Goal: Task Accomplishment & Management: Manage account settings

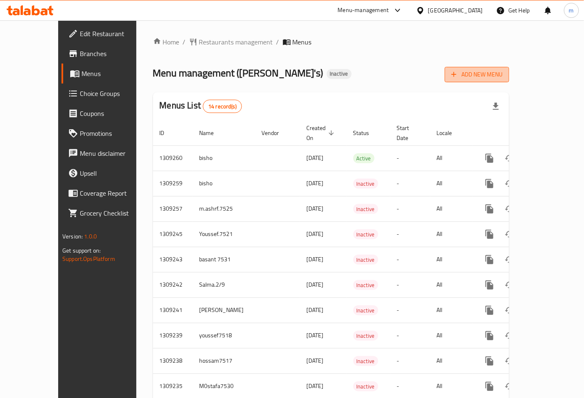
click at [503, 71] on span "Add New Menu" at bounding box center [477, 74] width 51 height 10
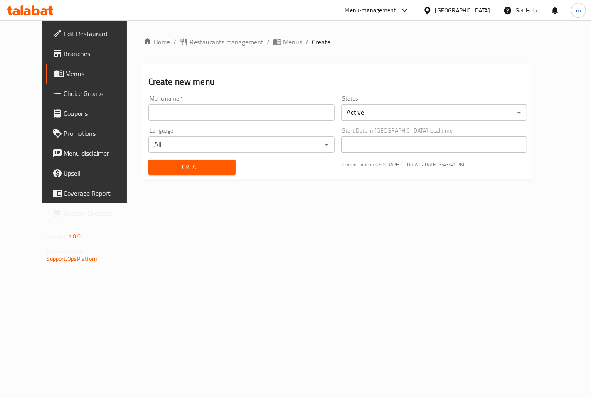
click at [233, 117] on input "text" at bounding box center [241, 112] width 186 height 17
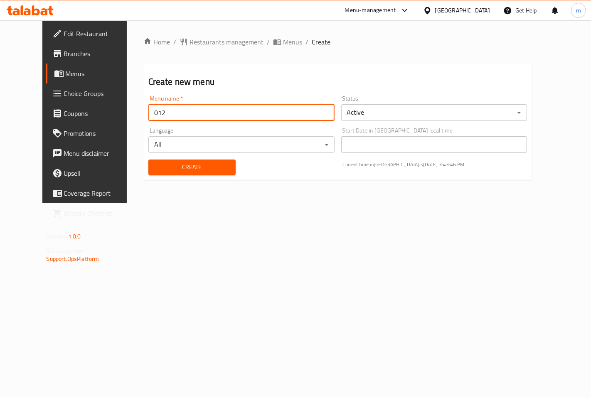
type input "012"
click at [190, 169] on span "Create" at bounding box center [192, 167] width 74 height 10
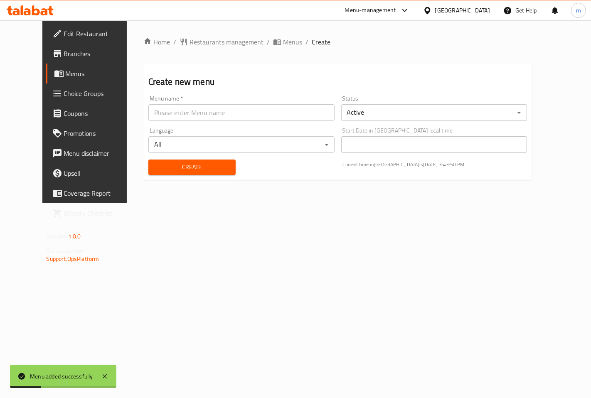
click at [283, 43] on span "Menus" at bounding box center [292, 42] width 19 height 10
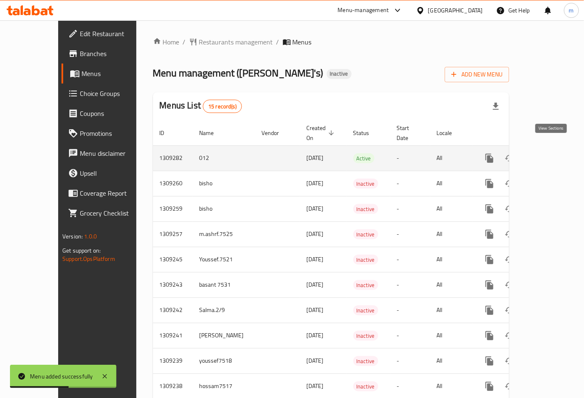
click at [558, 151] on link "enhanced table" at bounding box center [550, 158] width 20 height 20
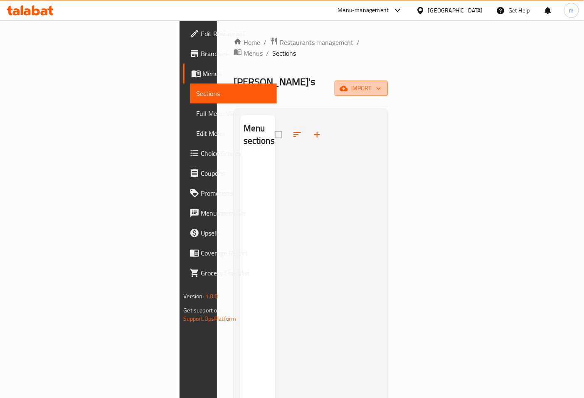
click at [383, 84] on icon "button" at bounding box center [379, 88] width 8 height 8
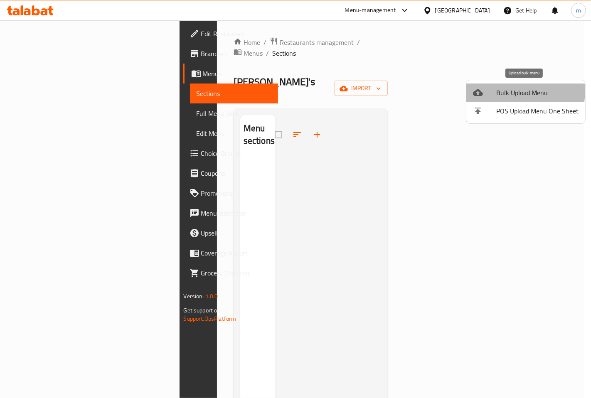
click at [513, 91] on span "Bulk Upload Menu" at bounding box center [538, 93] width 82 height 10
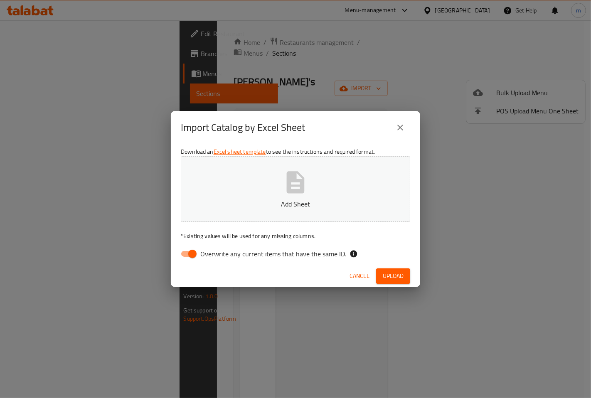
click at [195, 256] on input "Overwrite any current items that have the same ID." at bounding box center [192, 254] width 47 height 16
checkbox input "false"
click at [295, 209] on p "Add Sheet" at bounding box center [296, 204] width 204 height 10
click at [406, 272] on button "Upload" at bounding box center [393, 276] width 34 height 15
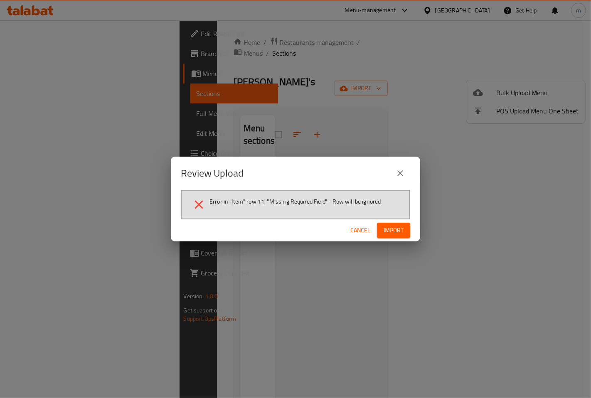
click at [398, 225] on span "Import" at bounding box center [394, 230] width 20 height 10
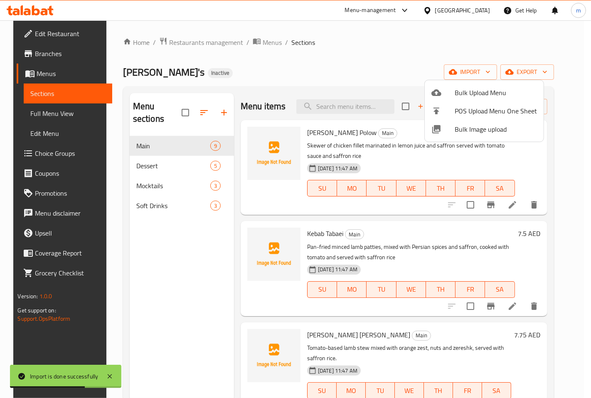
click at [173, 277] on div at bounding box center [295, 199] width 591 height 398
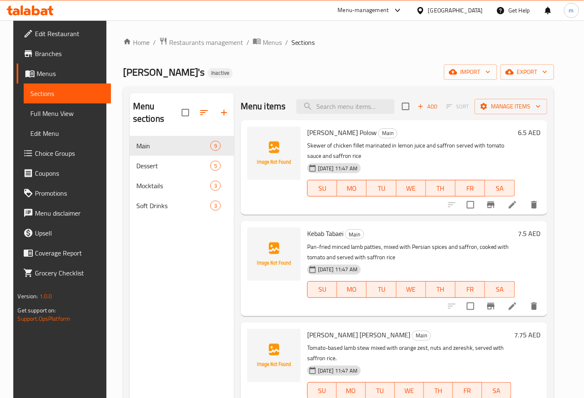
click at [517, 205] on icon at bounding box center [512, 204] width 7 height 7
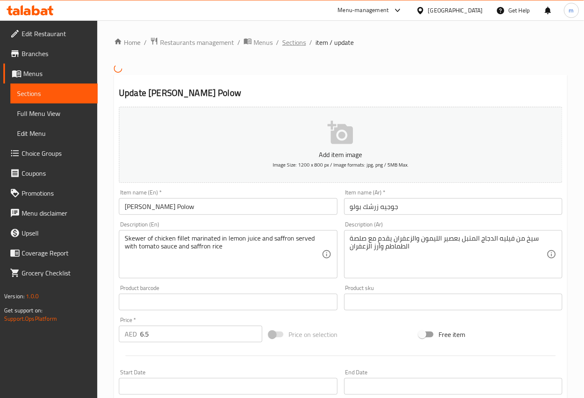
click at [291, 42] on span "Sections" at bounding box center [294, 42] width 24 height 10
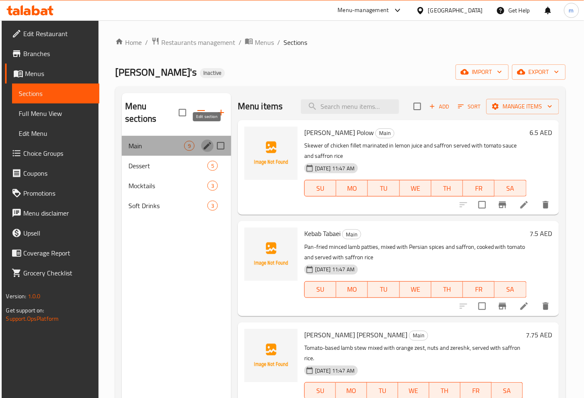
click at [203, 141] on icon "edit" at bounding box center [208, 146] width 10 height 10
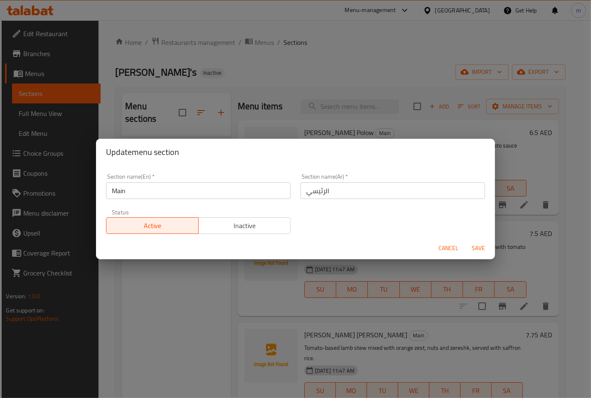
click at [484, 252] on span "Save" at bounding box center [479, 248] width 20 height 10
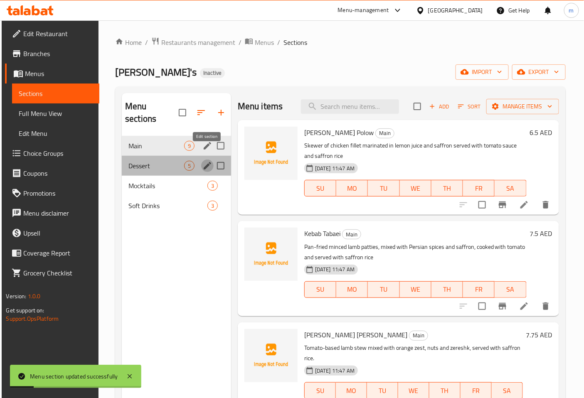
click at [209, 161] on icon "edit" at bounding box center [208, 166] width 10 height 10
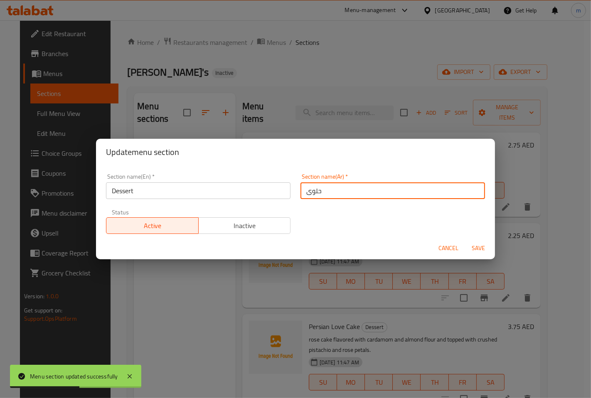
drag, startPoint x: 322, startPoint y: 190, endPoint x: 299, endPoint y: 191, distance: 23.3
click at [301, 191] on input "حلوى" at bounding box center [393, 191] width 185 height 17
type input "h"
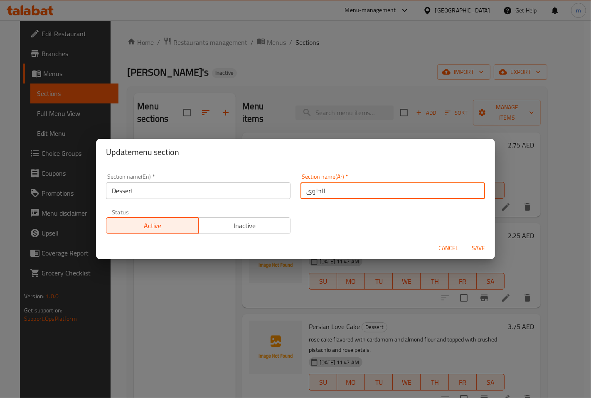
type input "الحلوى"
click at [484, 249] on span "Save" at bounding box center [479, 248] width 20 height 10
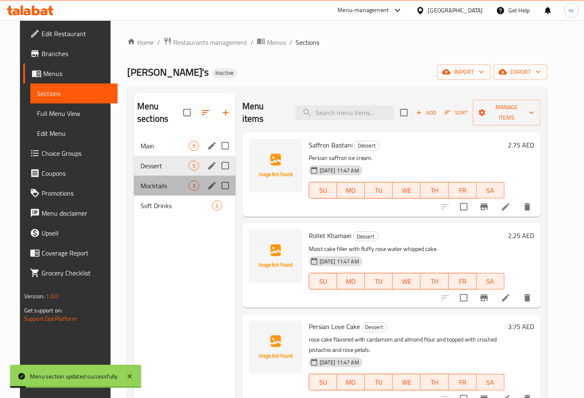
click at [163, 182] on div "Mocktails 3" at bounding box center [185, 186] width 102 height 20
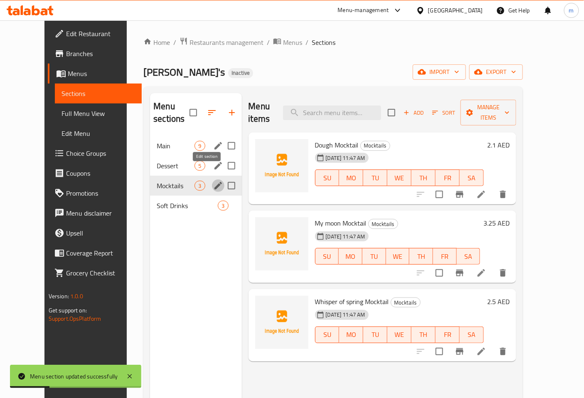
click at [213, 181] on icon "edit" at bounding box center [218, 186] width 10 height 10
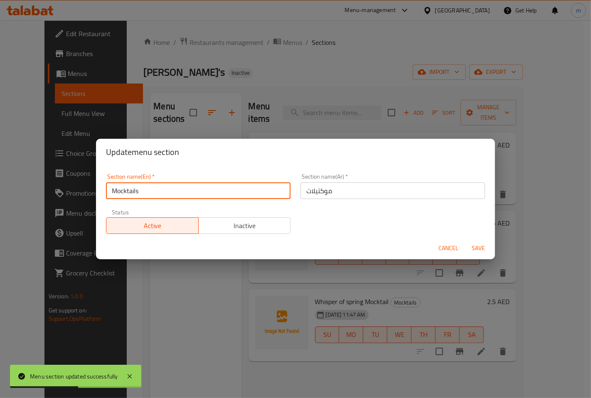
drag, startPoint x: 151, startPoint y: 195, endPoint x: 98, endPoint y: 196, distance: 52.4
click at [98, 196] on div "Section name(En)   * Mocktails Section name(En) * Section name(Ar)   * موكتيلات…" at bounding box center [295, 202] width 399 height 72
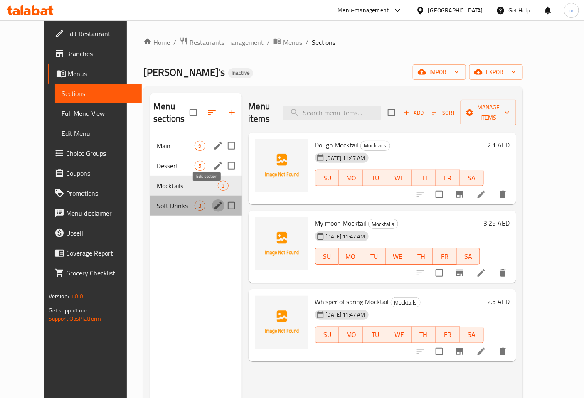
click at [213, 201] on icon "edit" at bounding box center [218, 206] width 10 height 10
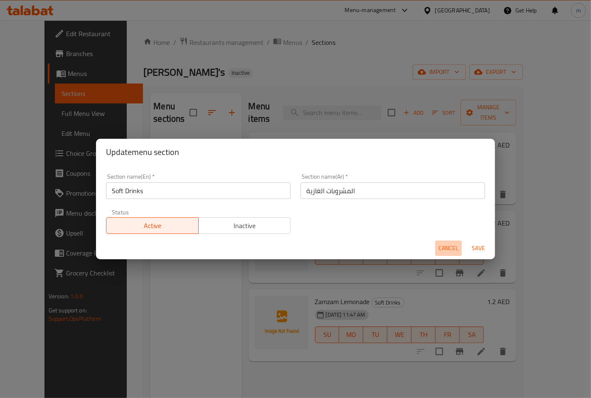
click at [446, 247] on span "Cancel" at bounding box center [449, 248] width 20 height 10
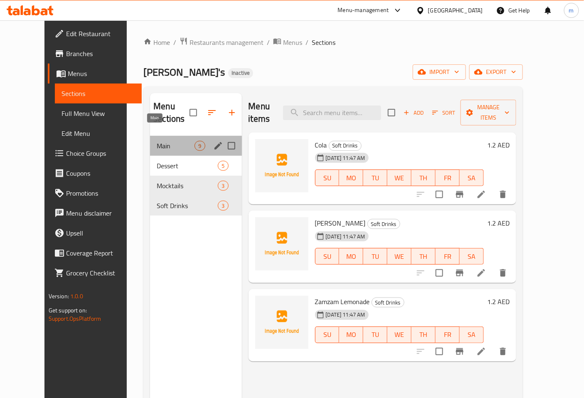
click at [157, 141] on span "Main" at bounding box center [176, 146] width 38 height 10
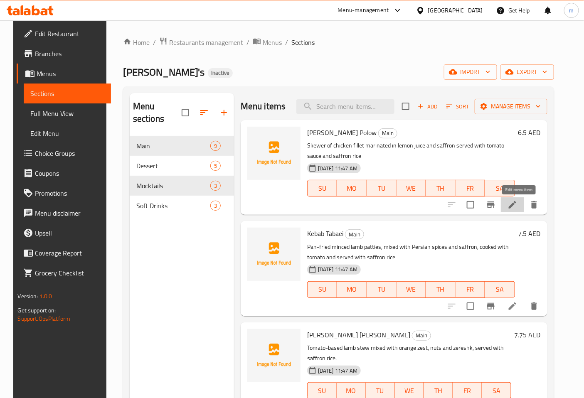
click at [518, 207] on icon at bounding box center [513, 205] width 10 height 10
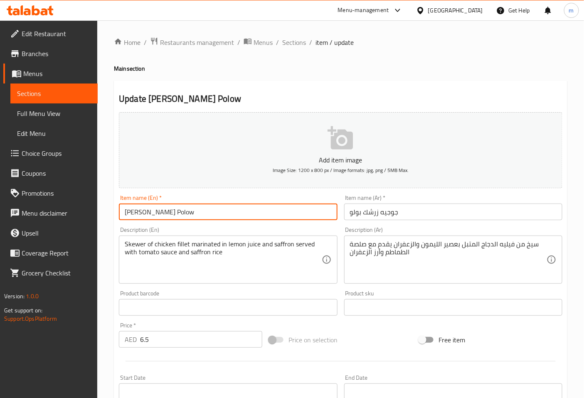
drag, startPoint x: 160, startPoint y: 210, endPoint x: 151, endPoint y: 213, distance: 9.4
click at [151, 213] on input "[PERSON_NAME] Polow" at bounding box center [228, 212] width 218 height 17
click at [161, 210] on input "[PERSON_NAME] Polow" at bounding box center [228, 212] width 218 height 17
drag, startPoint x: 161, startPoint y: 210, endPoint x: 148, endPoint y: 213, distance: 13.1
click at [148, 213] on input "[PERSON_NAME] Polow" at bounding box center [228, 212] width 218 height 17
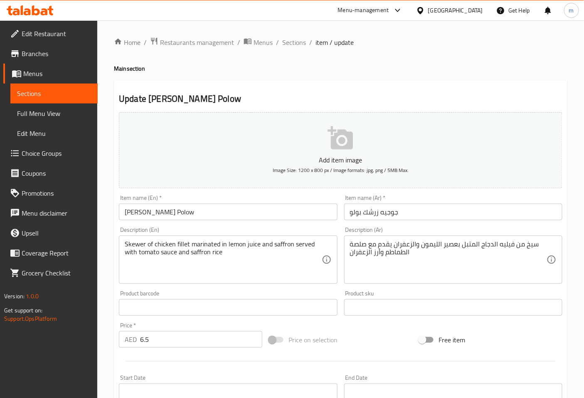
click at [138, 213] on input "[PERSON_NAME] Polow" at bounding box center [228, 212] width 218 height 17
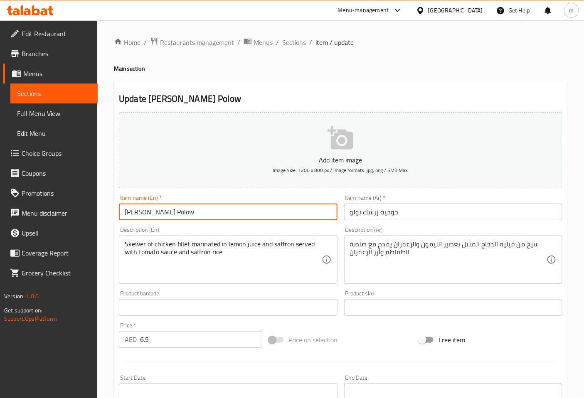
drag, startPoint x: 138, startPoint y: 213, endPoint x: 117, endPoint y: 215, distance: 21.7
click at [117, 215] on div "Item name (En)   * [PERSON_NAME] Item name (En) *" at bounding box center [228, 208] width 225 height 32
drag, startPoint x: 192, startPoint y: 211, endPoint x: 164, endPoint y: 210, distance: 27.9
click at [164, 210] on input "[PERSON_NAME] Polow" at bounding box center [228, 212] width 218 height 17
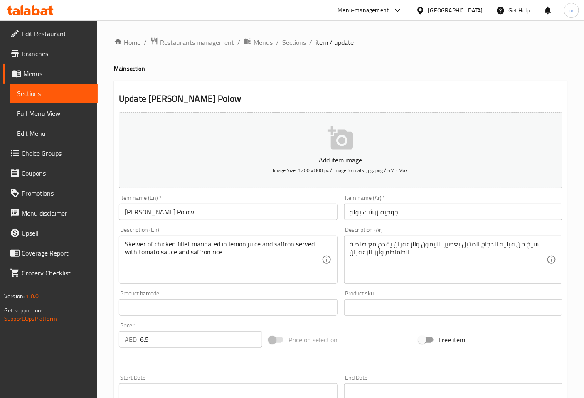
click at [405, 213] on input "جوجيه زرشك بولو" at bounding box center [453, 212] width 218 height 17
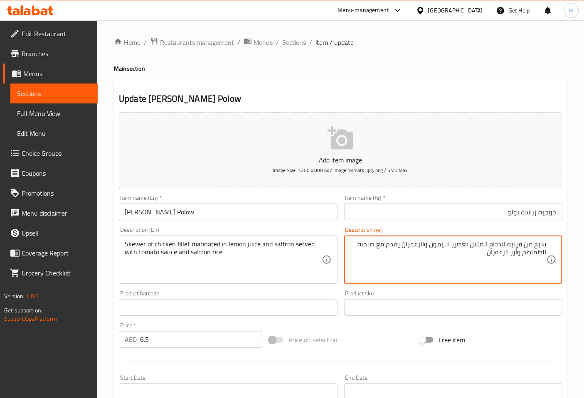
drag, startPoint x: 492, startPoint y: 244, endPoint x: 496, endPoint y: 242, distance: 4.3
click at [496, 242] on textarea "سيخ من فيليه الدجاج المتبل بعصير الليمون والزعفران يقدم مع صلصة الطماطم وأرز ال…" at bounding box center [448, 260] width 197 height 40
click at [489, 244] on textarea "سيخ من فيليه الدجاج المتبل بعصير الليمون والزعفران يقدم مع صلصة الطماطم وأرز ال…" at bounding box center [448, 260] width 197 height 40
drag, startPoint x: 491, startPoint y: 244, endPoint x: 509, endPoint y: 242, distance: 17.6
click at [509, 242] on textarea "سيخ من فيليه الدجاج المتبل بعصير الليمون والزعفران يقدم مع صلصة الطماطم وأرز ال…" at bounding box center [448, 260] width 197 height 40
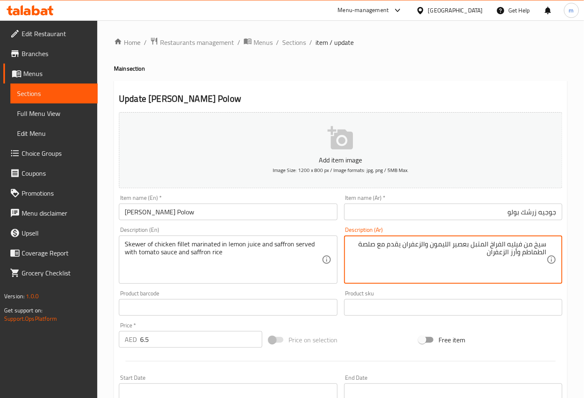
type textarea "سيخ من فيليه الفراخ المتبل بعصير الليمون والزعفران يقدم مع صلصة الطماطم وأرز ال…"
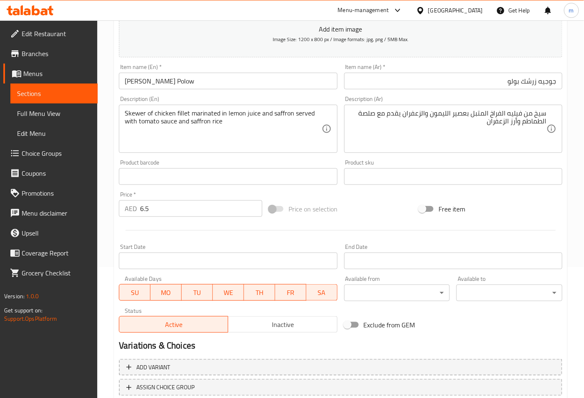
scroll to position [188, 0]
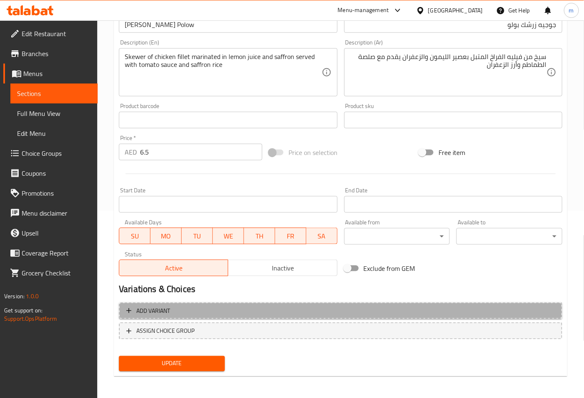
click at [175, 314] on span "Add variant" at bounding box center [340, 311] width 429 height 10
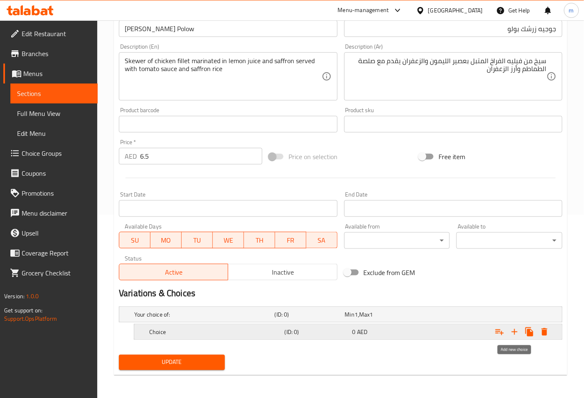
click at [516, 332] on icon "Expand" at bounding box center [515, 332] width 6 height 6
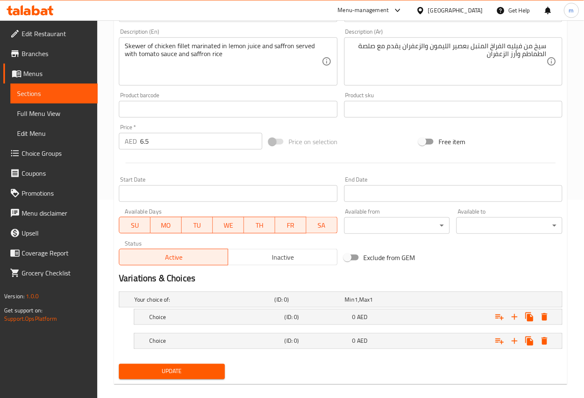
scroll to position [207, 0]
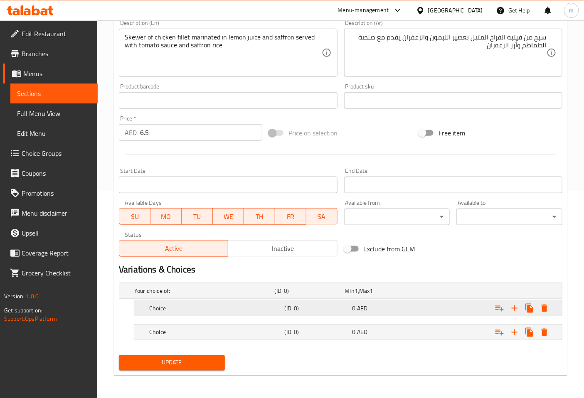
click at [385, 295] on div "0 AED" at bounding box center [378, 291] width 67 height 8
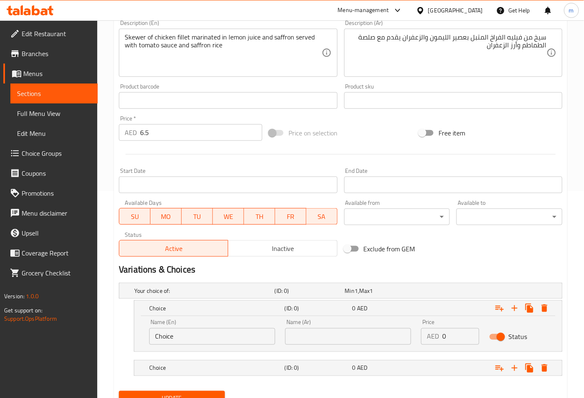
click at [213, 331] on input "Choice" at bounding box center [212, 337] width 126 height 17
drag, startPoint x: 185, startPoint y: 336, endPoint x: 140, endPoint y: 339, distance: 45.4
click at [140, 339] on div "Name (En) Choice Name (En) Name (Ar) Name (Ar) Price AED 0 Price Status" at bounding box center [348, 333] width 428 height 35
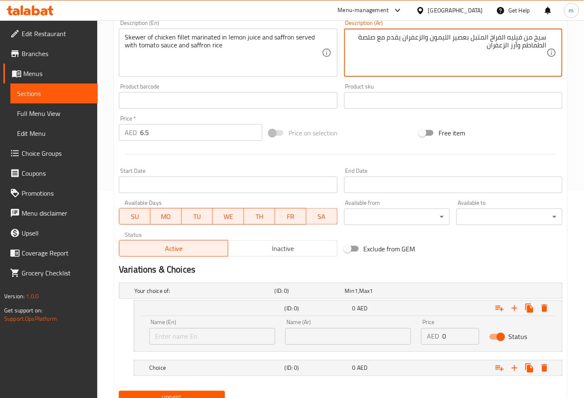
drag, startPoint x: 360, startPoint y: 38, endPoint x: 378, endPoint y: 33, distance: 18.9
click at [518, 43] on textarea "سيخ من فيليه الفراخ المتبل بعصير الليمون والزعفران يقدم مع صوص الطماطم وأرز الز…" at bounding box center [448, 53] width 197 height 40
click at [509, 47] on textarea "سيخ من فيليه الفراخ المتبل بعصير الليمون والزعفران يقدم مع صوص الطماطم وأرز الز…" at bounding box center [448, 53] width 197 height 40
click at [517, 43] on textarea "سيخ من فيليه الفراخ المتبل بعصير الليمون والزعفران يقدم مع صوص الطماطم وأرز الز…" at bounding box center [448, 53] width 197 height 40
click at [514, 52] on textarea "سيخ من فيليه الفراخ المتبل بعصير الليمون والزعفران يقدم مع صوص الطماطم وأرز الز…" at bounding box center [448, 53] width 197 height 40
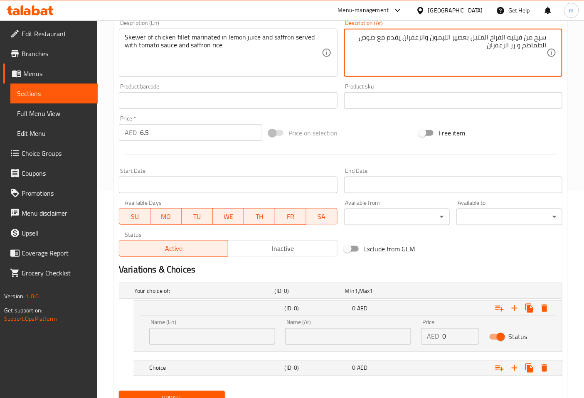
type textarea "سيخ من فيليه الفراخ المتبل بعصير الليمون والزعفران يقدم مع صوص الطماطم و رز الز…"
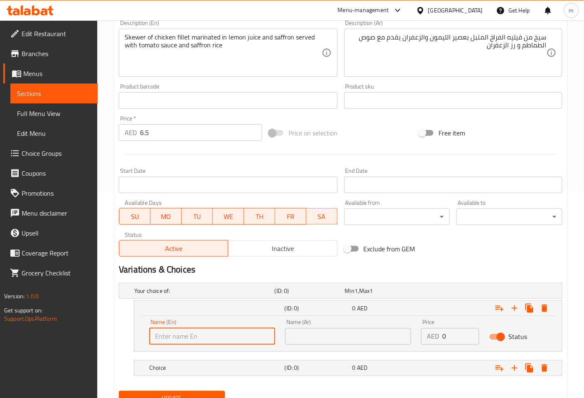
click at [183, 344] on input "text" at bounding box center [212, 337] width 126 height 17
type input "ف"
type input "tomato sauce"
click at [307, 334] on input "text" at bounding box center [348, 337] width 126 height 17
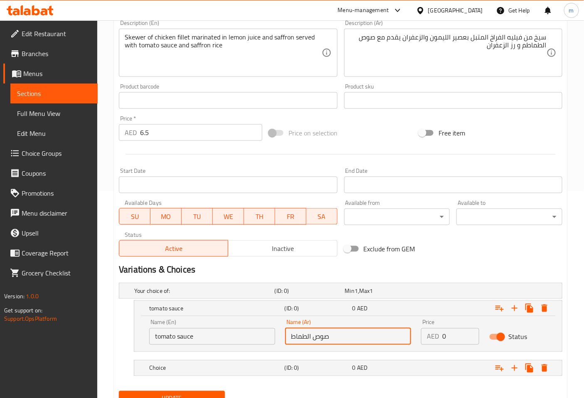
type input "صوص الطماط"
drag, startPoint x: 460, startPoint y: 334, endPoint x: 441, endPoint y: 336, distance: 18.5
click at [441, 336] on div "AED 0 Price" at bounding box center [450, 337] width 58 height 17
type input "6.5"
click at [370, 297] on div "0 AED" at bounding box center [379, 291] width 70 height 12
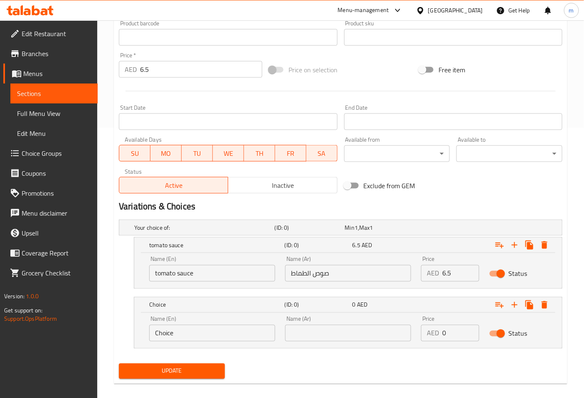
scroll to position [279, 0]
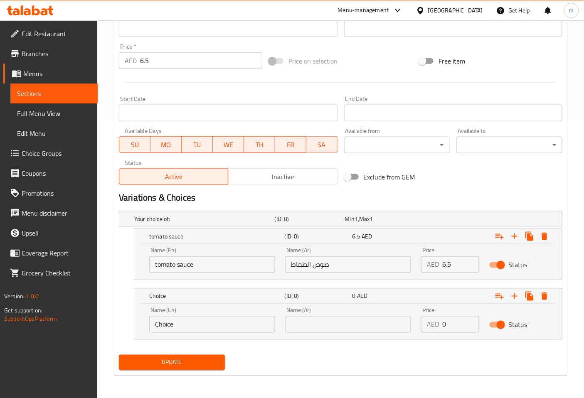
click at [290, 264] on input "صوص الطماط" at bounding box center [348, 265] width 126 height 17
type input "صوص الطماطم"
click at [226, 327] on input "Choice" at bounding box center [212, 324] width 126 height 17
drag, startPoint x: 177, startPoint y: 322, endPoint x: 95, endPoint y: 324, distance: 82.4
click at [95, 324] on div "Edit Restaurant Branches Menus Sections Full Menu View Edit Menu Choice Groups …" at bounding box center [292, 69] width 584 height 657
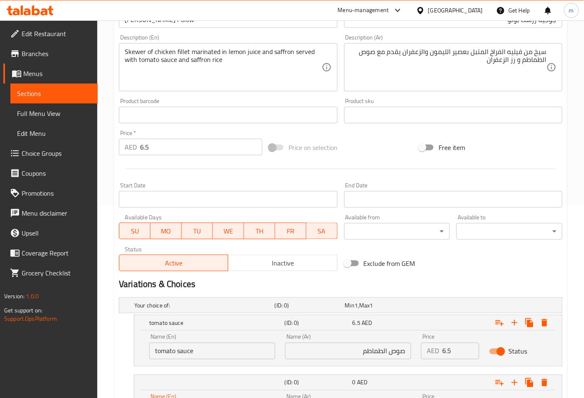
scroll to position [186, 0]
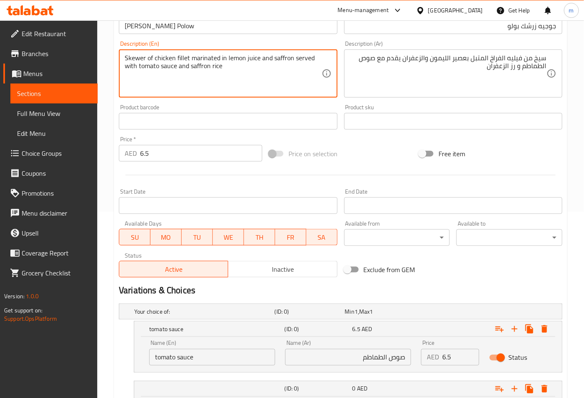
drag, startPoint x: 192, startPoint y: 68, endPoint x: 239, endPoint y: 67, distance: 47.0
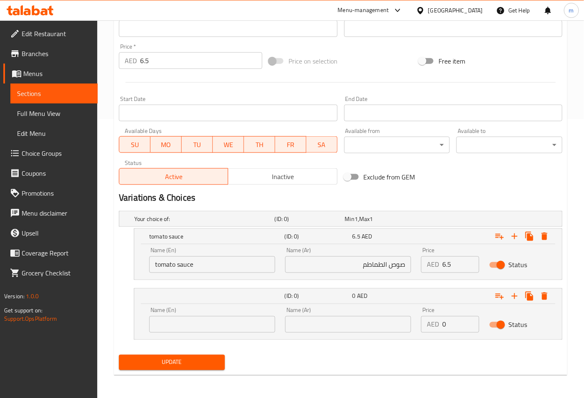
click at [193, 323] on input "text" at bounding box center [212, 324] width 126 height 17
paste input "saffron rice"
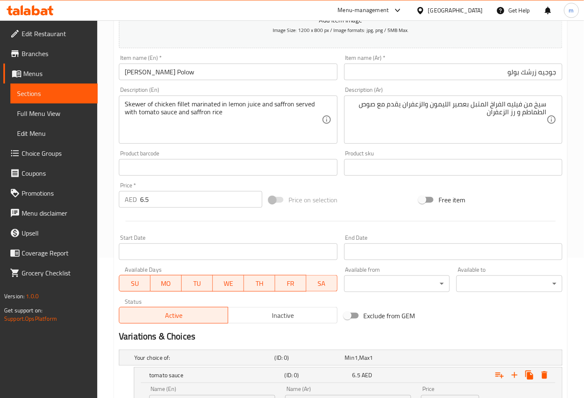
type input "saffron rice"
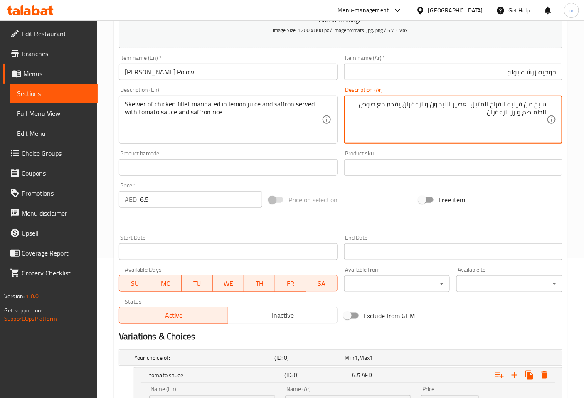
drag, startPoint x: 488, startPoint y: 113, endPoint x: 516, endPoint y: 121, distance: 28.6
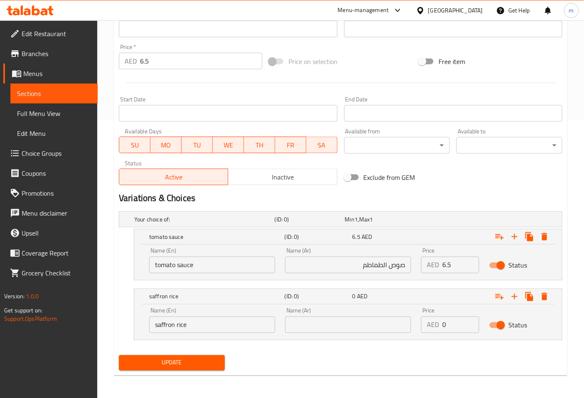
scroll to position [279, 0]
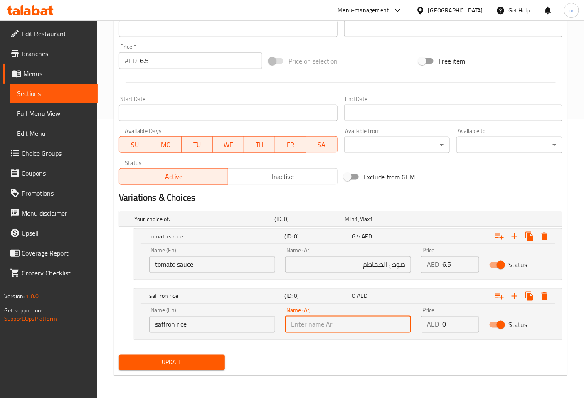
click at [340, 329] on input "text" at bounding box center [348, 324] width 126 height 17
paste input "رز الزعفران"
type input "رز الزعفران"
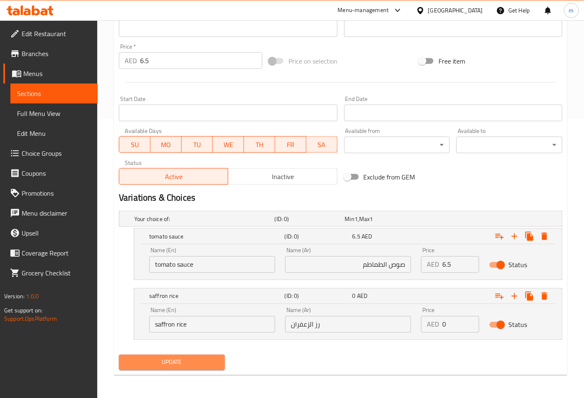
click at [201, 362] on span "Update" at bounding box center [172, 363] width 93 height 10
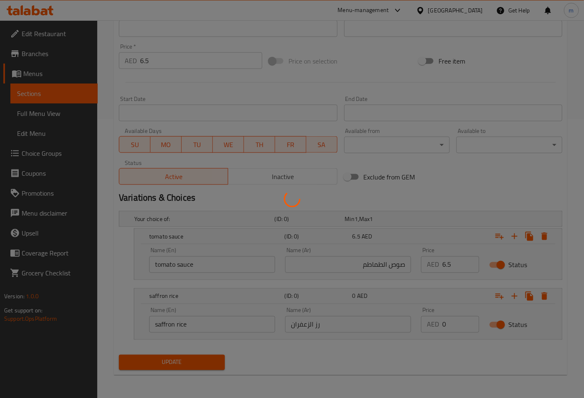
click at [165, 60] on div at bounding box center [292, 199] width 584 height 398
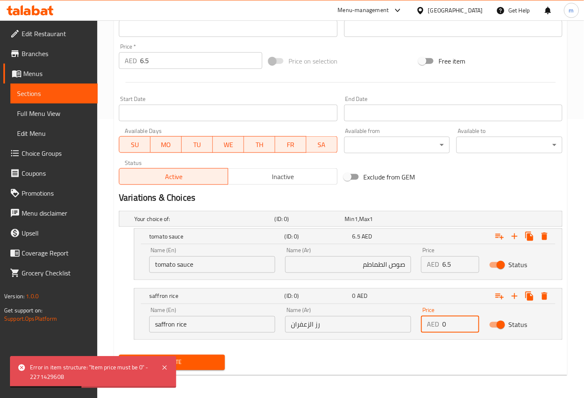
drag, startPoint x: 457, startPoint y: 321, endPoint x: 434, endPoint y: 326, distance: 23.9
click at [434, 326] on div "AED 0 Price" at bounding box center [450, 324] width 58 height 17
type input "6.5"
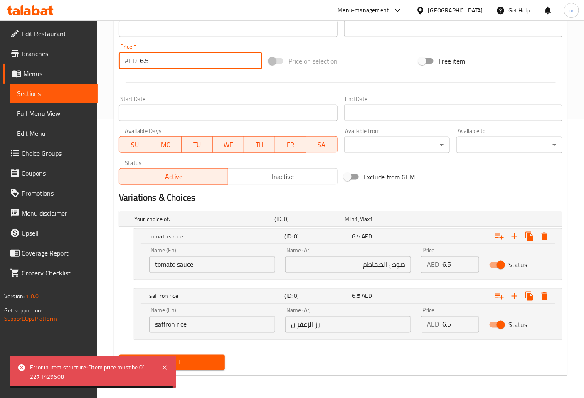
drag, startPoint x: 210, startPoint y: 55, endPoint x: 121, endPoint y: 60, distance: 89.1
click at [121, 60] on div "AED 6.5 Price *" at bounding box center [190, 60] width 143 height 17
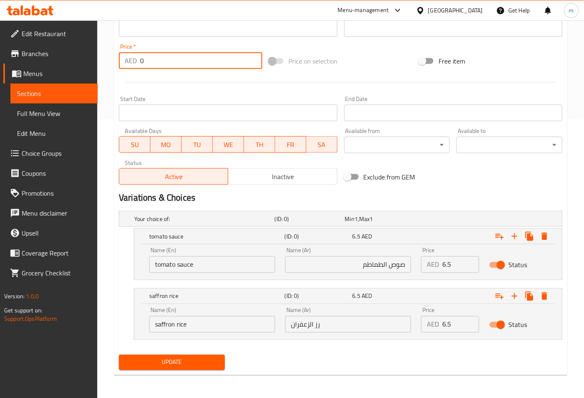
type input "0"
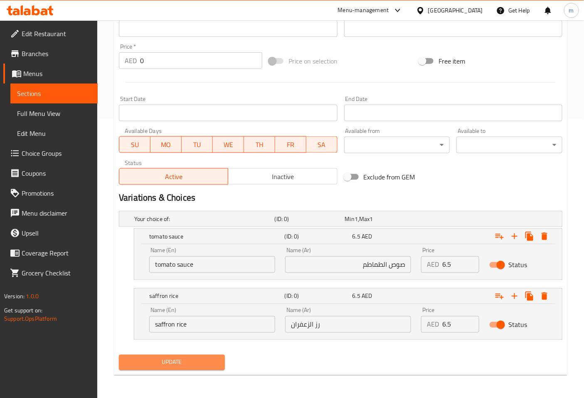
click at [177, 368] on button "Update" at bounding box center [172, 362] width 106 height 15
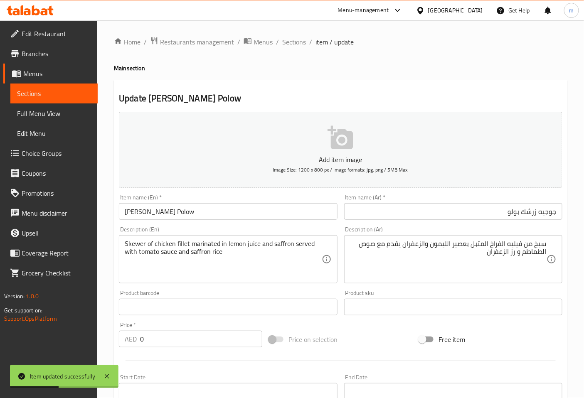
scroll to position [0, 0]
click at [294, 44] on span "Sections" at bounding box center [294, 42] width 24 height 10
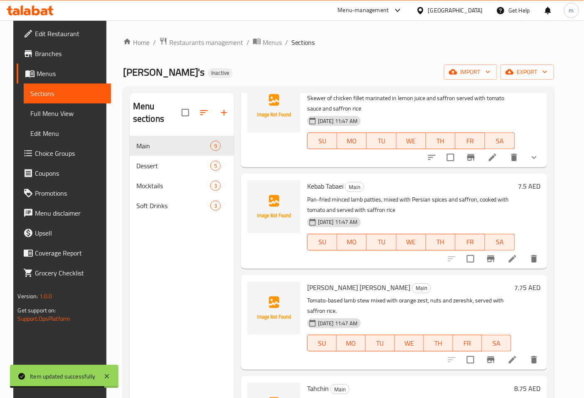
scroll to position [46, 0]
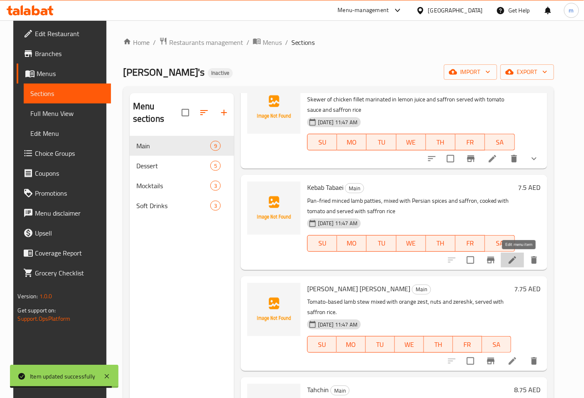
click at [518, 261] on icon at bounding box center [513, 260] width 10 height 10
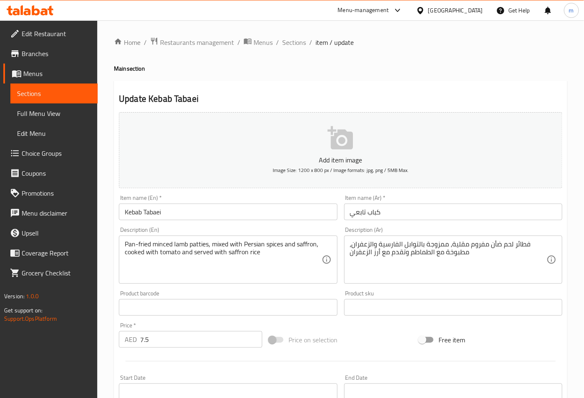
click at [413, 217] on input "كباب تابعي" at bounding box center [453, 212] width 218 height 17
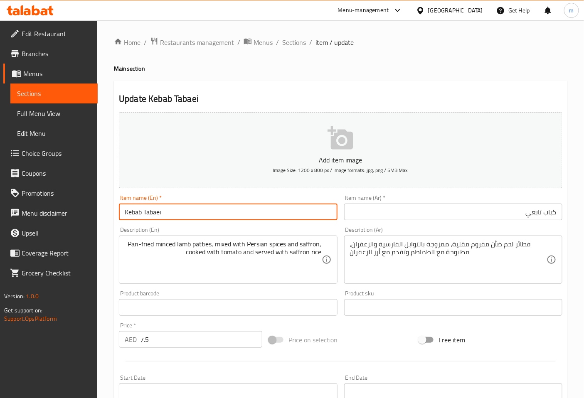
drag, startPoint x: 171, startPoint y: 209, endPoint x: 136, endPoint y: 200, distance: 35.7
click at [88, 210] on div "Edit Restaurant Branches Menus Sections Full Menu View Edit Menu Choice Groups …" at bounding box center [292, 303] width 584 height 567
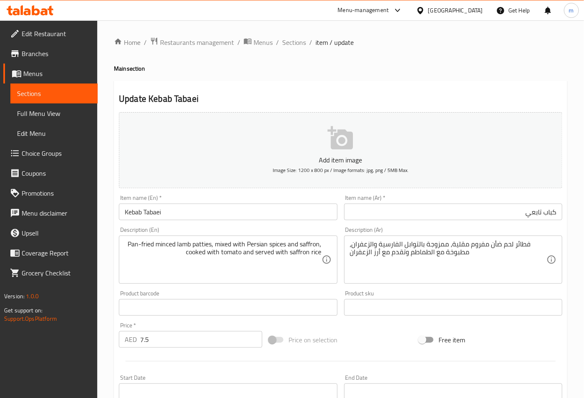
drag, startPoint x: 352, startPoint y: 256, endPoint x: 447, endPoint y: 247, distance: 95.7
click at [447, 246] on div "فطائر لحم ضأن مفروم مقلية، ممزوجة بالتوابل الفارسية والزعفران، مطبوخة مع الطماط…" at bounding box center [453, 260] width 218 height 48
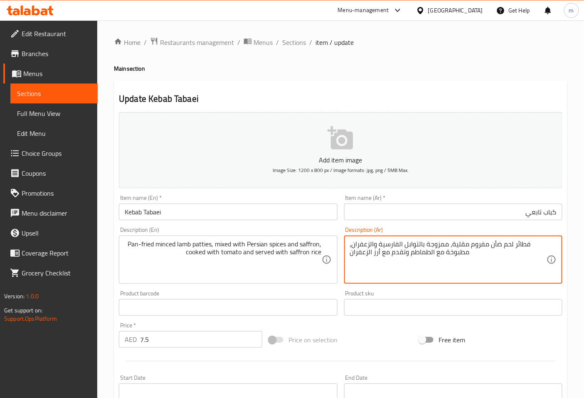
drag, startPoint x: 536, startPoint y: 244, endPoint x: 537, endPoint y: 250, distance: 6.9
click at [537, 250] on textarea "فطائر لحم ضأن مفروم مقلية، ممزوجة بالتوابل الفارسية والزعفران، مطبوخة مع الطماط…" at bounding box center [448, 260] width 197 height 40
click at [488, 261] on textarea "فطائر لحم ضأن مفروم مقلية، ممزوجة بالتوابل الفارسية والزعفران، مطبوخة مع الطماط…" at bounding box center [448, 260] width 197 height 40
drag, startPoint x: 472, startPoint y: 255, endPoint x: 529, endPoint y: 238, distance: 59.2
click at [529, 238] on div "فطائر لحم ضأن مفروم مقلية، ممزوجة بالتوابل الفارسية والزعفران، مطبوخة مع الطماط…" at bounding box center [453, 260] width 218 height 48
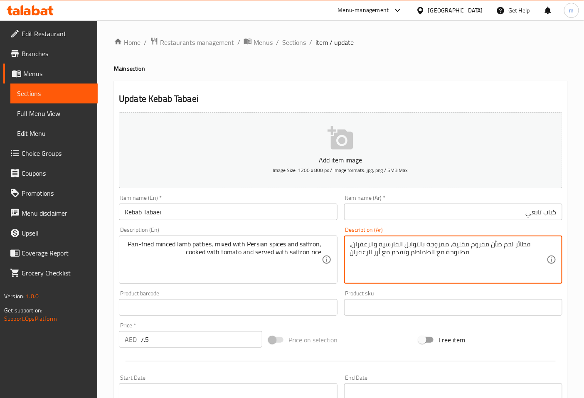
click at [491, 269] on textarea "فطائر لحم ضأن مفروم مقلية، ممزوجة بالتوابل الفارسية والزعفران، مطبوخة مع الطماط…" at bounding box center [448, 260] width 197 height 40
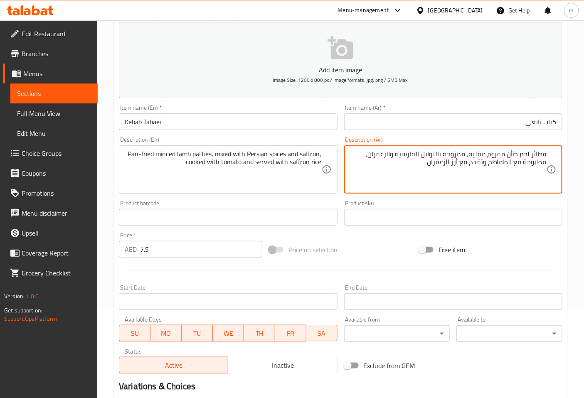
scroll to position [188, 0]
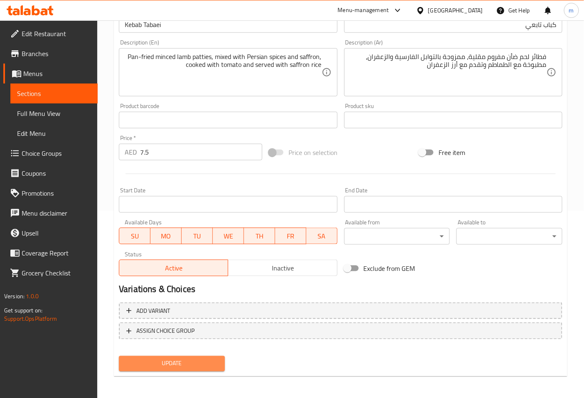
click at [173, 364] on span "Update" at bounding box center [172, 364] width 93 height 10
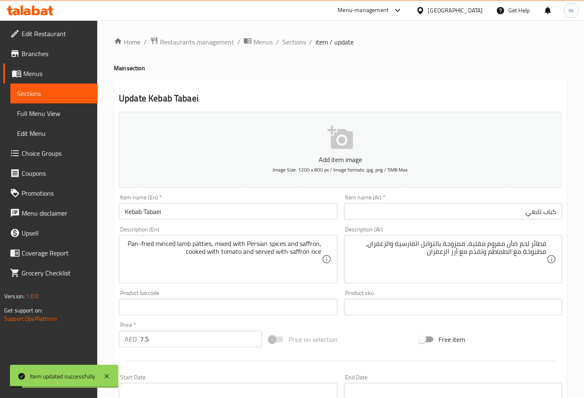
scroll to position [0, 0]
click at [295, 40] on span "Sections" at bounding box center [294, 42] width 24 height 10
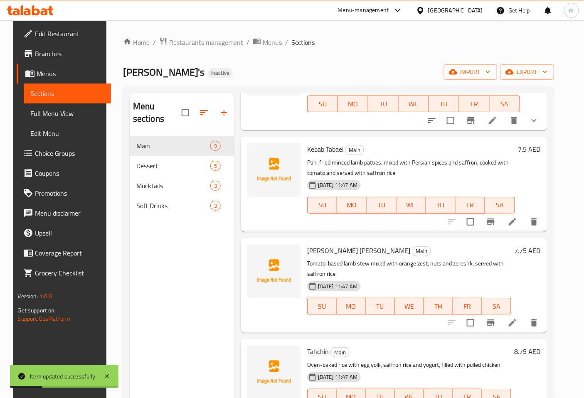
scroll to position [92, 0]
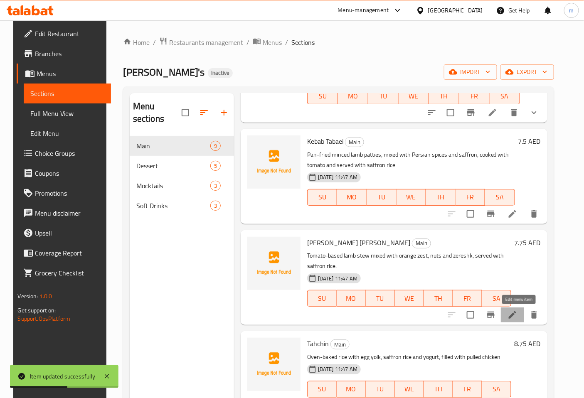
click at [518, 319] on icon at bounding box center [513, 315] width 10 height 10
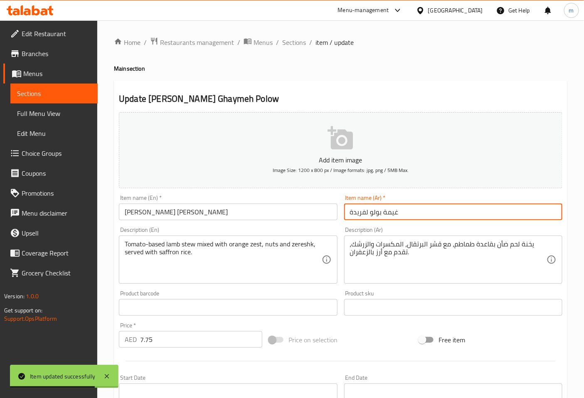
click at [400, 215] on input "غيمة بولو لفريدة" at bounding box center [453, 212] width 218 height 17
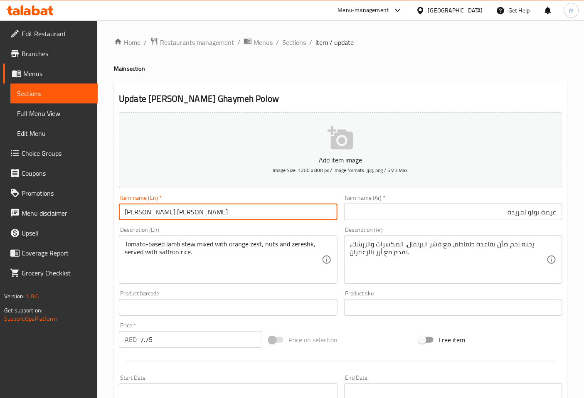
click at [214, 211] on input "[PERSON_NAME] [PERSON_NAME]" at bounding box center [228, 212] width 218 height 17
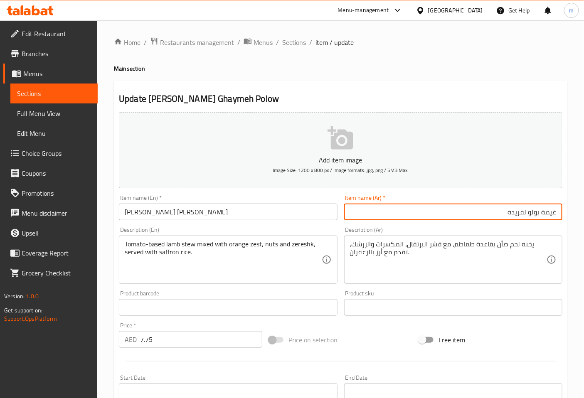
click at [526, 212] on input "غيمة بولو لفريدة" at bounding box center [453, 212] width 218 height 17
drag, startPoint x: 510, startPoint y: 215, endPoint x: 602, endPoint y: 215, distance: 92.3
click at [584, 215] on html "​ Menu-management [GEOGRAPHIC_DATA] Get Help m Edit Restaurant Branches Menus S…" at bounding box center [292, 199] width 584 height 398
click at [541, 215] on input "[PERSON_NAME]" at bounding box center [453, 212] width 218 height 17
type input "[PERSON_NAME]"
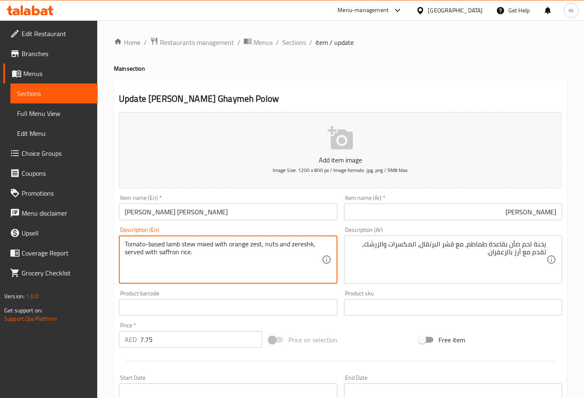
drag, startPoint x: 315, startPoint y: 243, endPoint x: 310, endPoint y: 246, distance: 6.1
click at [311, 244] on textarea "Tomato-based lamb stew mixed with orange zest, nuts and zereshk, served with sa…" at bounding box center [223, 260] width 197 height 40
drag, startPoint x: 312, startPoint y: 245, endPoint x: 294, endPoint y: 250, distance: 19.2
click at [294, 250] on textarea "Tomato-based lamb stew mixed with orange zest, nuts and zereshk, served with sa…" at bounding box center [223, 260] width 197 height 40
click at [312, 244] on textarea "Tomato-based lamb stew mixed with orange zest, nuts and zereshk, served with sa…" at bounding box center [223, 260] width 197 height 40
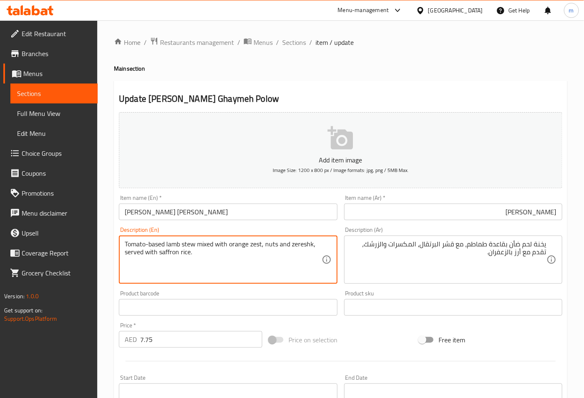
drag, startPoint x: 312, startPoint y: 244, endPoint x: 299, endPoint y: 245, distance: 13.7
click at [299, 245] on textarea "Tomato-based lamb stew mixed with orange zest, nuts and zereshk, served with sa…" at bounding box center [223, 260] width 197 height 40
click at [265, 273] on textarea "Tomato-based lamb stew mixed with orange zest, nuts and zereshk, served with sa…" at bounding box center [223, 260] width 197 height 40
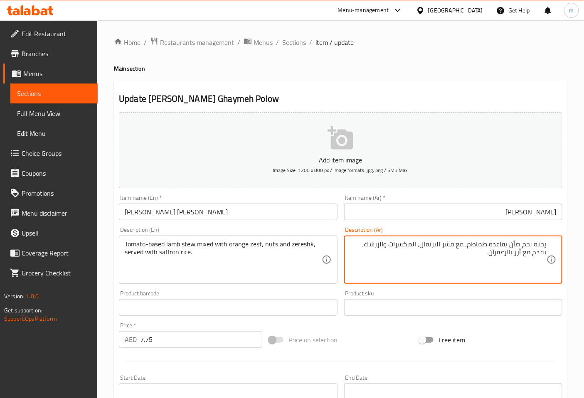
drag, startPoint x: 489, startPoint y: 244, endPoint x: 509, endPoint y: 244, distance: 19.5
click at [473, 244] on textarea "يخنة لحم ضأن بيزد طماطم، مع قشر البرتقال، المكسرات والزرشك، تقدم مع أرز بالزعفر…" at bounding box center [448, 260] width 197 height 40
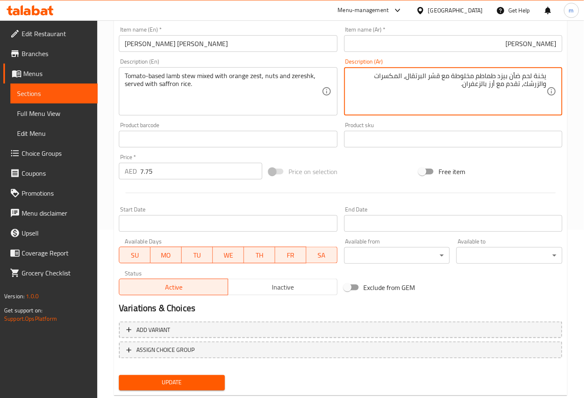
scroll to position [185, 0]
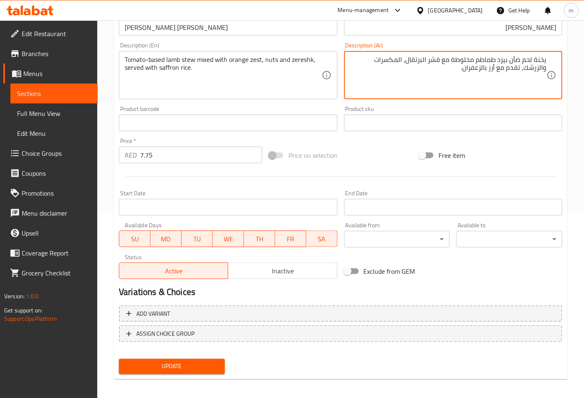
click at [498, 68] on textarea "يخنة لحم ضأن بيزد طماطم مخلوطة مع قشر البرتقال، المكسرات والزرشك، تقدم مع أرز ب…" at bounding box center [448, 76] width 197 height 40
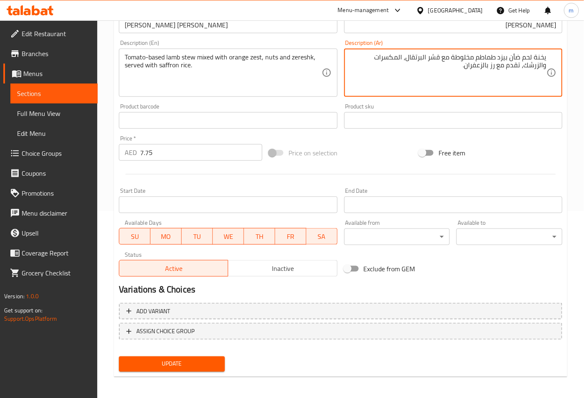
scroll to position [188, 0]
type textarea "يخنة لحم ضأن بيزد طماطم مخلوطة مع قشر البرتقال، المكسرات والزرشك، تقدم مع رز با…"
click at [201, 363] on span "Update" at bounding box center [172, 364] width 93 height 10
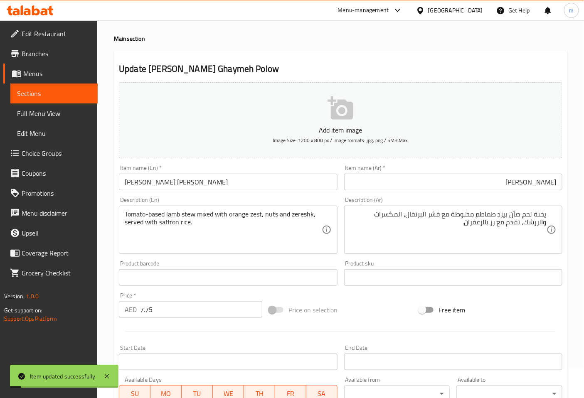
scroll to position [2, 0]
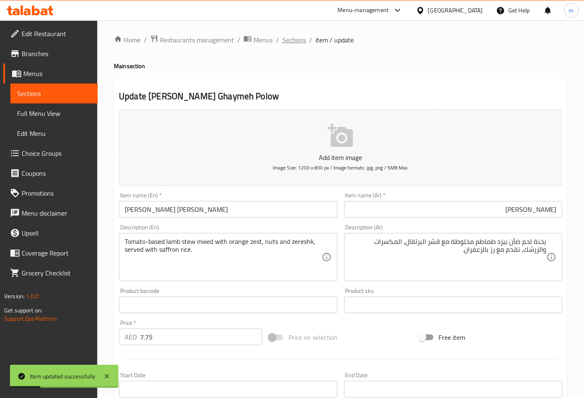
click at [292, 40] on span "Sections" at bounding box center [294, 40] width 24 height 10
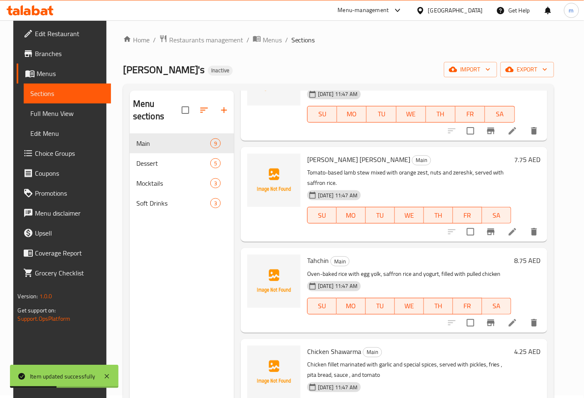
scroll to position [277, 0]
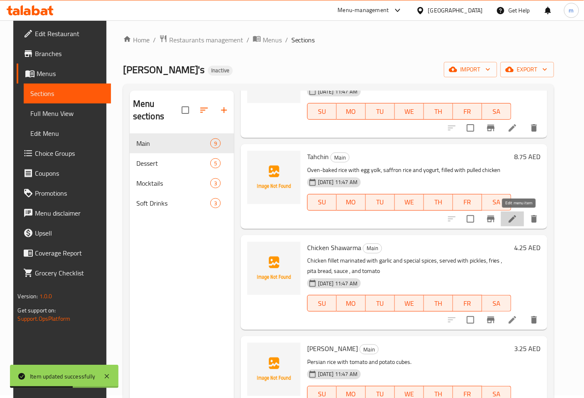
click at [518, 222] on icon at bounding box center [513, 219] width 10 height 10
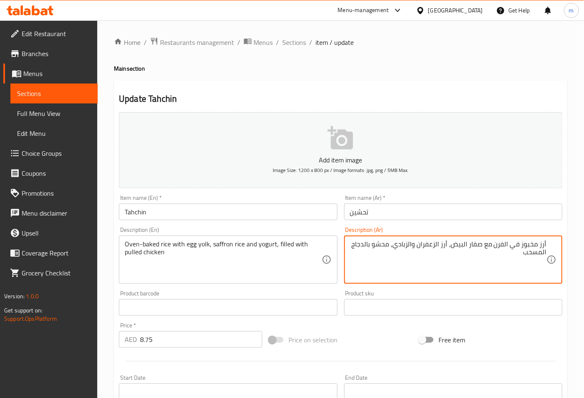
drag, startPoint x: 545, startPoint y: 244, endPoint x: 552, endPoint y: 246, distance: 7.4
click at [552, 246] on div "أرز مخبوز في الفرن مع صفار البيض، أرز الزعفران والزبادي، محشو بالدجاج المسحب De…" at bounding box center [453, 260] width 218 height 48
click at [451, 247] on textarea "رز مخبوز في الفرن مع صفار البيض، أرز الزعفران والزبادي، محشو بالدجاج المسحب" at bounding box center [448, 260] width 197 height 40
drag, startPoint x: 358, startPoint y: 245, endPoint x: 375, endPoint y: 250, distance: 17.9
click at [375, 250] on textarea "رز مخبوز في الفرن مع صفار البيض، رز الزعفران والزبادي، محشو بالدجاج المسحب" at bounding box center [448, 260] width 197 height 40
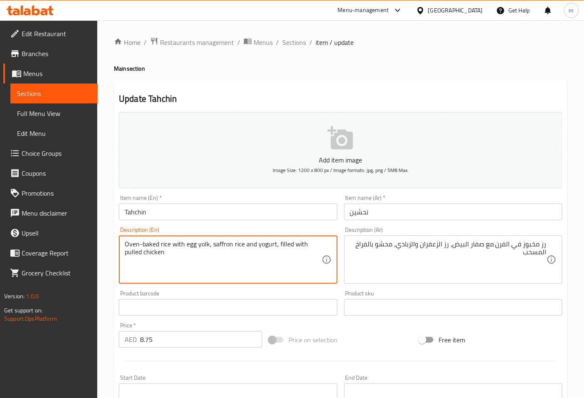
drag, startPoint x: 163, startPoint y: 254, endPoint x: 121, endPoint y: 256, distance: 42.1
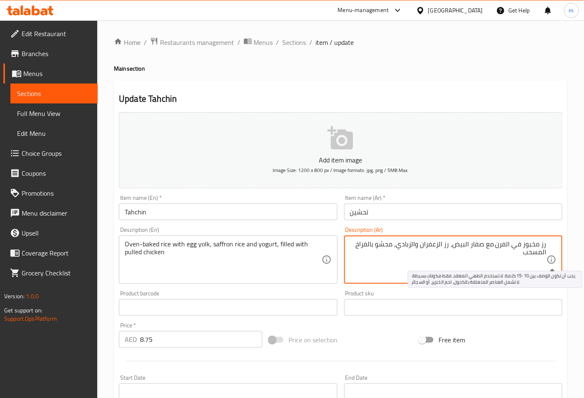
drag, startPoint x: 524, startPoint y: 255, endPoint x: 549, endPoint y: 257, distance: 25.0
click at [546, 255] on textarea "رز مخبوز في الفرن مع صفار البيض، رز الزعفران والزبادي، محشو بالفراخ مبشورة" at bounding box center [448, 260] width 197 height 40
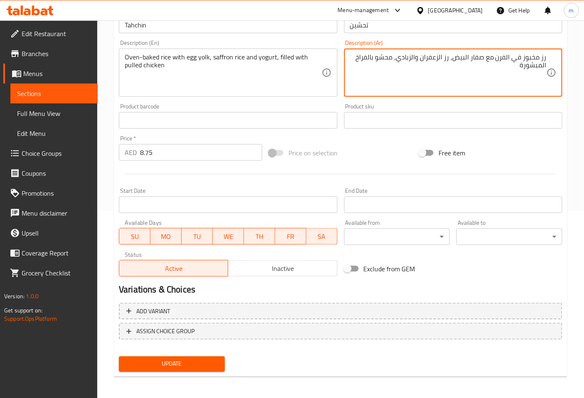
scroll to position [188, 0]
type textarea "رز مخبوز في الفرن مع صفار البيض، رز الزعفران والزبادي، محشو بالفراخ المبشورة"
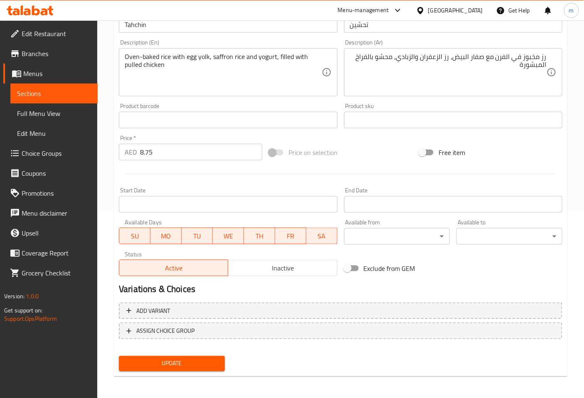
click at [188, 371] on div "Update" at bounding box center [172, 364] width 113 height 22
click at [189, 366] on span "Update" at bounding box center [172, 364] width 93 height 10
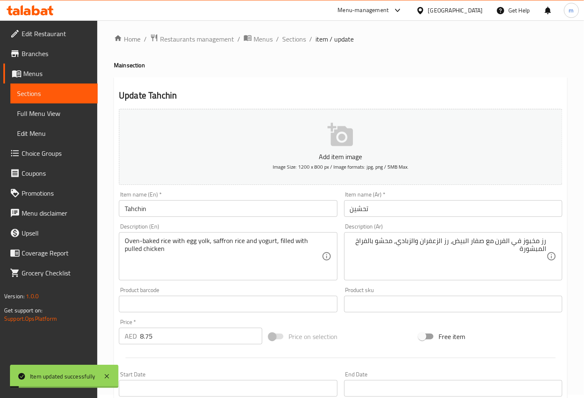
scroll to position [0, 0]
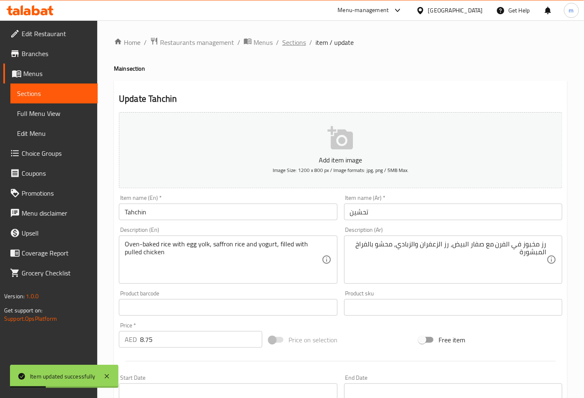
click at [297, 44] on span "Sections" at bounding box center [294, 42] width 24 height 10
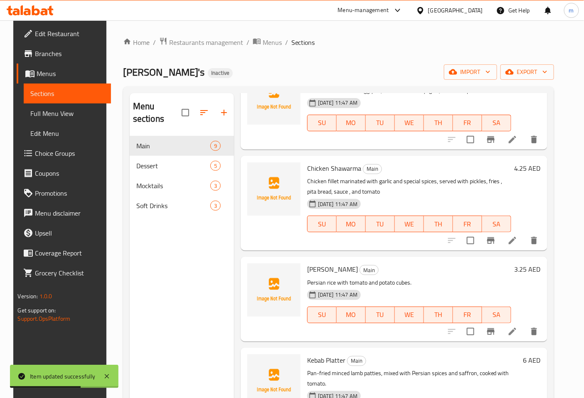
scroll to position [369, 0]
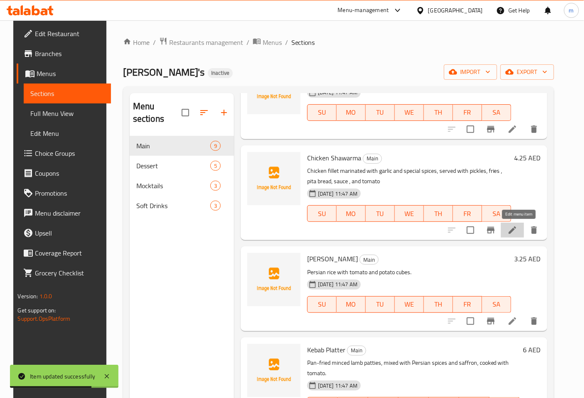
click at [518, 234] on icon at bounding box center [513, 230] width 10 height 10
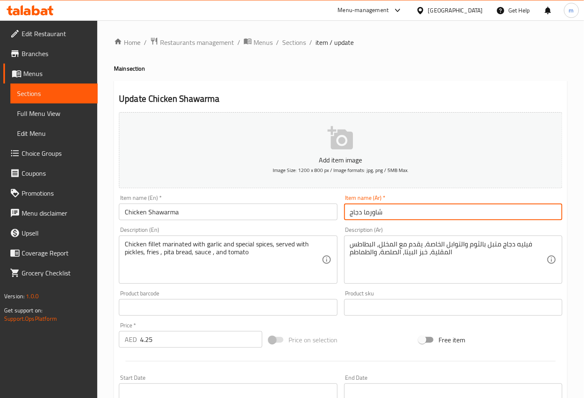
drag, startPoint x: 350, startPoint y: 213, endPoint x: 361, endPoint y: 217, distance: 11.9
click at [361, 217] on input "شاورما دجاج" at bounding box center [453, 212] width 218 height 17
type input "شاورما فراخ"
click at [502, 193] on div "Item name ([PERSON_NAME])   * شاورما فراخ Item name (Ar) *" at bounding box center [453, 208] width 225 height 32
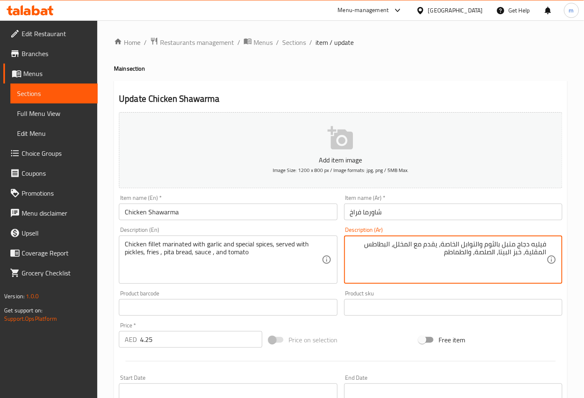
drag, startPoint x: 518, startPoint y: 246, endPoint x: 529, endPoint y: 244, distance: 11.4
click at [529, 244] on textarea "فيليه دجاج متبل بالثوم والتوابل الخاصة، يقدم مع المخلل، البطاطس المقلية، خبز ال…" at bounding box center [448, 260] width 197 height 40
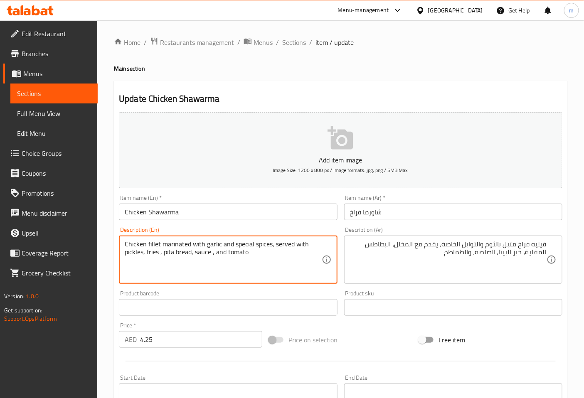
drag, startPoint x: 163, startPoint y: 254, endPoint x: 190, endPoint y: 254, distance: 27.9
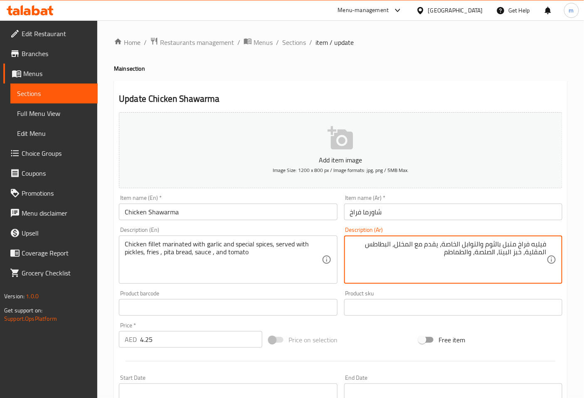
drag, startPoint x: 475, startPoint y: 252, endPoint x: 492, endPoint y: 255, distance: 16.4
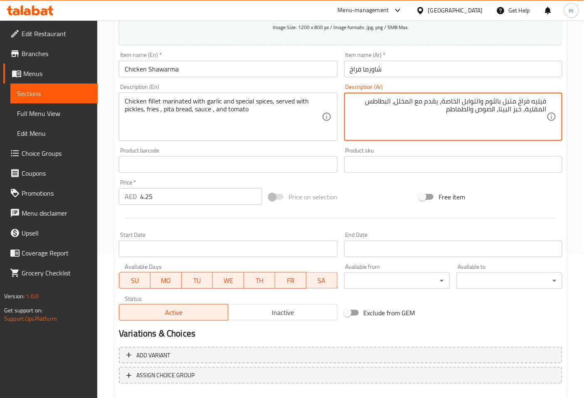
scroll to position [188, 0]
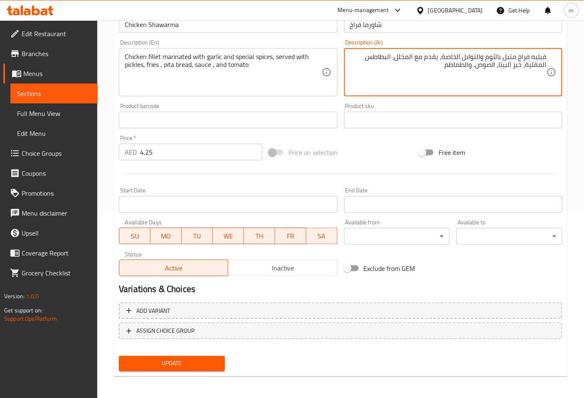
type textarea "فيليه فراخ متبل بالثوم والتوابل الخاصة، يقدم مع المخلل، البطاطس المقلية، خبز ال…"
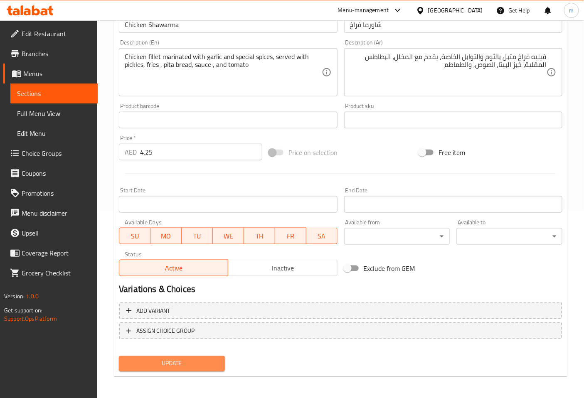
click at [198, 363] on span "Update" at bounding box center [172, 364] width 93 height 10
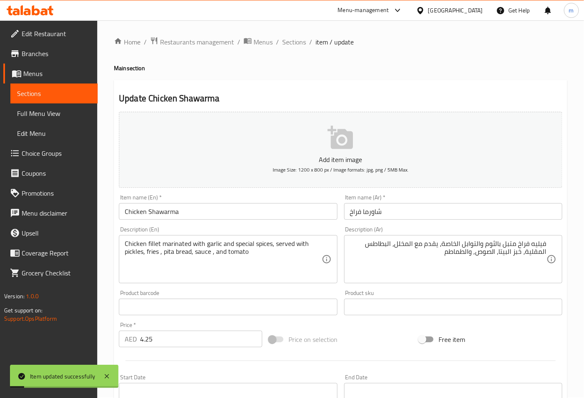
scroll to position [0, 0]
click at [298, 41] on span "Sections" at bounding box center [294, 42] width 24 height 10
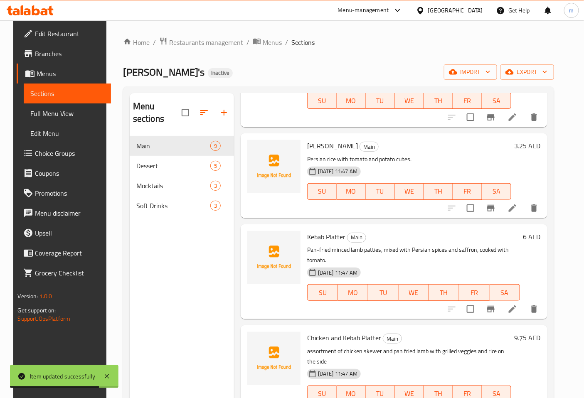
scroll to position [501, 0]
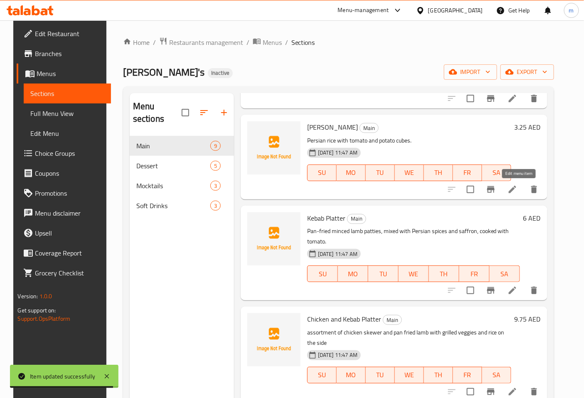
click at [518, 185] on icon at bounding box center [513, 190] width 10 height 10
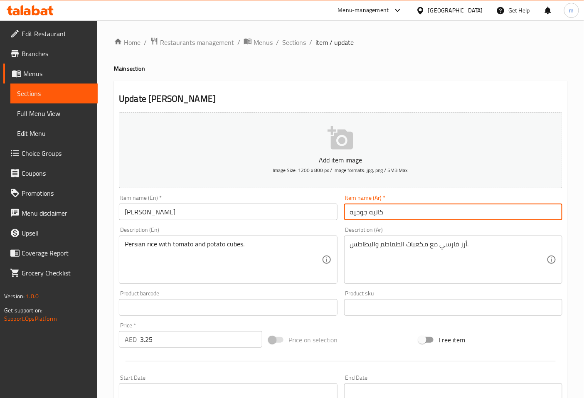
click at [421, 213] on input "كاتيه جوجيه" at bounding box center [453, 212] width 218 height 17
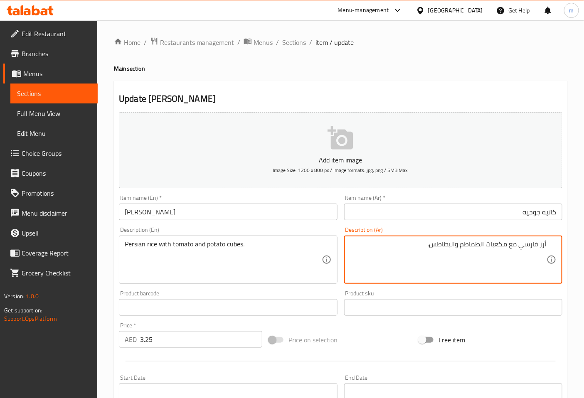
drag, startPoint x: 546, startPoint y: 245, endPoint x: 576, endPoint y: 245, distance: 30.4
click at [572, 246] on div "Home / Restaurants management / Menus / Sections / item / update Main section U…" at bounding box center [340, 303] width 487 height 567
drag, startPoint x: 489, startPoint y: 245, endPoint x: 510, endPoint y: 244, distance: 21.2
click at [510, 244] on textarea "رز فارسي مع مكعبات الطماطم والبطاطس." at bounding box center [448, 260] width 197 height 40
drag, startPoint x: 425, startPoint y: 245, endPoint x: 437, endPoint y: 245, distance: 12.1
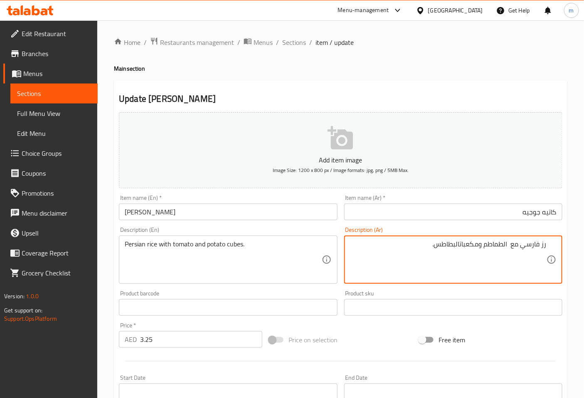
click at [425, 245] on textarea "رز فارسي مع الطماطم ومكعباتالبطاطس." at bounding box center [448, 260] width 197 height 40
click at [460, 245] on textarea "رز فارسي مع الطماطم ومكعباتالبطاطس." at bounding box center [448, 260] width 197 height 40
click at [479, 245] on textarea "رز فارسي مع الطماطم ومكعبات البطاطس." at bounding box center [448, 260] width 197 height 40
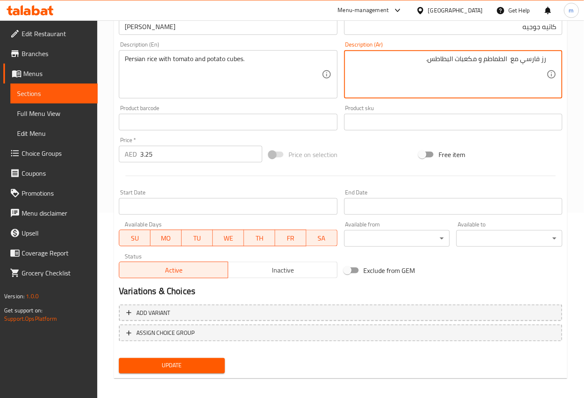
scroll to position [188, 0]
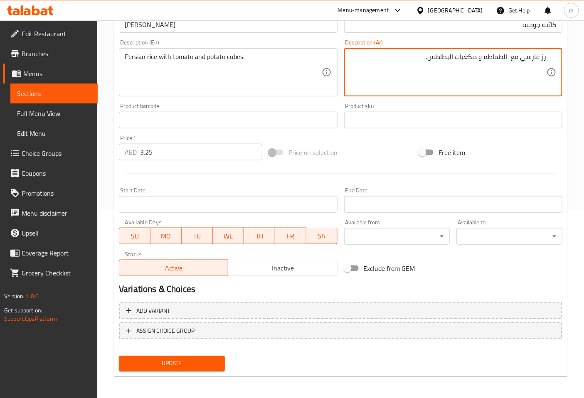
type textarea "رز فارسي مع الطماطم و مكعبات البطاطس."
click at [180, 356] on button "Update" at bounding box center [172, 363] width 106 height 15
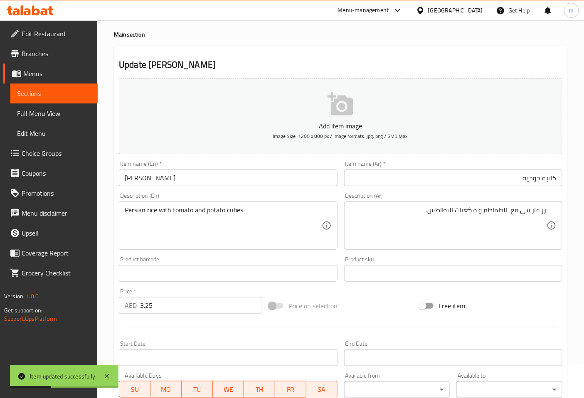
scroll to position [0, 0]
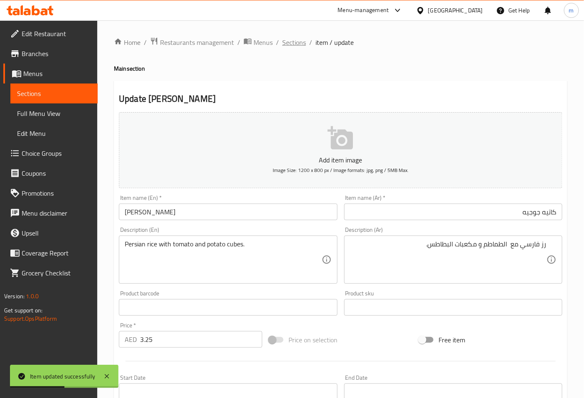
click at [304, 43] on span "Sections" at bounding box center [294, 42] width 24 height 10
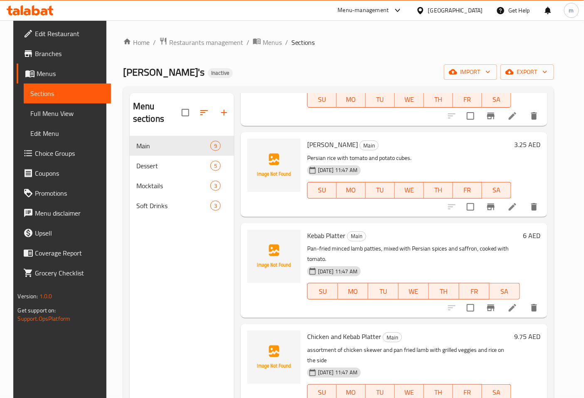
scroll to position [501, 0]
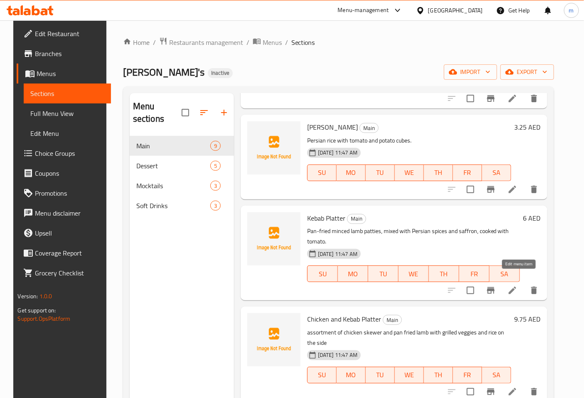
click at [516, 287] on icon at bounding box center [512, 290] width 7 height 7
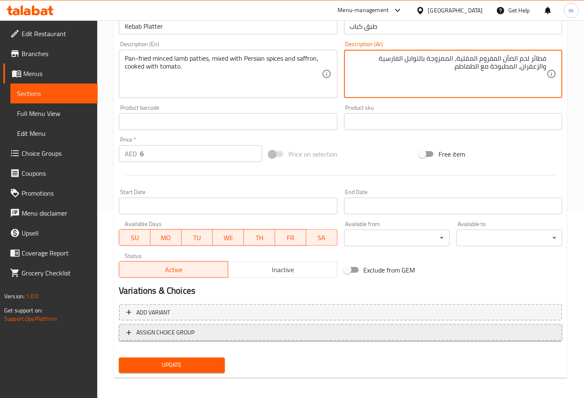
scroll to position [188, 0]
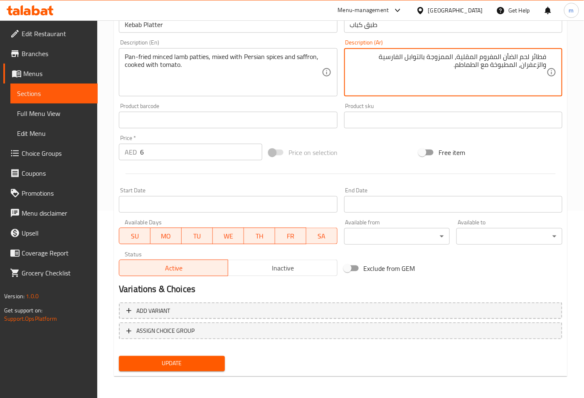
click at [177, 361] on span "Update" at bounding box center [172, 364] width 93 height 10
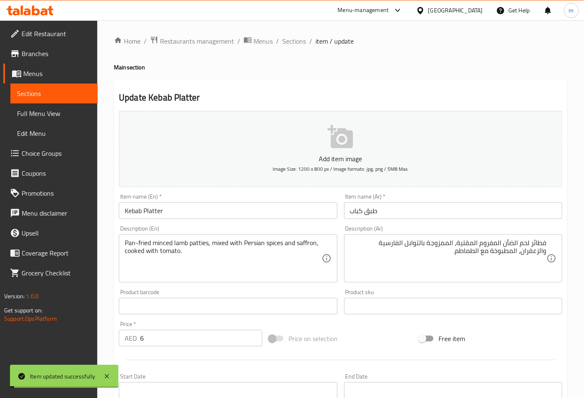
scroll to position [0, 0]
click at [294, 40] on span "Sections" at bounding box center [294, 42] width 24 height 10
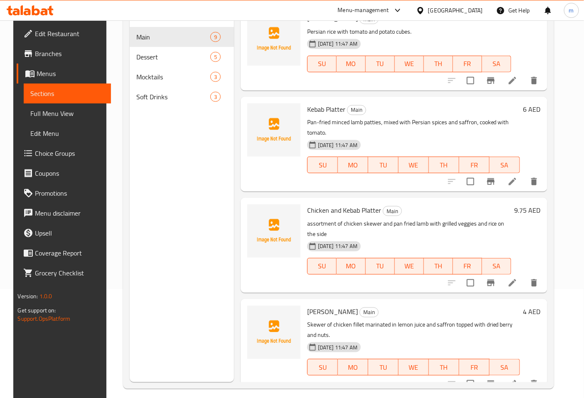
scroll to position [116, 0]
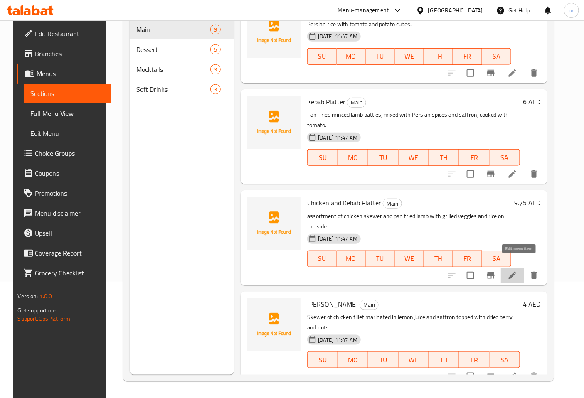
click at [517, 272] on icon at bounding box center [512, 275] width 7 height 7
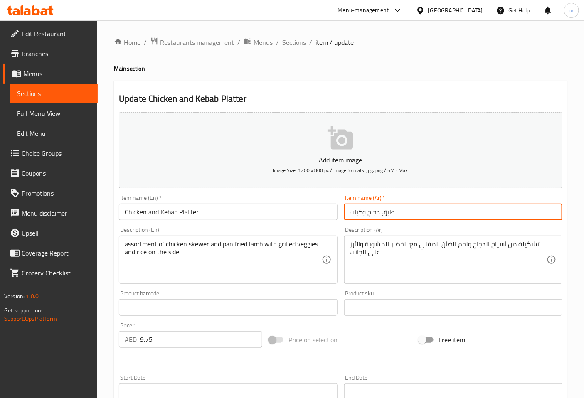
drag, startPoint x: 366, startPoint y: 214, endPoint x: 379, endPoint y: 215, distance: 13.3
click at [379, 215] on input "طبق دجاج وكباب" at bounding box center [453, 212] width 218 height 17
type input "طبق فراخ وكباب"
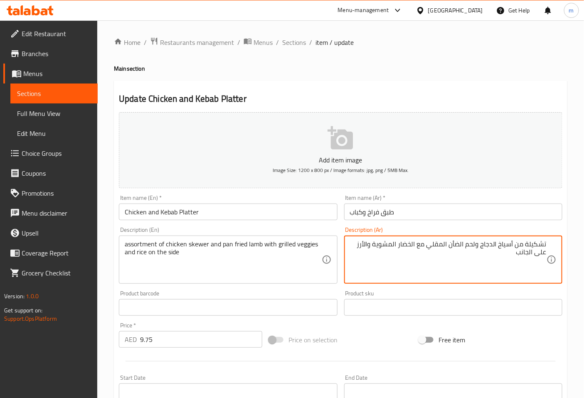
drag, startPoint x: 500, startPoint y: 242, endPoint x: 497, endPoint y: 245, distance: 4.5
click at [497, 245] on textarea "تشكيلة من أسياخ الدجاج ولحم الضأن المقلي مع الخضار المشوية والأرز على الجانب" at bounding box center [448, 260] width 197 height 40
click at [482, 255] on textarea "تشكيلة من أسياخ الدجاج ولحم الضأن المقلي مع الخضار المشوية والأرز على الجانب" at bounding box center [448, 260] width 197 height 40
drag, startPoint x: 482, startPoint y: 247, endPoint x: 493, endPoint y: 247, distance: 11.7
click at [493, 247] on textarea "تشكيلة من أسياخ الدجاج ولحم الضأن المقلي مع الخضار المشوية والأرز على الجانب" at bounding box center [448, 260] width 197 height 40
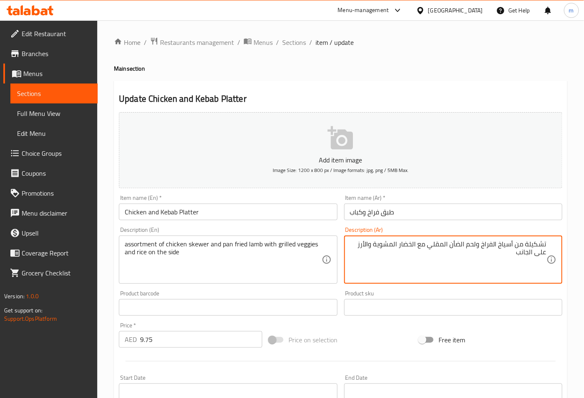
click at [366, 245] on textarea "تشكيلة من أسياخ الفراخ ولحم الضأن المقلي مع الخضار المشوية والأرز على الجانب" at bounding box center [448, 260] width 197 height 40
click at [360, 254] on textarea "تشكيلة من أسياخ الفراخ ولحم الضأن المقلي مع الخضار المشوية والرز على الجانب" at bounding box center [448, 260] width 197 height 40
type textarea "تشكيلة من أسياخ الفراخ ولحم الضأن المقلي مع الخضار المشوية والرز على الجانب"
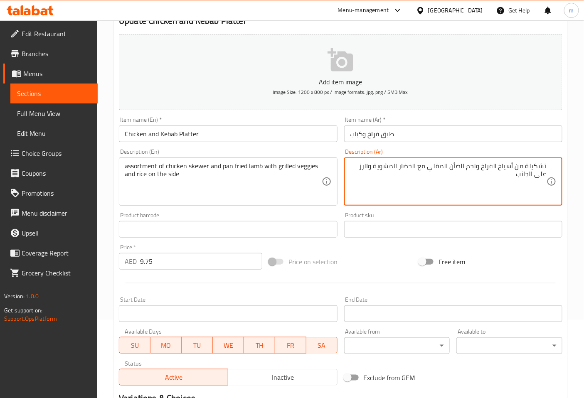
scroll to position [92, 0]
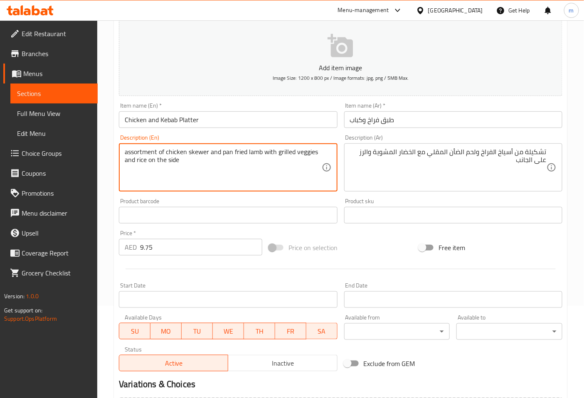
drag, startPoint x: 150, startPoint y: 161, endPoint x: 181, endPoint y: 163, distance: 31.3
click at [216, 164] on textarea "assortment of chicken skewer and pan fried lamb with grilled veggies and rice o…" at bounding box center [223, 168] width 197 height 40
click at [197, 163] on textarea "assortment of chicken skewer and pan fried lamb with grilled veggies and rice o…" at bounding box center [223, 168] width 197 height 40
drag, startPoint x: 167, startPoint y: 161, endPoint x: 167, endPoint y: 166, distance: 4.6
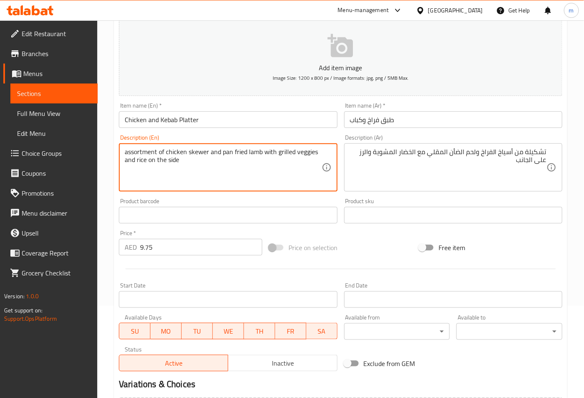
click at [167, 166] on textarea "assortment of chicken skewer and pan fried lamb with grilled veggies and rice o…" at bounding box center [223, 168] width 197 height 40
click at [193, 163] on textarea "assortment of chicken skewer and pan fried lamb with grilled veggies and rice o…" at bounding box center [223, 168] width 197 height 40
click at [197, 164] on textarea "assortment of chicken skewer and pan fried lamb with grilled veggies and rice o…" at bounding box center [223, 168] width 197 height 40
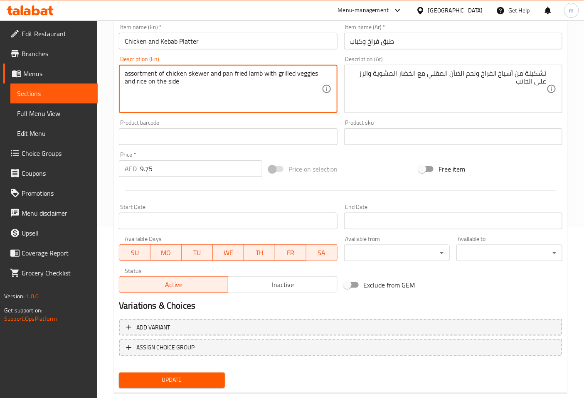
scroll to position [188, 0]
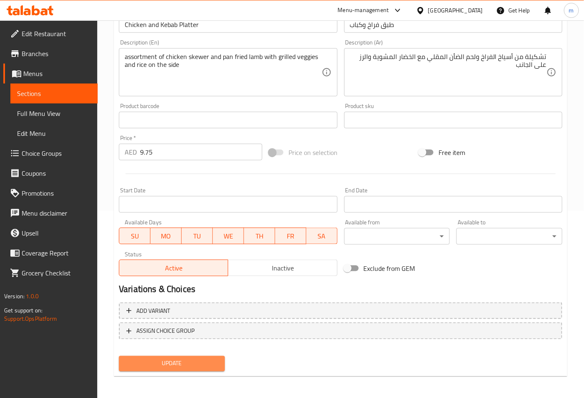
click at [200, 360] on span "Update" at bounding box center [172, 364] width 93 height 10
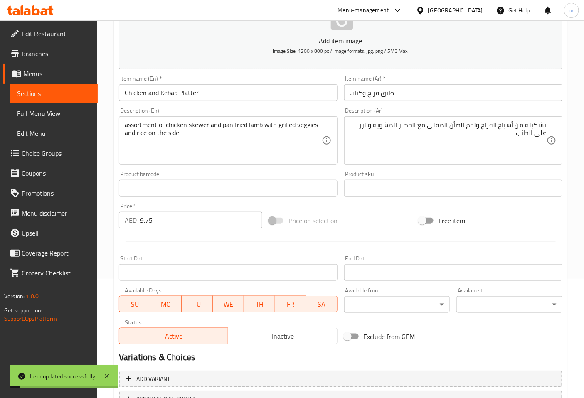
scroll to position [0, 0]
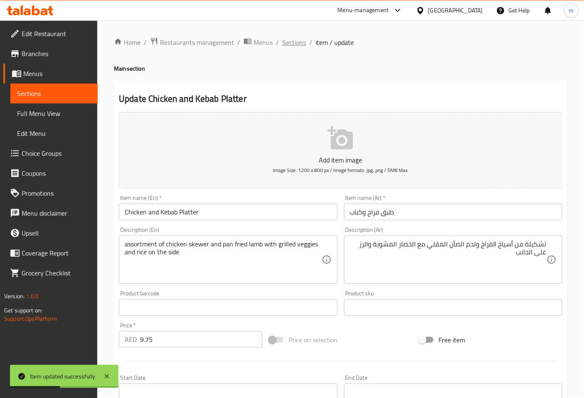
click at [298, 43] on span "Sections" at bounding box center [294, 42] width 24 height 10
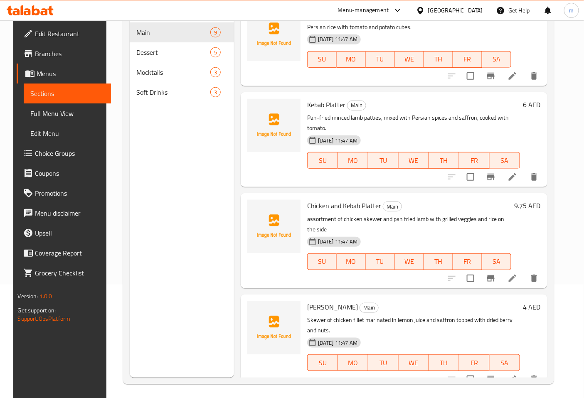
scroll to position [70, 0]
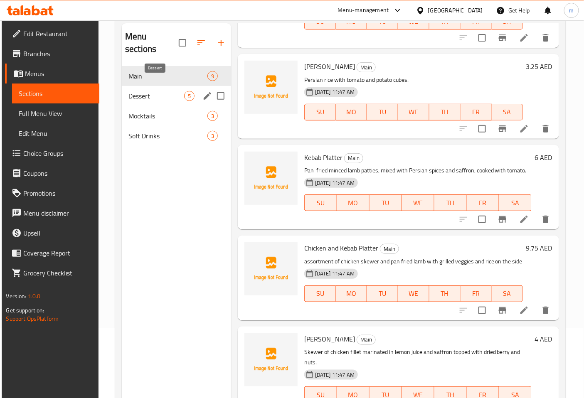
click at [160, 91] on span "Dessert" at bounding box center [157, 96] width 56 height 10
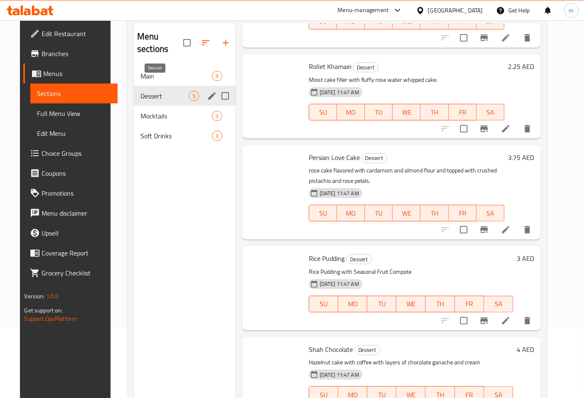
scroll to position [86, 0]
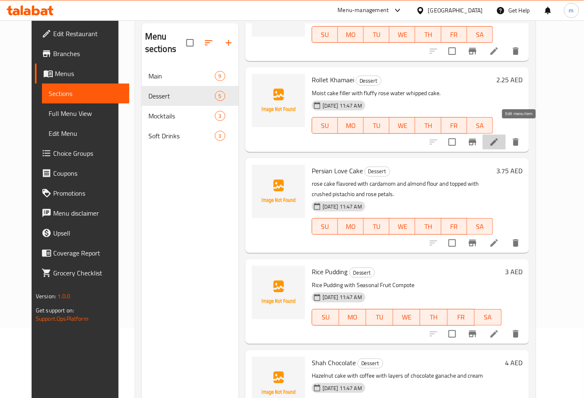
click at [499, 137] on icon at bounding box center [494, 142] width 10 height 10
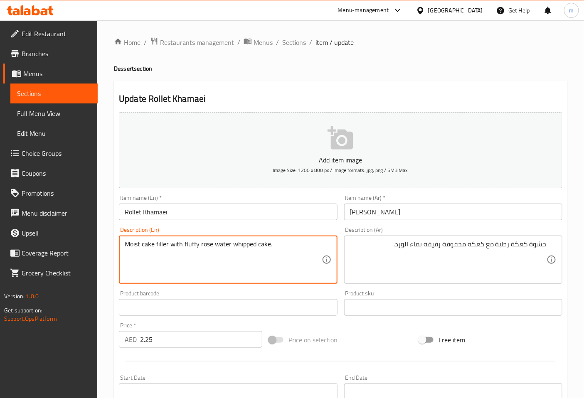
drag, startPoint x: 229, startPoint y: 246, endPoint x: 201, endPoint y: 245, distance: 28.3
click at [276, 245] on textarea "Moist cake filler with fluffy rose water whipped cake." at bounding box center [223, 260] width 197 height 40
drag, startPoint x: 154, startPoint y: 244, endPoint x: 120, endPoint y: 249, distance: 34.5
click at [120, 249] on div "Moist cake filler with fluffy rose water whipped cake. Description (En)" at bounding box center [228, 260] width 218 height 48
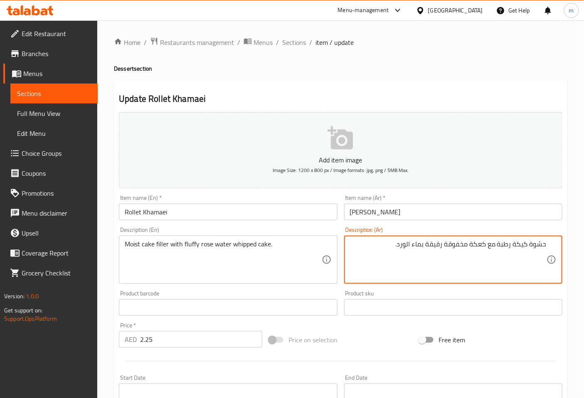
click at [480, 247] on textarea "حشوة كيكة رطبة مع كعكة مخفوقة رقيقة بماء الورد." at bounding box center [448, 260] width 197 height 40
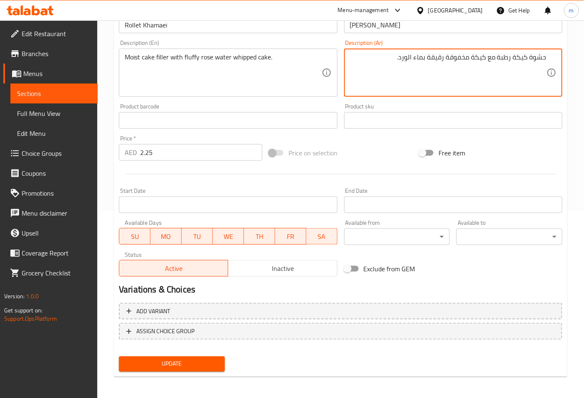
scroll to position [188, 0]
type textarea "حشوة كيكة رطبة مع كيكة مخفوقة رقيقة بماء الورد."
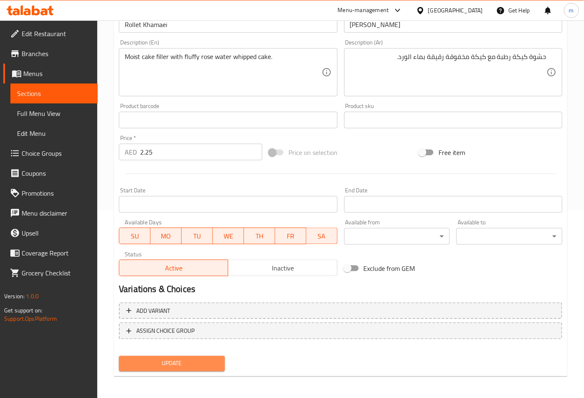
click at [203, 359] on span "Update" at bounding box center [172, 364] width 93 height 10
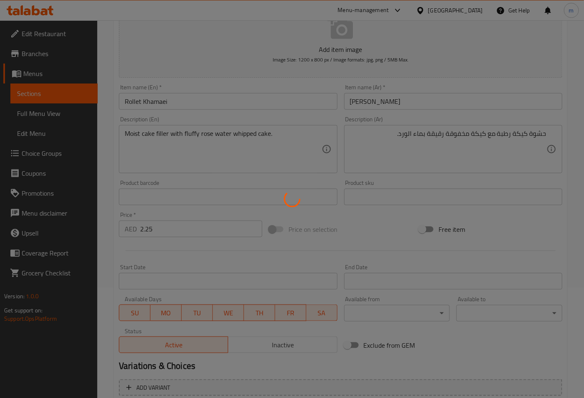
scroll to position [0, 0]
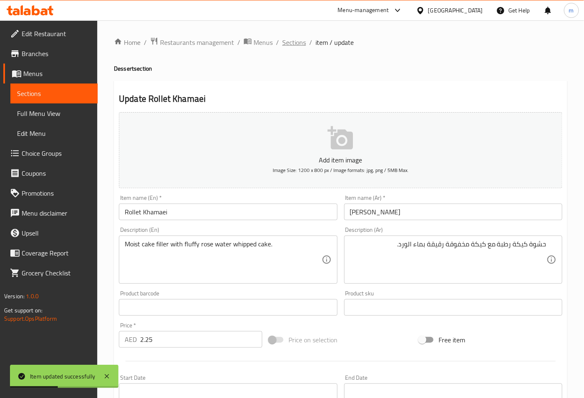
click at [297, 44] on span "Sections" at bounding box center [294, 42] width 24 height 10
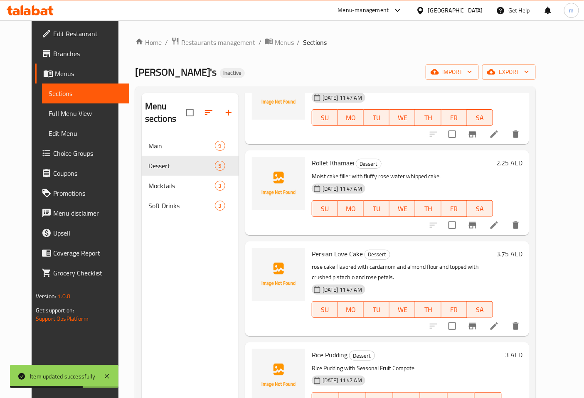
scroll to position [86, 0]
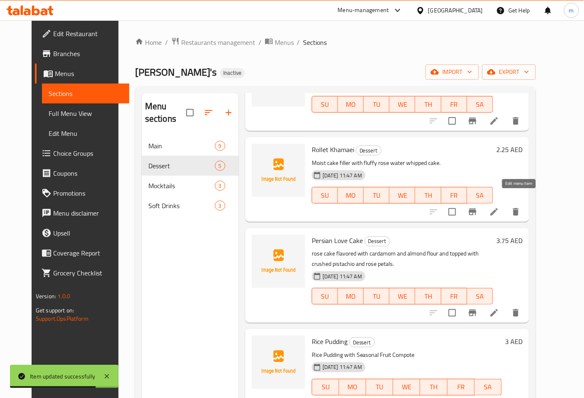
click at [498, 208] on icon at bounding box center [494, 211] width 7 height 7
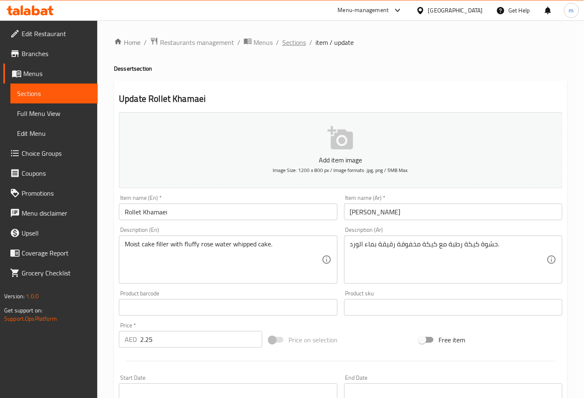
click at [294, 39] on span "Sections" at bounding box center [294, 42] width 24 height 10
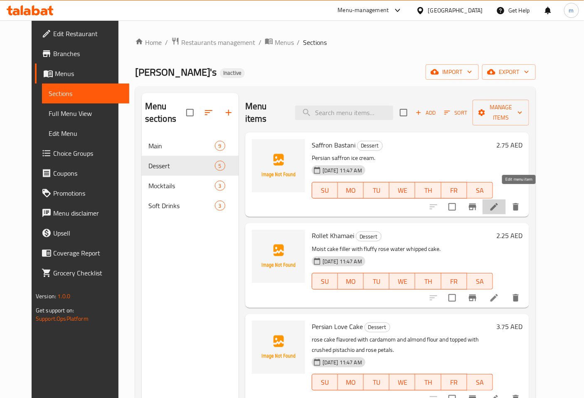
click at [499, 202] on icon at bounding box center [494, 207] width 10 height 10
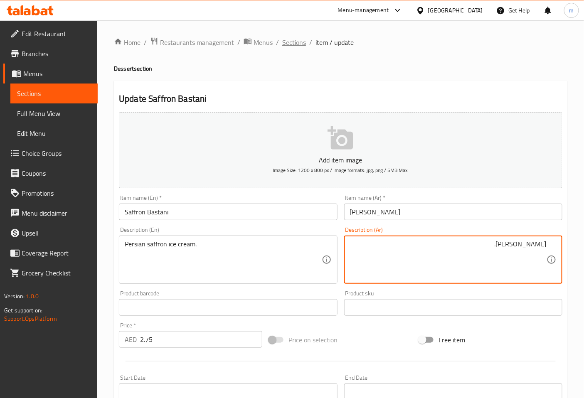
click at [297, 44] on span "Sections" at bounding box center [294, 42] width 24 height 10
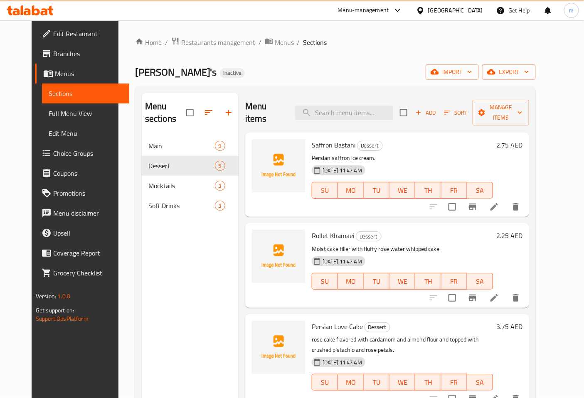
scroll to position [46, 0]
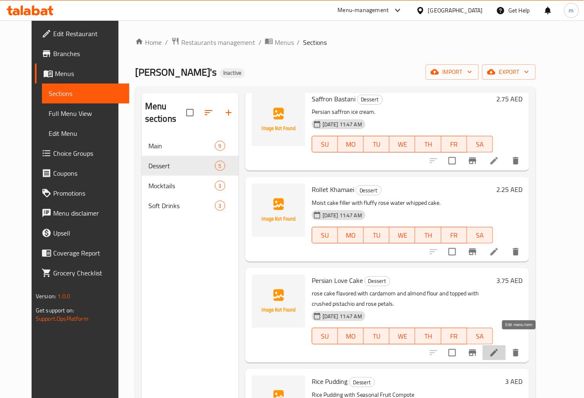
click at [499, 348] on icon at bounding box center [494, 353] width 10 height 10
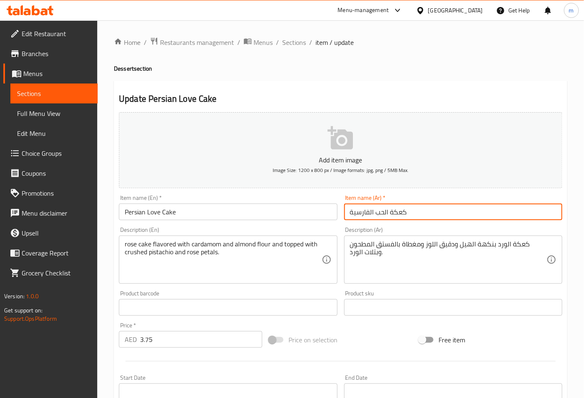
click at [399, 216] on input "كعكة الحب الفارسية" at bounding box center [453, 212] width 218 height 17
type input "كيكة الحب الفارسية"
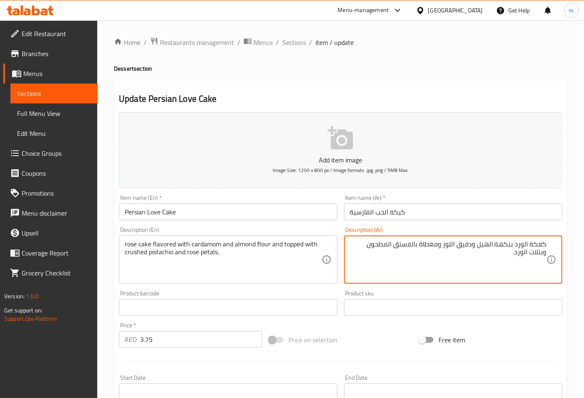
click at [539, 246] on textarea "كعكة الورد بنكهة الهيل ودقيق اللوز ومغطاة بالفستق المطحون وبتلات الورد." at bounding box center [448, 260] width 197 height 40
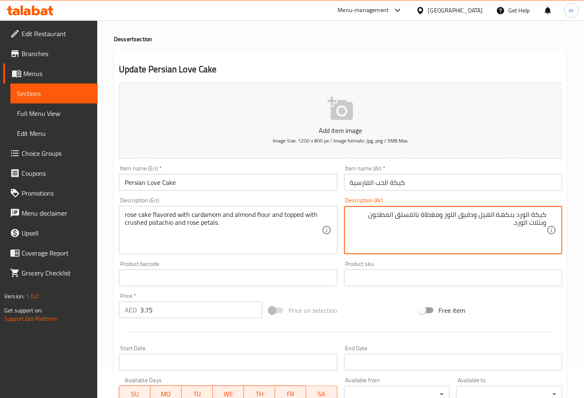
scroll to position [46, 0]
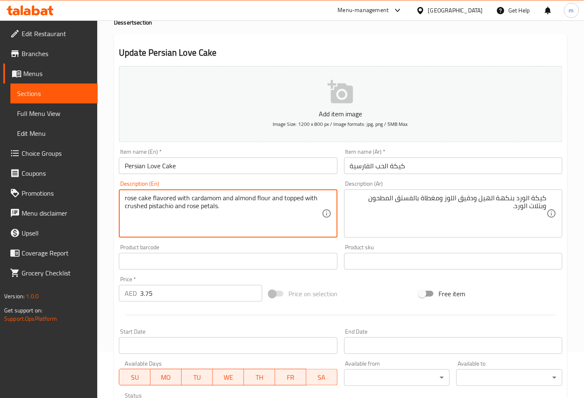
drag, startPoint x: 190, startPoint y: 199, endPoint x: 220, endPoint y: 198, distance: 29.5
drag, startPoint x: 255, startPoint y: 198, endPoint x: 234, endPoint y: 202, distance: 21.3
click at [234, 202] on textarea "rose cake flavored with cardamom and almond flour and topped with crushed pista…" at bounding box center [223, 214] width 197 height 40
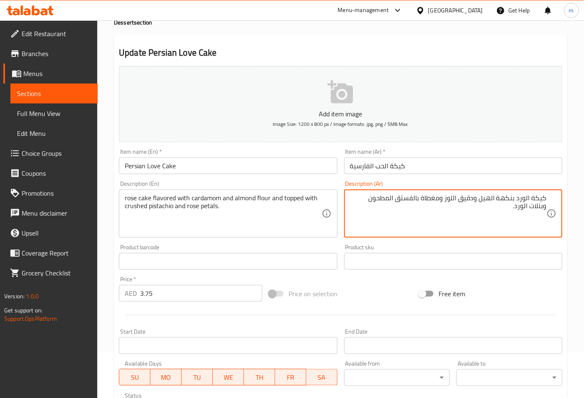
drag, startPoint x: 480, startPoint y: 198, endPoint x: 497, endPoint y: 198, distance: 17.1
click at [452, 198] on textarea "كيكة الورد بنكهة الكاردوم ودقيق اللوز ومغطاة بالفستق المطحون وبتلات الورد." at bounding box center [448, 214] width 197 height 40
click at [421, 209] on textarea "كيكة الورد بنكهة الكاردوم ودقيق اللوز ومغطاة بالفستق المطحون وبتلات الورد." at bounding box center [448, 214] width 197 height 40
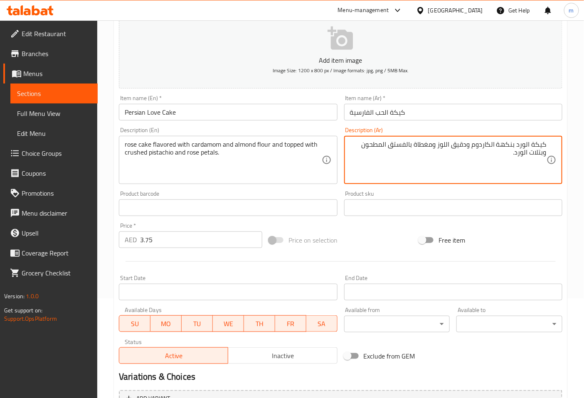
scroll to position [185, 0]
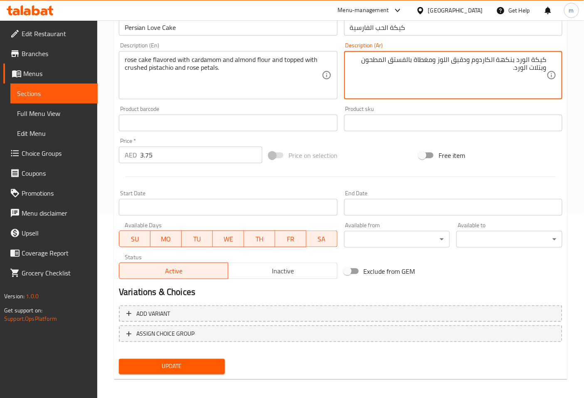
type textarea "كيكة الورد بنكهة الكاردوم ودقيق اللوز ومغطاة بالفستق المطحون وبتلات الورد."
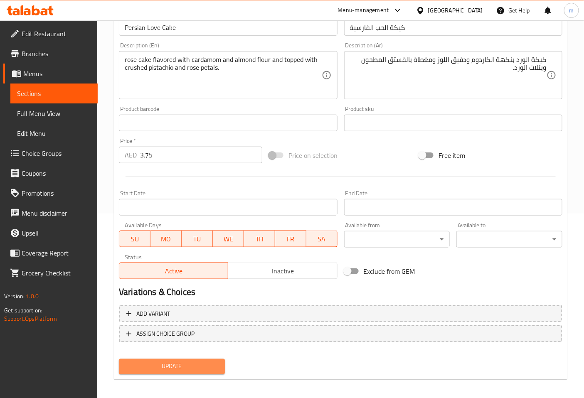
click at [206, 362] on span "Update" at bounding box center [172, 367] width 93 height 10
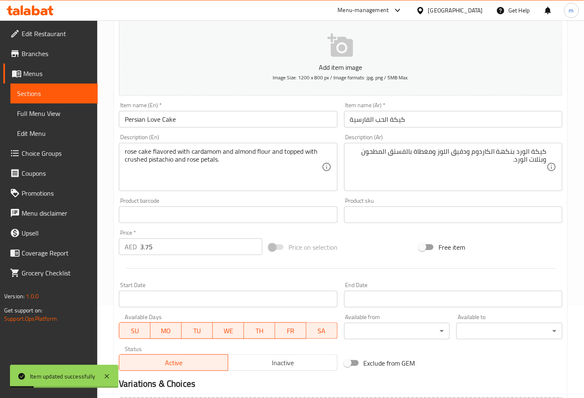
scroll to position [0, 0]
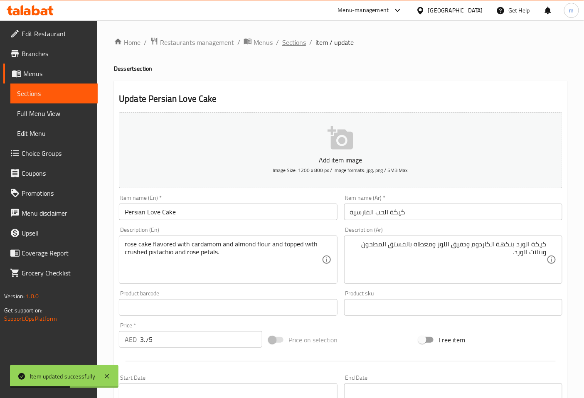
click at [298, 41] on span "Sections" at bounding box center [294, 42] width 24 height 10
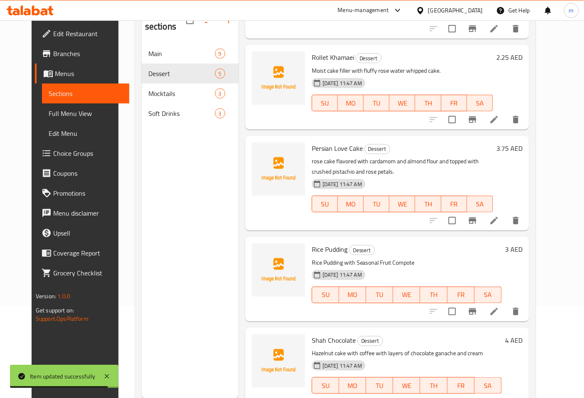
scroll to position [116, 0]
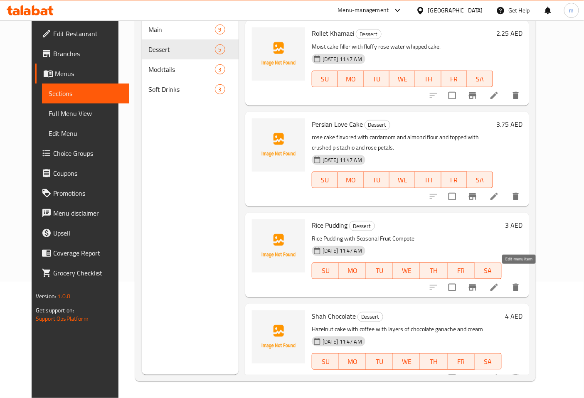
click at [499, 283] on icon at bounding box center [494, 288] width 10 height 10
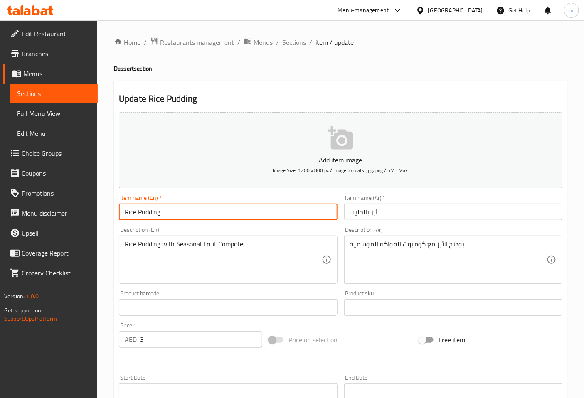
drag, startPoint x: 148, startPoint y: 208, endPoint x: 97, endPoint y: 205, distance: 50.8
click at [97, 205] on div "Edit Restaurant Branches Menus Sections Full Menu View Edit Menu Choice Groups …" at bounding box center [292, 303] width 584 height 567
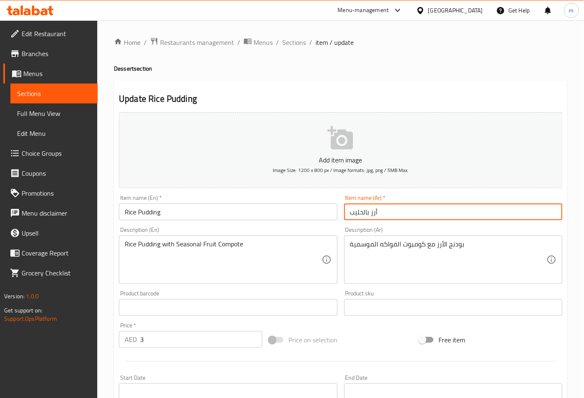
drag, startPoint x: 351, startPoint y: 214, endPoint x: 498, endPoint y: 213, distance: 147.2
click at [492, 213] on input "أرز بالحليب" at bounding box center [453, 212] width 218 height 17
type input "رز بلبن"
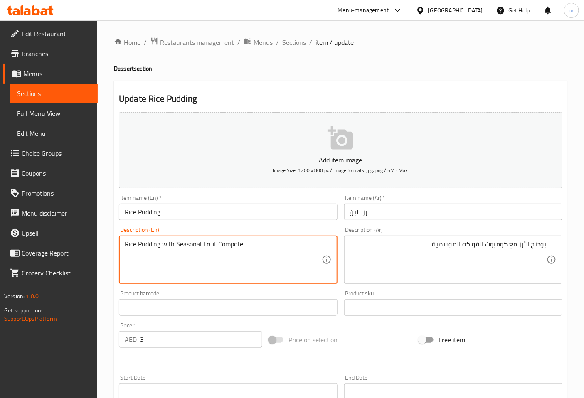
drag, startPoint x: 160, startPoint y: 244, endPoint x: 138, endPoint y: 242, distance: 21.7
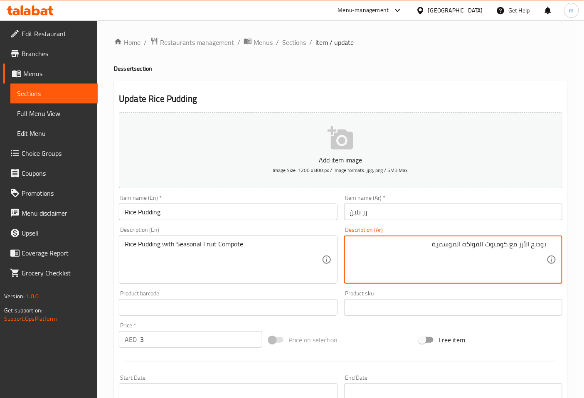
drag, startPoint x: 532, startPoint y: 244, endPoint x: 551, endPoint y: 245, distance: 18.3
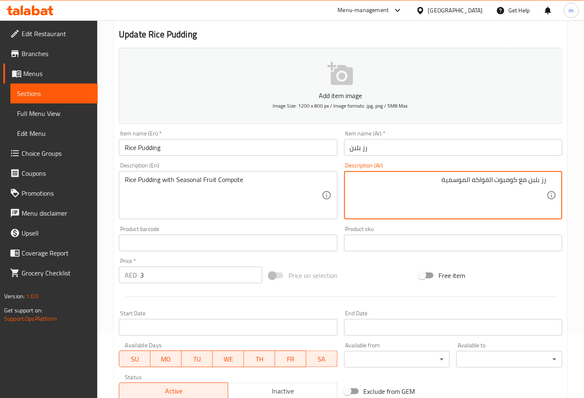
scroll to position [188, 0]
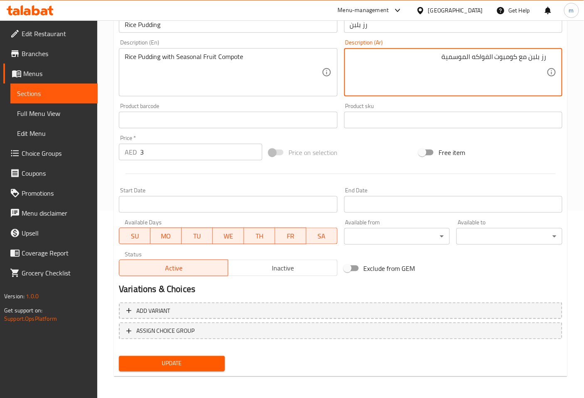
type textarea "رز بلبن مع كومبوت الفواكه الموسمية"
click at [194, 359] on span "Update" at bounding box center [172, 364] width 93 height 10
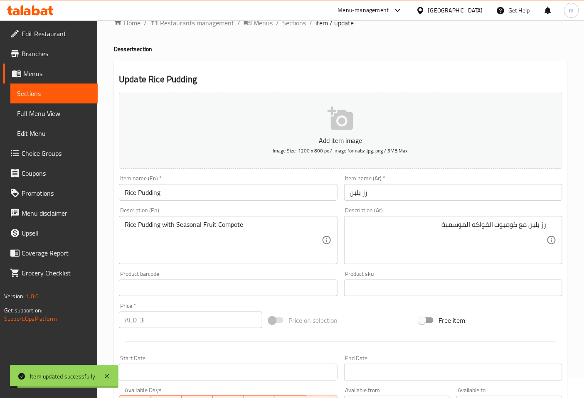
scroll to position [0, 0]
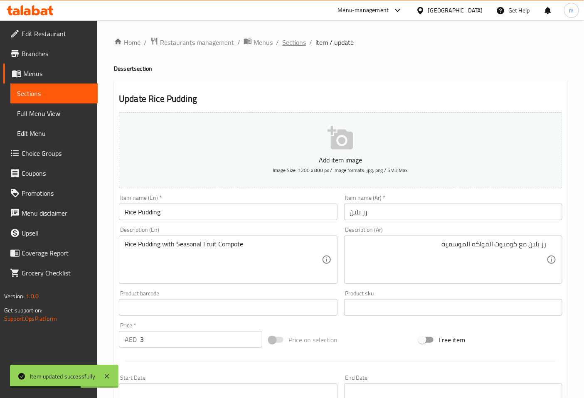
click at [297, 43] on span "Sections" at bounding box center [294, 42] width 24 height 10
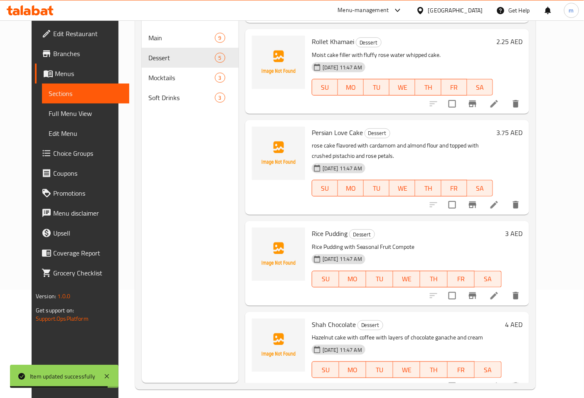
scroll to position [116, 0]
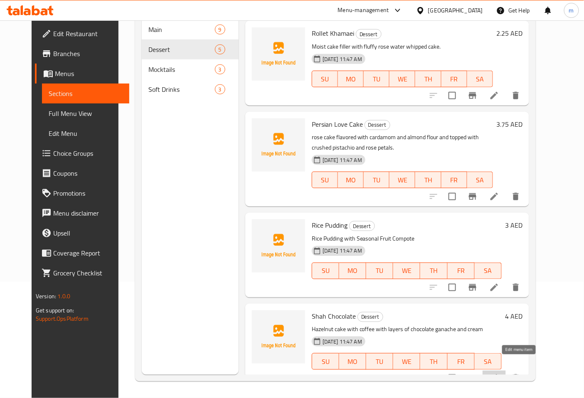
click at [498, 375] on icon at bounding box center [494, 378] width 7 height 7
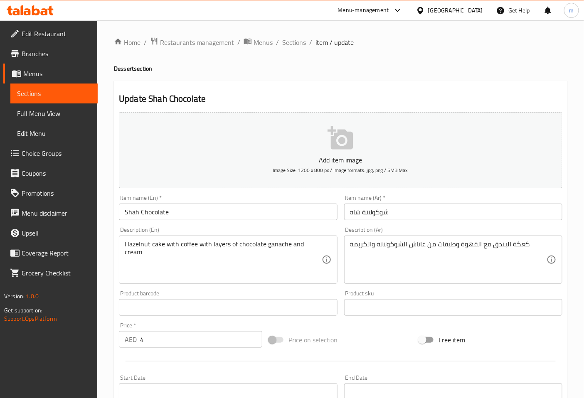
click at [394, 221] on div "Item name (Ar)   * شوكولاتة شاه Item name (Ar) *" at bounding box center [453, 208] width 225 height 32
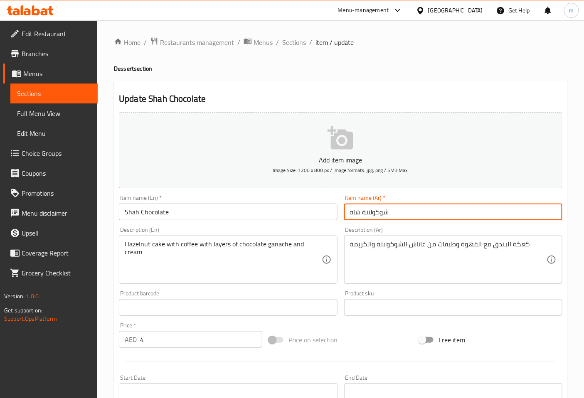
click at [401, 210] on input "شوكولاتة شاه" at bounding box center [453, 212] width 218 height 17
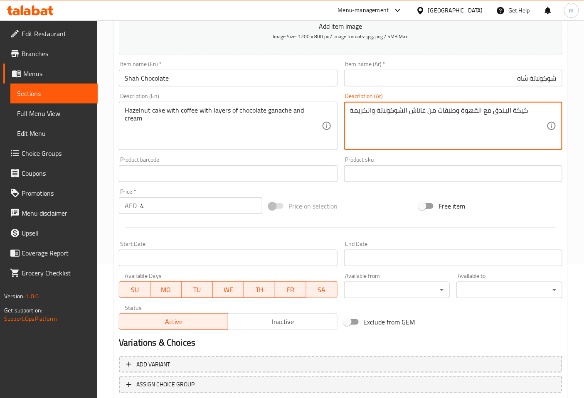
scroll to position [185, 0]
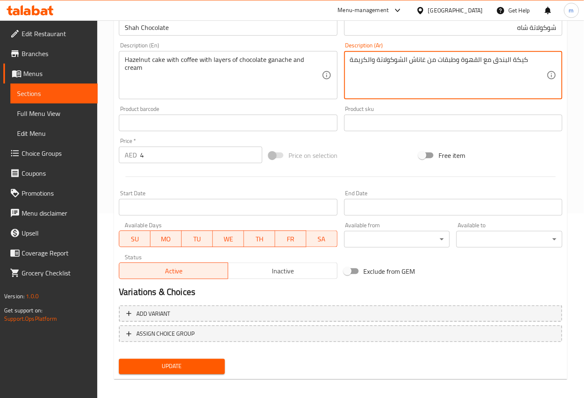
type textarea "كيكة البندق مع القهوة وطبقات من غاناش الشوكولاتة والكريمة"
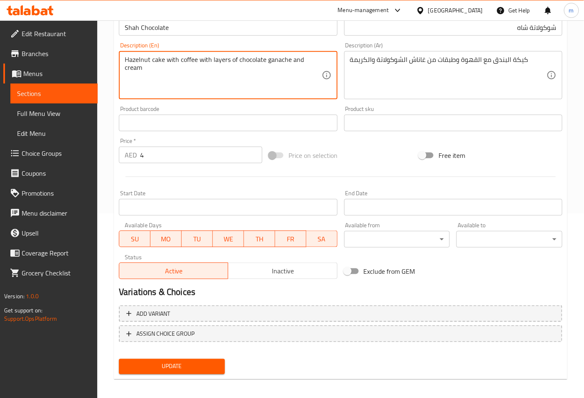
drag, startPoint x: 287, startPoint y: 61, endPoint x: 270, endPoint y: 67, distance: 17.6
click at [289, 60] on textarea "Hazelnut cake with coffee with layers of chocolate ganache and cream" at bounding box center [223, 76] width 197 height 40
drag, startPoint x: 289, startPoint y: 60, endPoint x: 252, endPoint y: 62, distance: 37.5
click at [252, 62] on textarea "Hazelnut cake with coffee with layers of chocolate ganache and cream" at bounding box center [223, 76] width 197 height 40
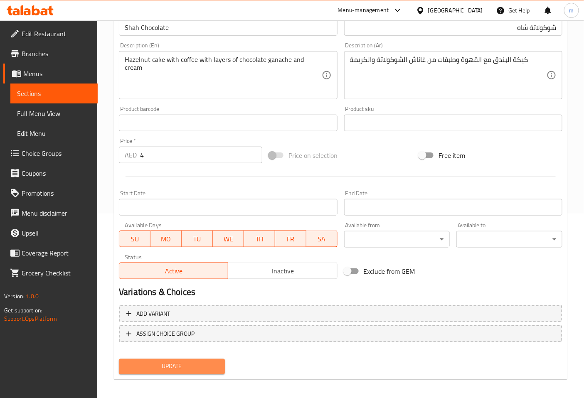
click at [183, 365] on span "Update" at bounding box center [172, 367] width 93 height 10
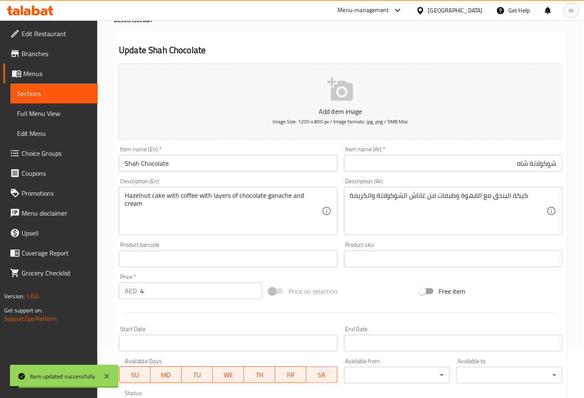
scroll to position [0, 0]
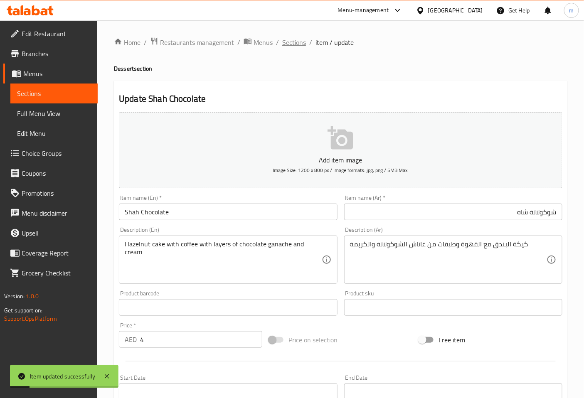
click at [294, 46] on span "Sections" at bounding box center [294, 42] width 24 height 10
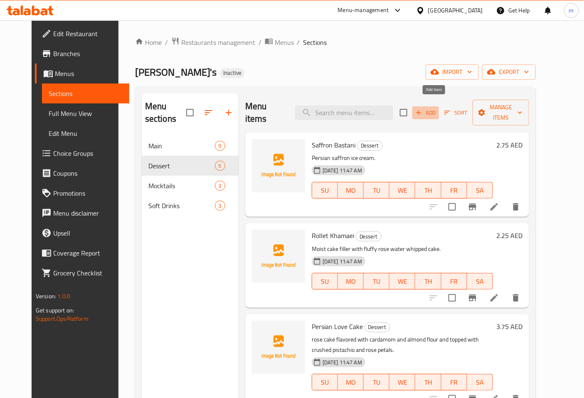
click at [439, 109] on button "Add" at bounding box center [426, 112] width 27 height 13
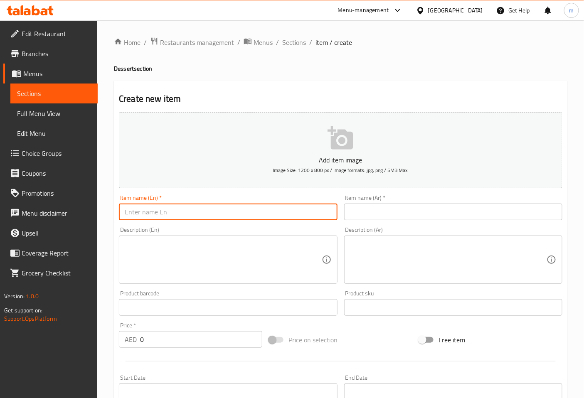
click at [232, 211] on input "text" at bounding box center [228, 212] width 218 height 17
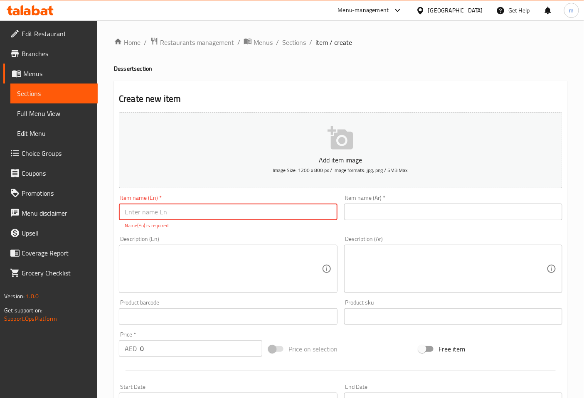
click at [301, 215] on input "text" at bounding box center [228, 212] width 218 height 17
paste input "[PERSON_NAME] Ultimate Cheese Cake"
type input "[PERSON_NAME] Ultimate Cheese Cake"
click at [433, 211] on input "text" at bounding box center [453, 212] width 218 height 17
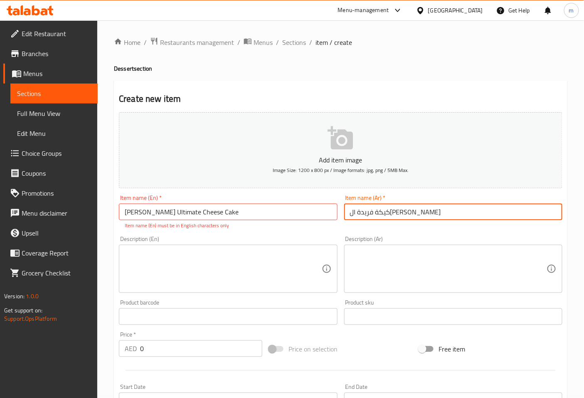
type input "كيكة فريدة ال[PERSON_NAME]"
click at [174, 264] on textarea at bounding box center [223, 270] width 197 height 40
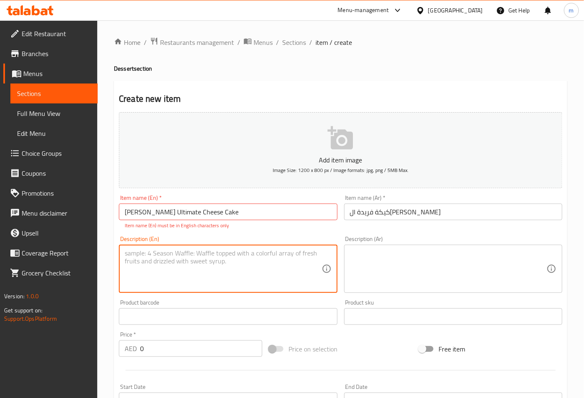
click at [213, 252] on textarea at bounding box center [223, 270] width 197 height 40
paste textarea "Classic baked cheesecake served with seasonal fruit sauce"
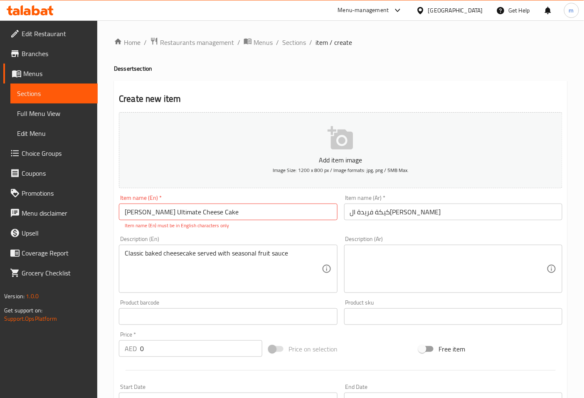
click at [124, 270] on div "Classic baked cheesecake served with seasonal fruit sauce Description (En)" at bounding box center [228, 269] width 218 height 48
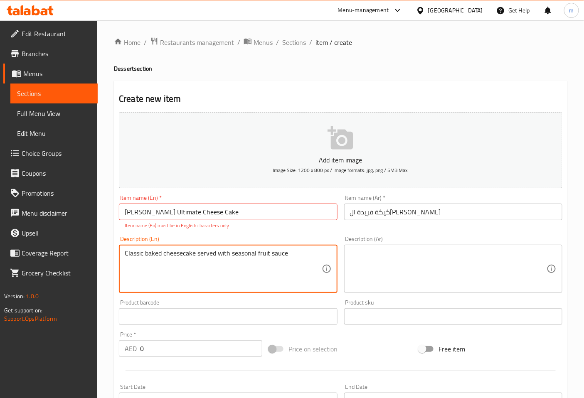
click at [293, 252] on textarea "Classic baked cheesecake served with seasonal fruit sauce" at bounding box center [223, 270] width 197 height 40
drag, startPoint x: 292, startPoint y: 255, endPoint x: 111, endPoint y: 257, distance: 181.3
click at [111, 257] on div "Home / Restaurants management / Menus / Sections / item / create Dessert sectio…" at bounding box center [340, 308] width 487 height 576
type textarea "Classic baked cheesecake served with seasonal fruit sauce"
click at [450, 263] on textarea at bounding box center [448, 270] width 197 height 40
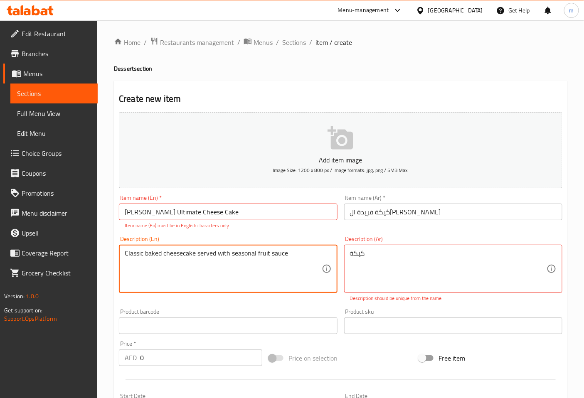
drag, startPoint x: 196, startPoint y: 254, endPoint x: 164, endPoint y: 254, distance: 31.6
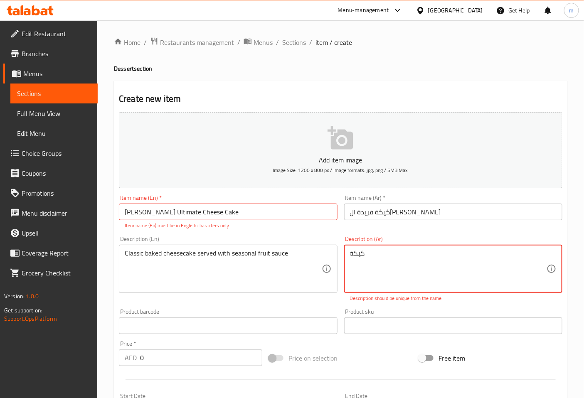
paste textarea "تشيز كيك"
type textarea "تشيز كيككيكة"
drag, startPoint x: 507, startPoint y: 271, endPoint x: 593, endPoint y: 271, distance: 86.5
click at [584, 271] on html "​ Menu-management [GEOGRAPHIC_DATA] Get Help m Edit Restaurant Branches Menus S…" at bounding box center [292, 199] width 584 height 398
paste textarea "تشيز كيك"
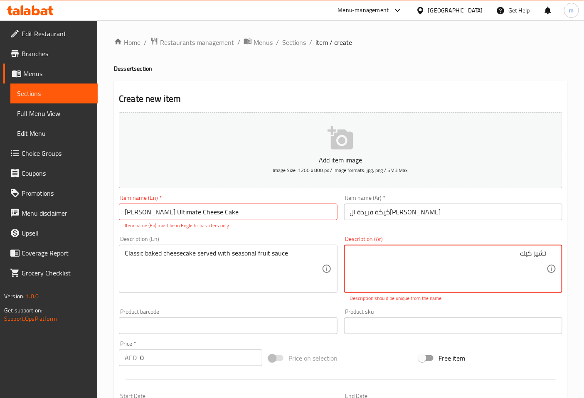
type textarea "تشيز كيك"
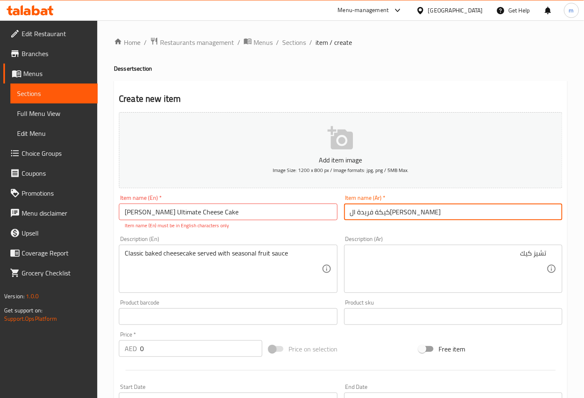
drag, startPoint x: 350, startPoint y: 210, endPoint x: 361, endPoint y: 217, distance: 13.1
click at [361, 217] on input "كيكة فريدة ال[PERSON_NAME]" at bounding box center [453, 212] width 218 height 17
drag, startPoint x: 391, startPoint y: 212, endPoint x: 466, endPoint y: 217, distance: 75.0
click at [458, 215] on input "كيكة فريدة التيميت" at bounding box center [453, 212] width 218 height 17
click at [431, 215] on input "كيكة فريدة التيميت" at bounding box center [453, 212] width 218 height 17
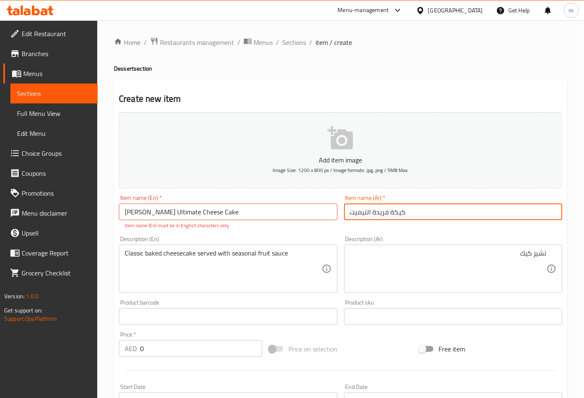
drag, startPoint x: 389, startPoint y: 211, endPoint x: 441, endPoint y: 214, distance: 52.1
click at [438, 213] on input "كيكة فريدة التيميت" at bounding box center [453, 212] width 218 height 17
click at [390, 214] on input "كيكة فريدة التيميت" at bounding box center [453, 212] width 218 height 17
drag, startPoint x: 390, startPoint y: 214, endPoint x: 402, endPoint y: 216, distance: 12.7
click at [402, 216] on input "كيكة فريدة التيميت" at bounding box center [453, 212] width 218 height 17
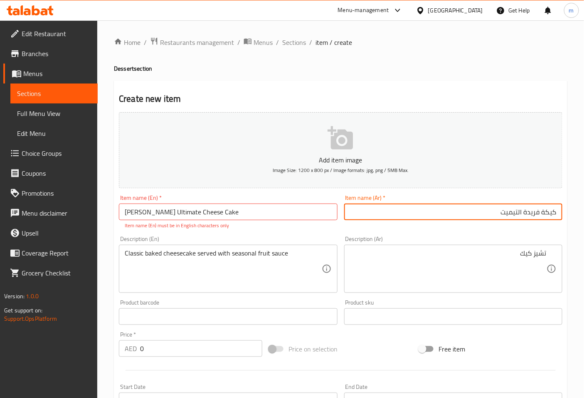
drag, startPoint x: 545, startPoint y: 213, endPoint x: 568, endPoint y: 215, distance: 23.1
click at [571, 213] on div "Home / Restaurants management / Menus / Sections / item / create Dessert sectio…" at bounding box center [340, 308] width 487 height 576
drag, startPoint x: 541, startPoint y: 212, endPoint x: 572, endPoint y: 214, distance: 30.8
click at [571, 213] on div "Home / Restaurants management / Menus / Sections / item / create Dessert sectio…" at bounding box center [340, 308] width 487 height 576
paste input "تشيز كيك"
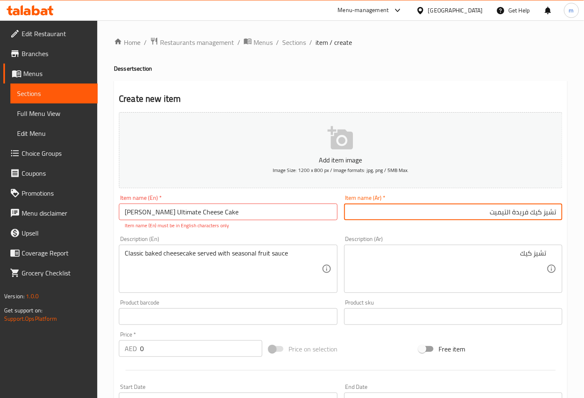
type input "تشيز كيك فريدة التيميت"
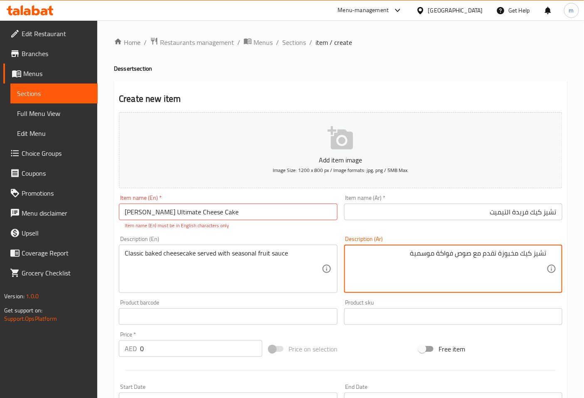
type textarea "تشيز كيك مخبوزة تقدم مع صوص فواكة موسمية"
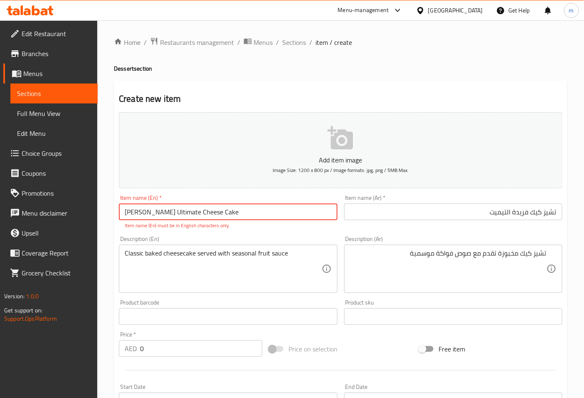
click at [229, 209] on input "[PERSON_NAME] Ultimate Cheese Cake" at bounding box center [228, 212] width 218 height 17
click at [147, 211] on input "[PERSON_NAME] Ultimate Cheese Cake" at bounding box center [228, 212] width 218 height 17
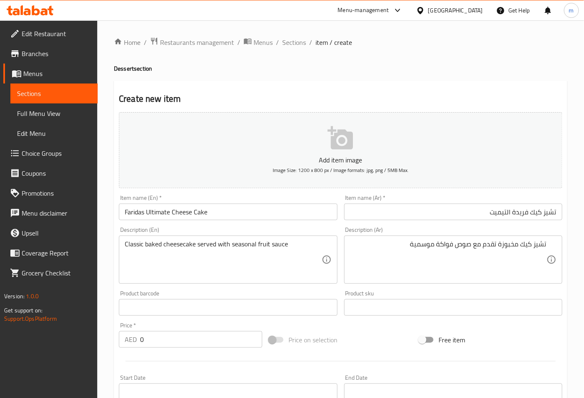
click at [142, 208] on input "Faridas Ultimate Cheese Cake" at bounding box center [228, 212] width 218 height 17
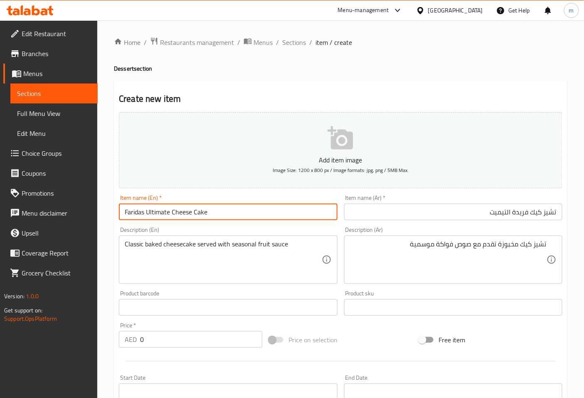
paste input "’"
click at [245, 219] on input "[PERSON_NAME] Ultimate Cheese Cake" at bounding box center [228, 212] width 218 height 17
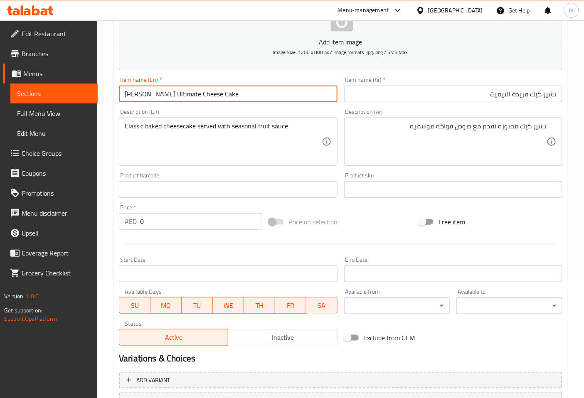
scroll to position [185, 0]
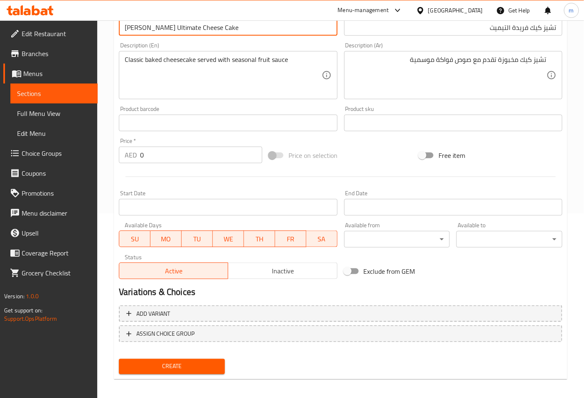
type input "[PERSON_NAME] Ultimate Cheese Cake"
click at [179, 157] on input "0" at bounding box center [201, 155] width 122 height 17
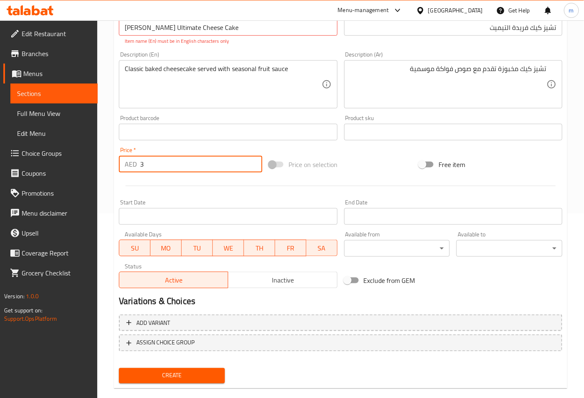
type input "3"
click at [174, 371] on span "Create" at bounding box center [172, 376] width 93 height 10
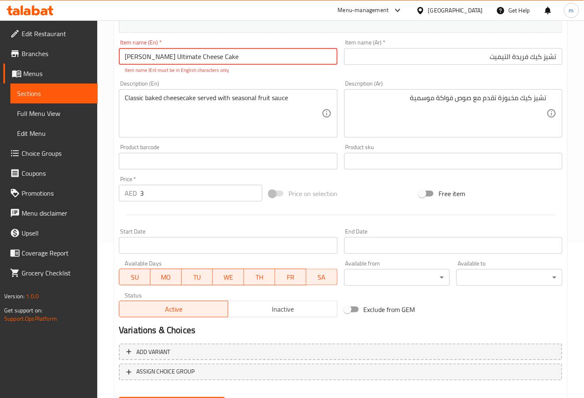
scroll to position [46, 0]
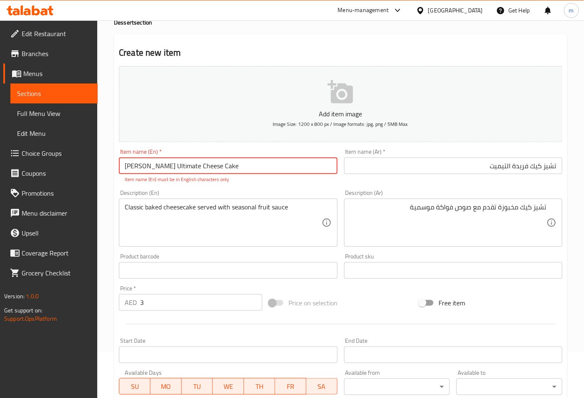
click at [194, 167] on input "[PERSON_NAME] Ultimate Cheese Cake" at bounding box center [228, 166] width 218 height 17
click at [221, 167] on input "[PERSON_NAME] Ultimate Cheese Cake" at bounding box center [228, 166] width 218 height 17
click at [308, 189] on div "Description (En) Classic baked cheesecake served with seasonal fruit sauce Desc…" at bounding box center [228, 219] width 225 height 64
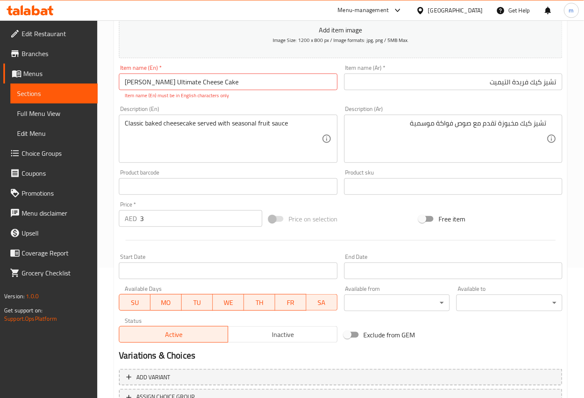
scroll to position [197, 0]
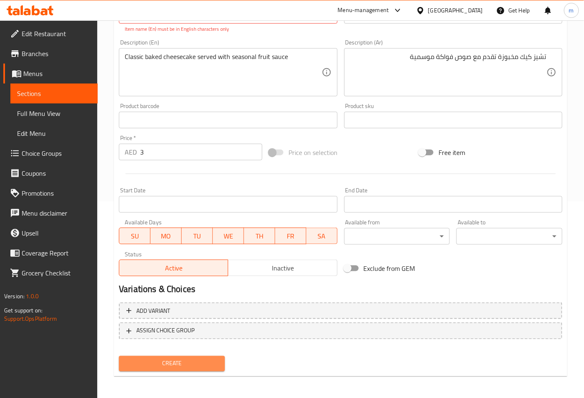
click at [155, 363] on span "Create" at bounding box center [172, 364] width 93 height 10
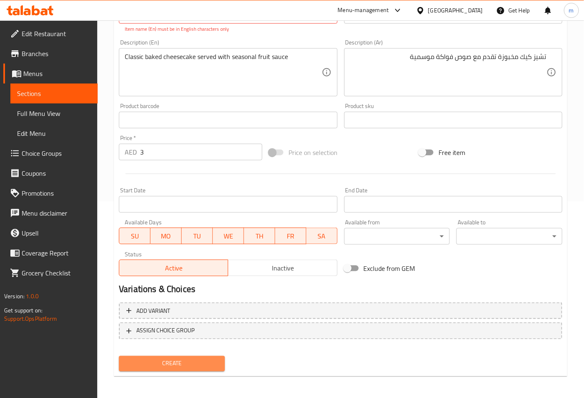
click at [155, 363] on span "Create" at bounding box center [172, 364] width 93 height 10
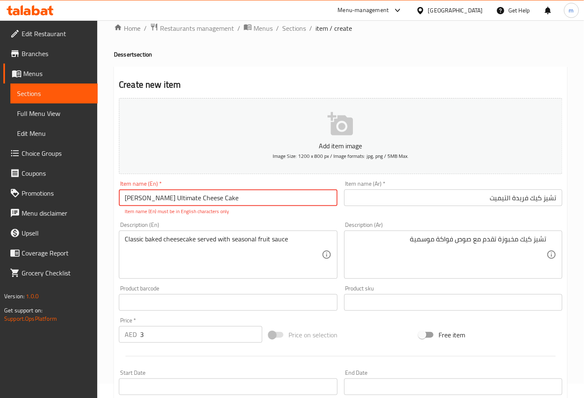
scroll to position [12, 0]
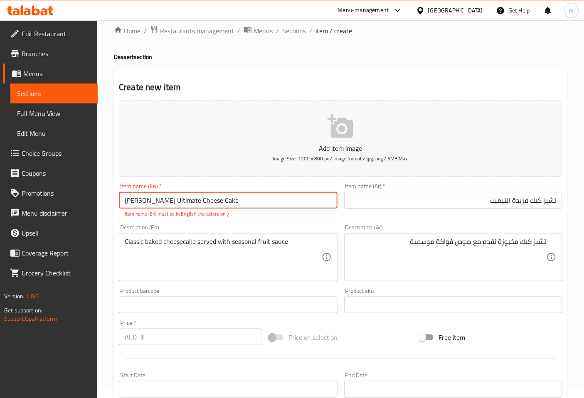
click at [196, 198] on input "[PERSON_NAME] Ultimate Cheese Cake" at bounding box center [228, 200] width 218 height 17
click at [258, 201] on input "[PERSON_NAME] UltimateCheese Cake" at bounding box center [228, 200] width 218 height 17
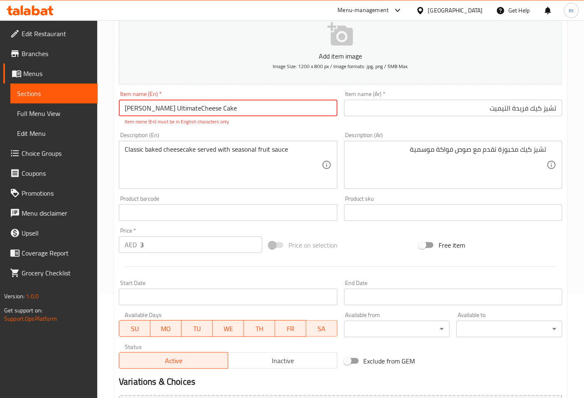
scroll to position [197, 0]
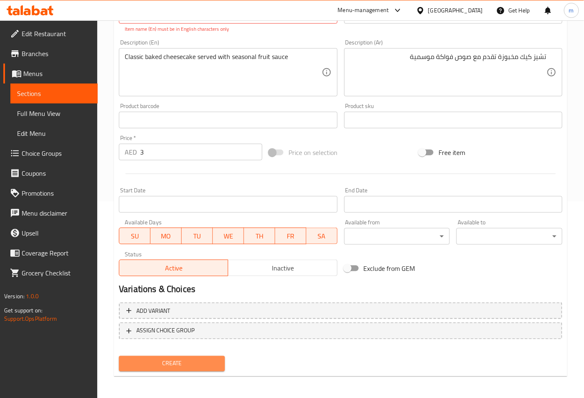
click at [198, 368] on button "Create" at bounding box center [172, 363] width 106 height 15
click at [198, 363] on span "Create" at bounding box center [172, 364] width 93 height 10
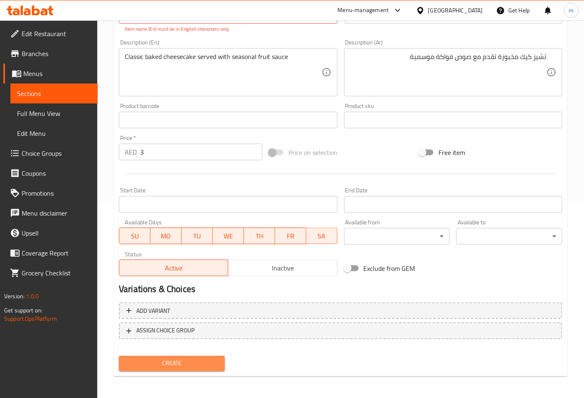
drag, startPoint x: 198, startPoint y: 363, endPoint x: 201, endPoint y: 368, distance: 5.6
click at [201, 371] on div "Create" at bounding box center [172, 364] width 113 height 22
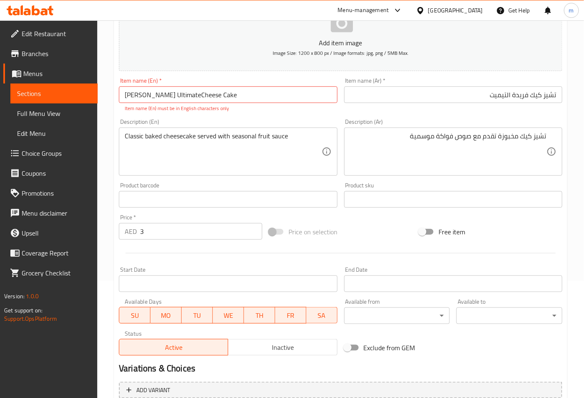
scroll to position [104, 0]
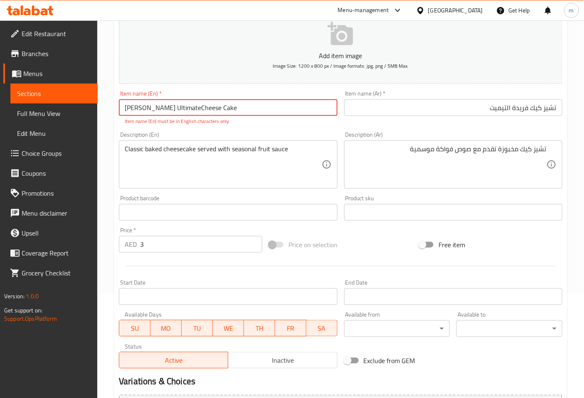
click at [210, 107] on input "[PERSON_NAME] UltimateCheese Cake" at bounding box center [228, 107] width 218 height 17
click at [172, 109] on input "[PERSON_NAME] UltimateCheese Cake" at bounding box center [228, 107] width 218 height 17
click at [242, 115] on input "[PERSON_NAME] Ultimate Cheese Cake" at bounding box center [228, 107] width 218 height 17
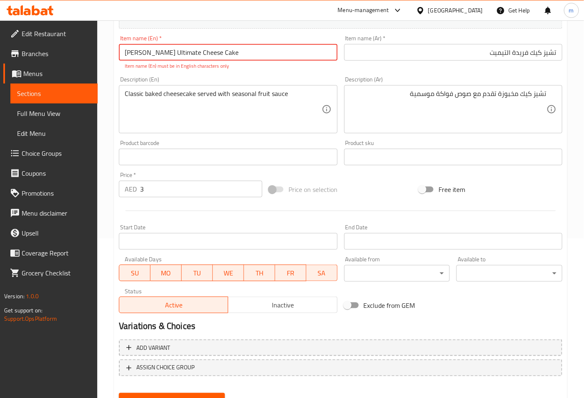
scroll to position [197, 0]
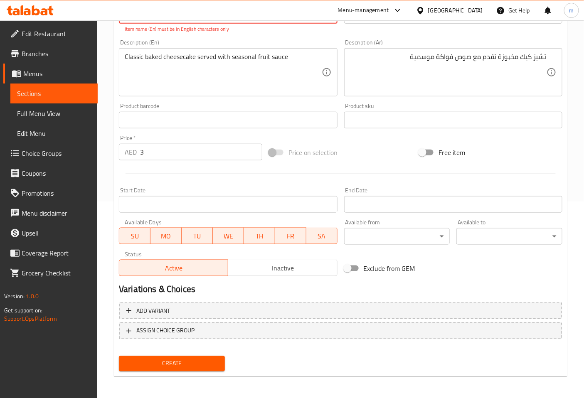
click at [183, 363] on span "Create" at bounding box center [172, 364] width 93 height 10
click at [183, 362] on span "Create" at bounding box center [172, 364] width 93 height 10
click at [185, 363] on span "Create" at bounding box center [172, 364] width 93 height 10
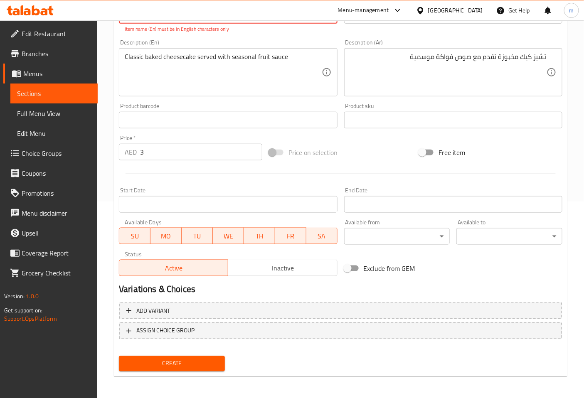
click at [185, 363] on span "Create" at bounding box center [172, 364] width 93 height 10
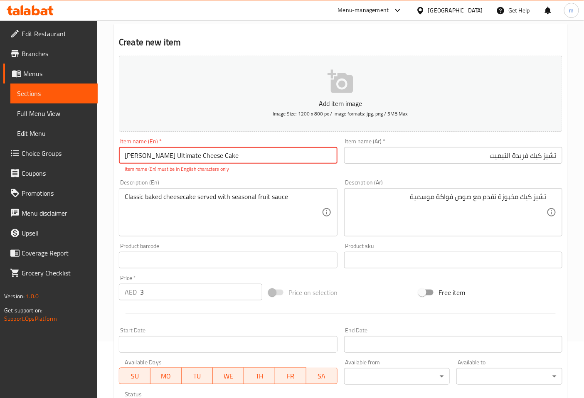
scroll to position [12, 0]
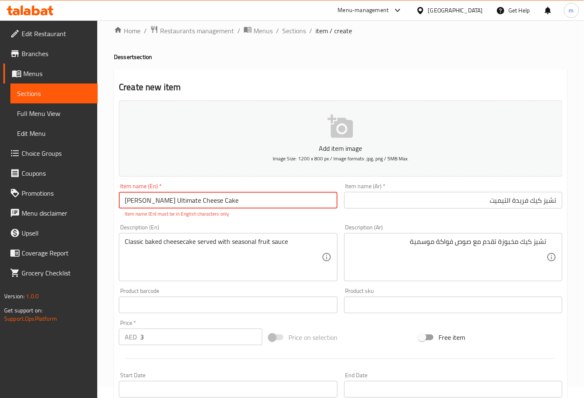
click at [218, 202] on input "[PERSON_NAME] Ultimate Cheese Cake" at bounding box center [228, 200] width 218 height 17
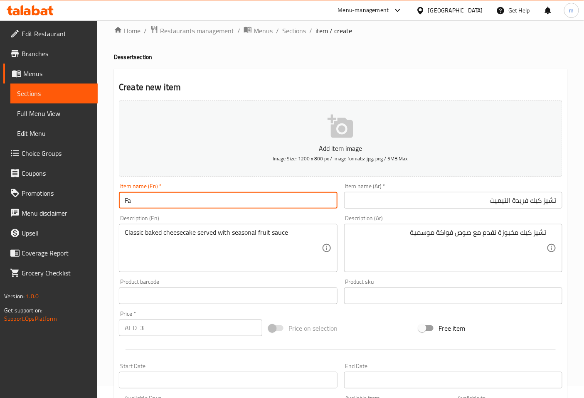
type input "F"
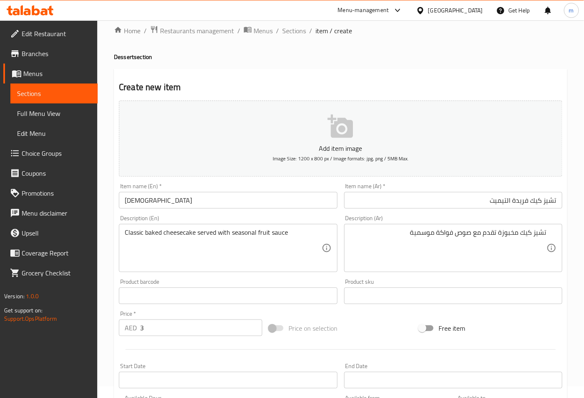
click at [140, 200] on input "[DEMOGRAPHIC_DATA]" at bounding box center [228, 200] width 218 height 17
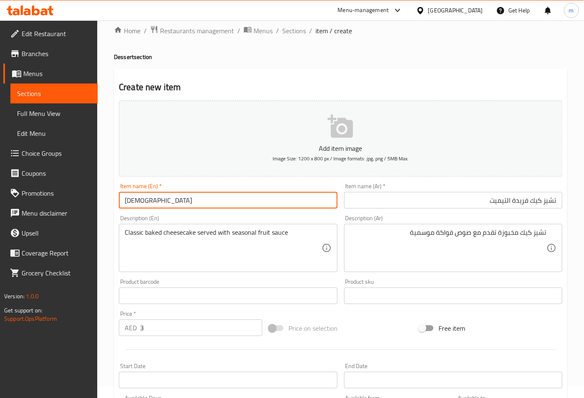
paste input "’"
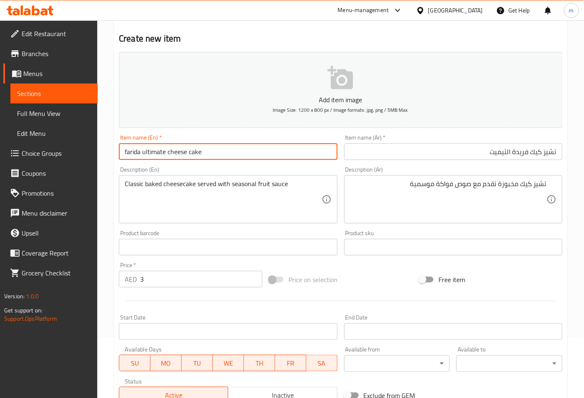
scroll to position [188, 0]
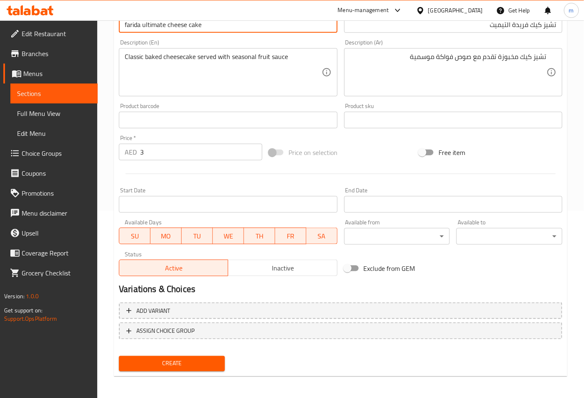
type input "farida ultimate cheese cake"
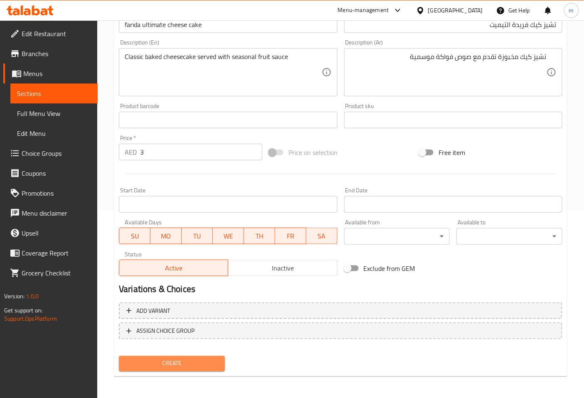
click at [198, 365] on span "Create" at bounding box center [172, 364] width 93 height 10
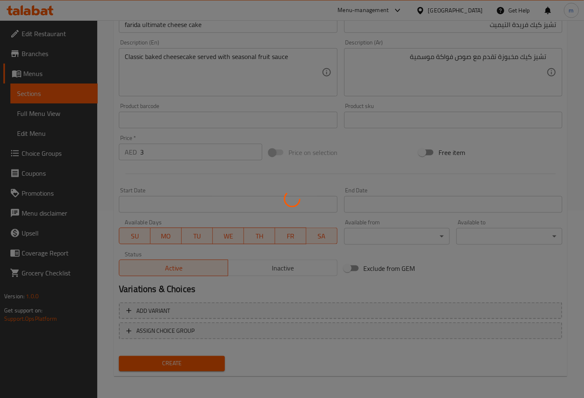
type input "0"
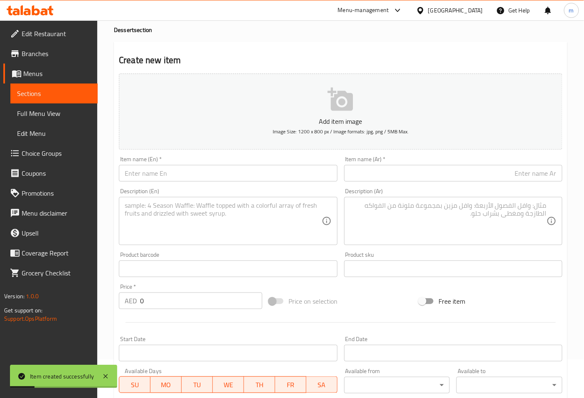
scroll to position [92, 0]
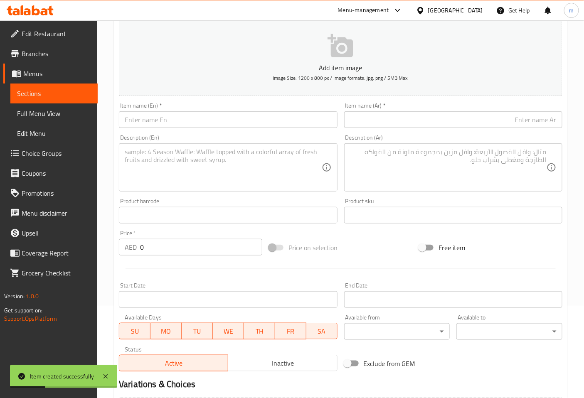
click at [191, 252] on input "0" at bounding box center [201, 247] width 122 height 17
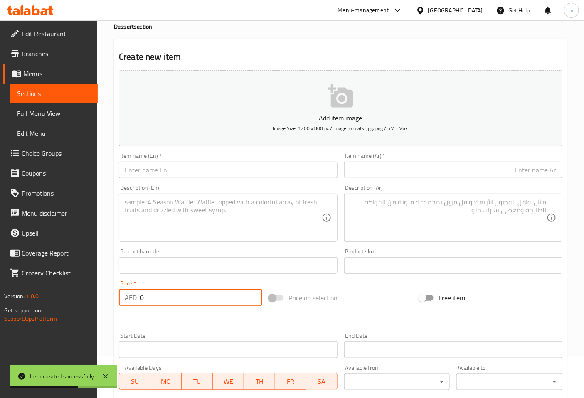
scroll to position [0, 0]
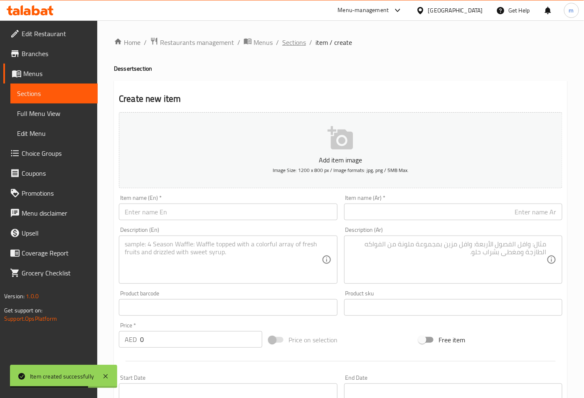
click at [287, 47] on span "Sections" at bounding box center [294, 42] width 24 height 10
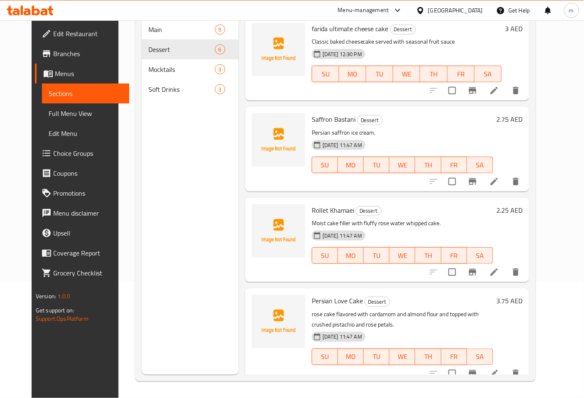
scroll to position [177, 0]
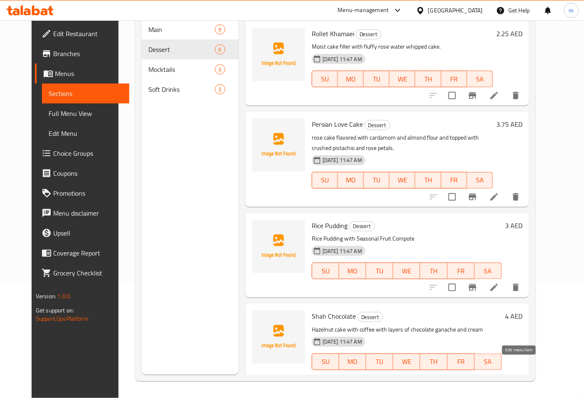
click at [499, 374] on icon at bounding box center [494, 379] width 10 height 10
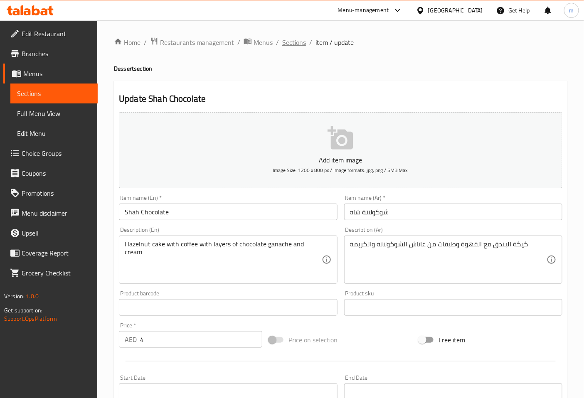
click at [293, 43] on span "Sections" at bounding box center [294, 42] width 24 height 10
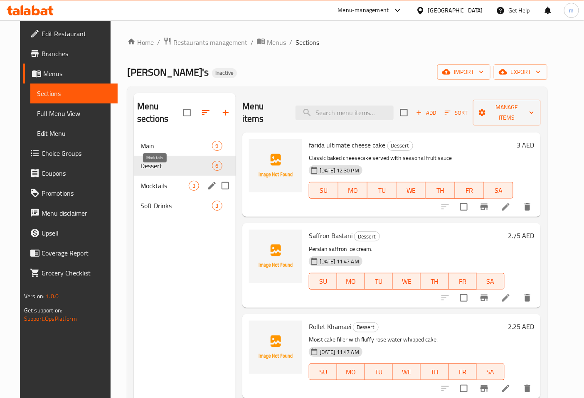
click at [160, 181] on span "Mocktails" at bounding box center [165, 186] width 48 height 10
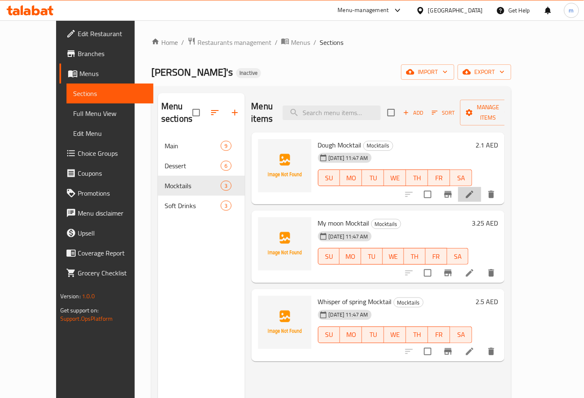
click at [482, 187] on li at bounding box center [469, 194] width 23 height 15
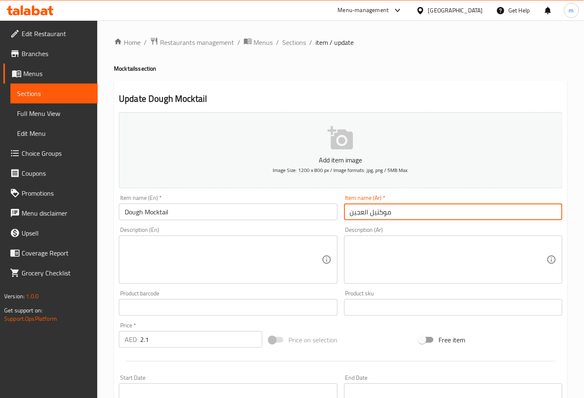
drag, startPoint x: 348, startPoint y: 215, endPoint x: 368, endPoint y: 213, distance: 20.1
click at [368, 213] on input "موكتيل العجين" at bounding box center [453, 212] width 218 height 17
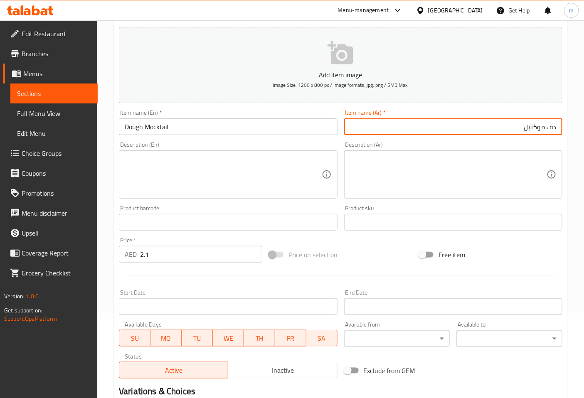
scroll to position [188, 0]
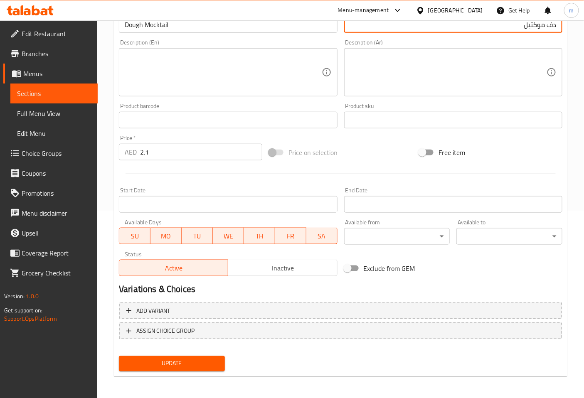
type input "دف موكتيل"
click at [190, 359] on span "Update" at bounding box center [172, 364] width 93 height 10
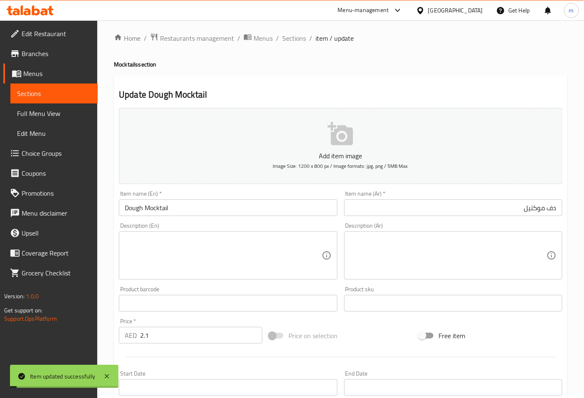
scroll to position [0, 0]
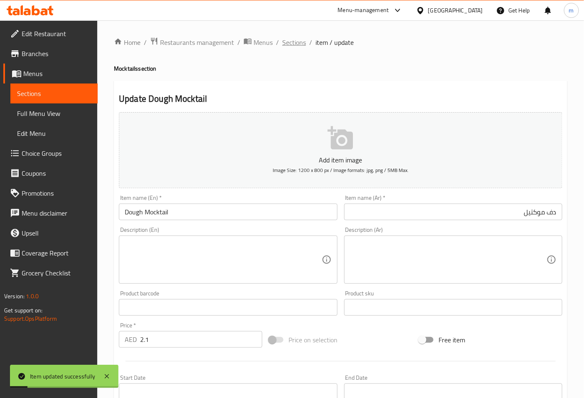
click at [302, 41] on span "Sections" at bounding box center [294, 42] width 24 height 10
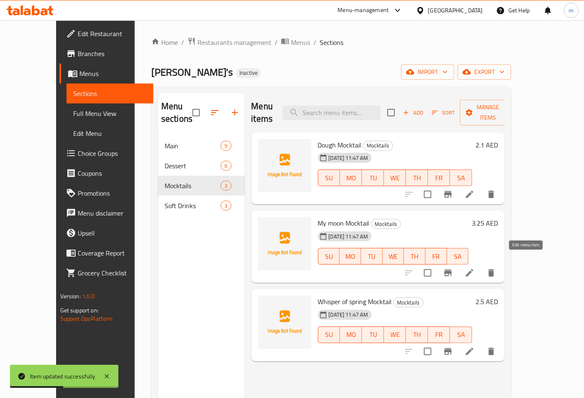
click at [475, 268] on icon at bounding box center [470, 273] width 10 height 10
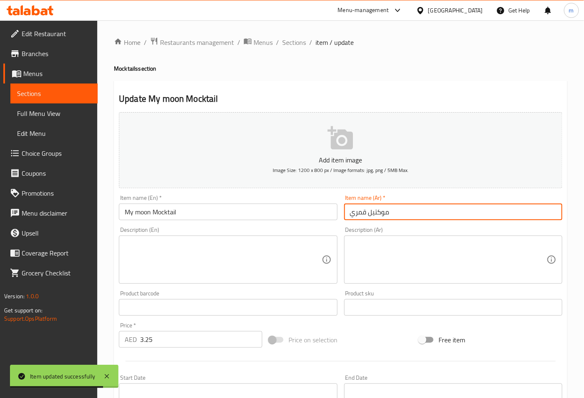
drag, startPoint x: 348, startPoint y: 214, endPoint x: 368, endPoint y: 213, distance: 19.6
click at [368, 213] on input "موكتيل قمري" at bounding box center [453, 212] width 218 height 17
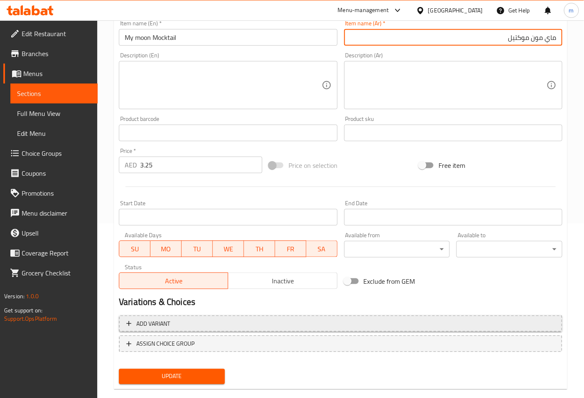
scroll to position [185, 0]
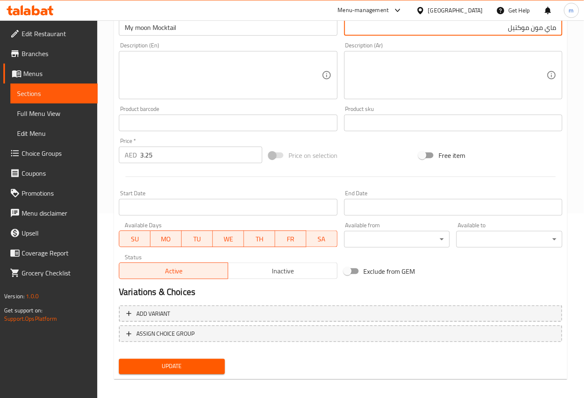
type input "ماي مون موكتيل"
click at [187, 359] on button "Update" at bounding box center [172, 366] width 106 height 15
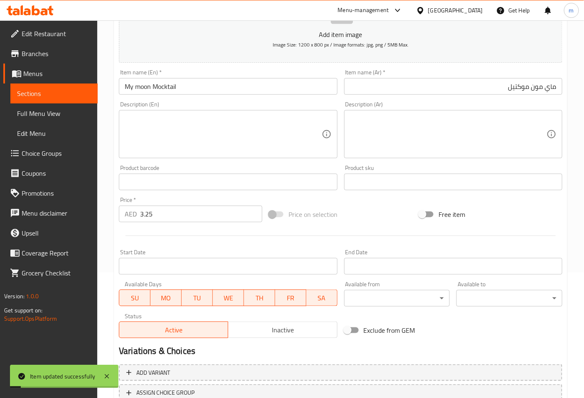
scroll to position [0, 0]
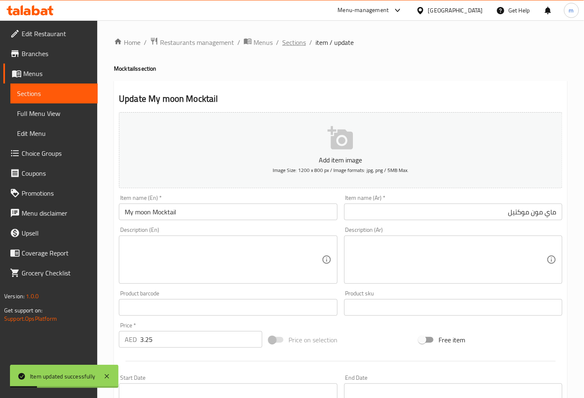
click at [301, 40] on span "Sections" at bounding box center [294, 42] width 24 height 10
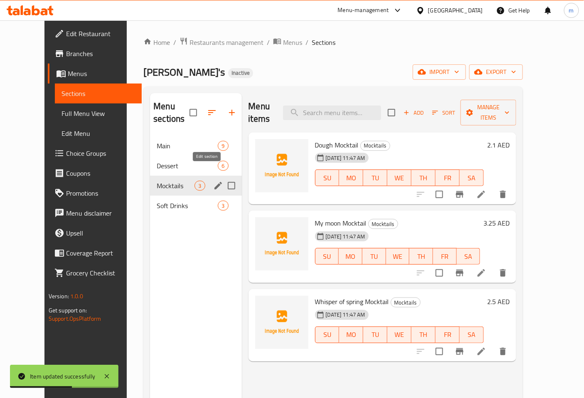
click at [213, 181] on icon "edit" at bounding box center [218, 186] width 10 height 10
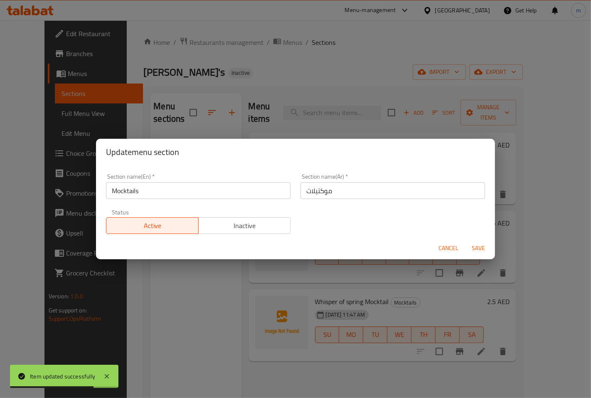
click at [452, 251] on span "Cancel" at bounding box center [449, 248] width 20 height 10
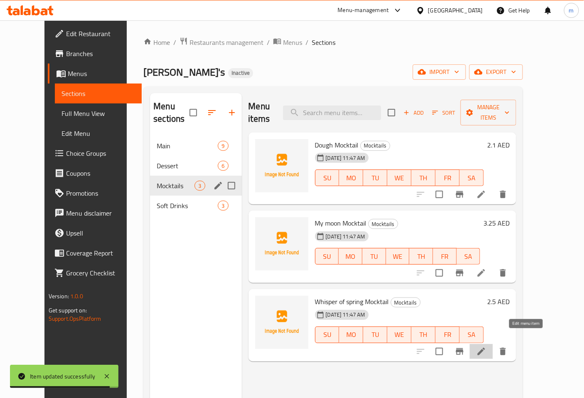
click at [487, 347] on icon at bounding box center [482, 352] width 10 height 10
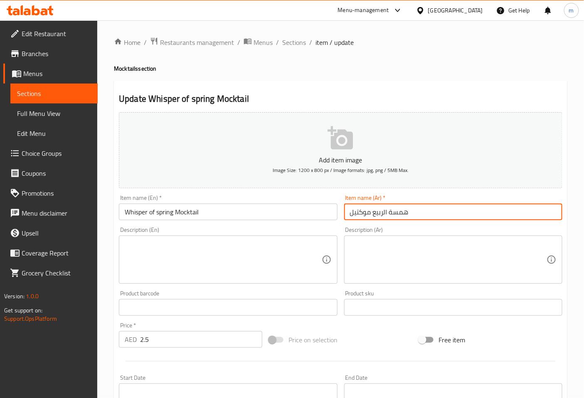
click at [441, 217] on input "همسة الربيع موكتيل" at bounding box center [453, 212] width 218 height 17
drag, startPoint x: 521, startPoint y: 214, endPoint x: 614, endPoint y: 217, distance: 93.2
click at [584, 217] on html "​ Menu-management [GEOGRAPHIC_DATA] Get Help m Edit Restaurant Branches Menus S…" at bounding box center [292, 199] width 584 height 398
click at [541, 213] on input "همسة الربيع موكتيل" at bounding box center [453, 212] width 218 height 17
drag, startPoint x: 539, startPoint y: 213, endPoint x: 584, endPoint y: 214, distance: 45.3
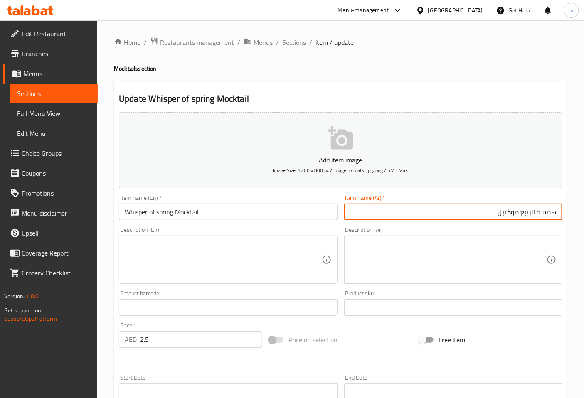
click at [584, 214] on div "Home / Restaurants management / Menus / Sections / item / update Mocktails sect…" at bounding box center [340, 303] width 487 height 567
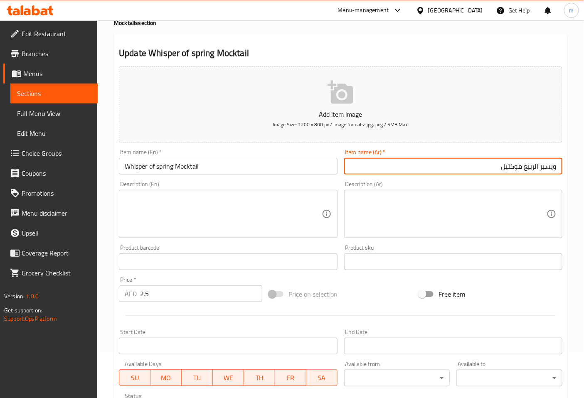
scroll to position [188, 0]
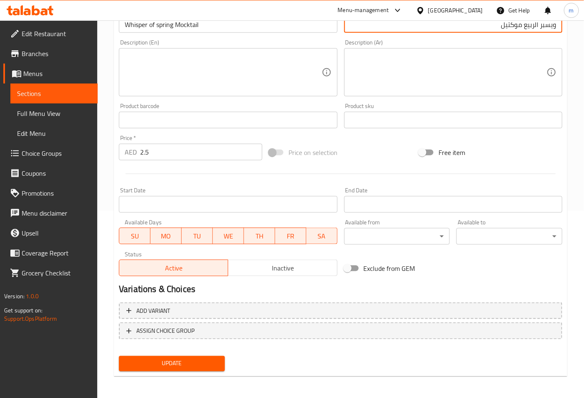
type input "ويسبر الربيع موكتيل"
click at [206, 367] on span "Update" at bounding box center [172, 364] width 93 height 10
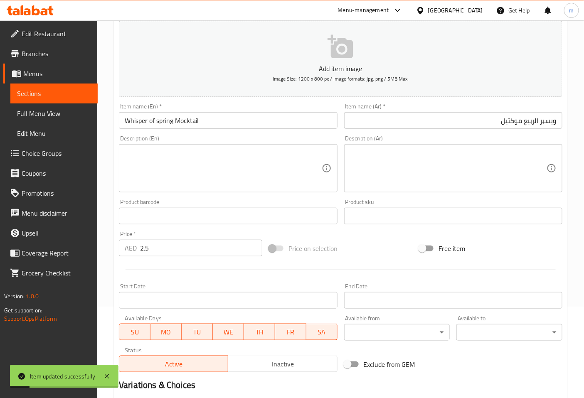
scroll to position [0, 0]
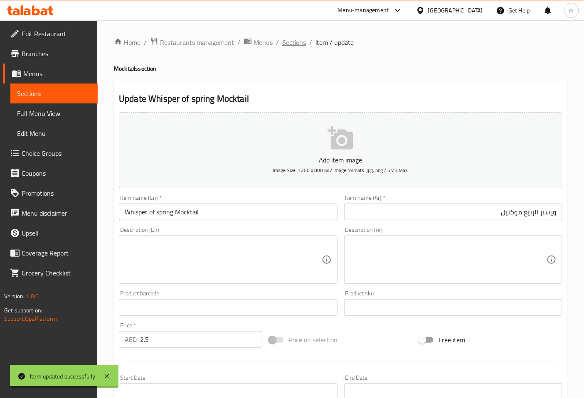
click at [301, 45] on span "Sections" at bounding box center [294, 42] width 24 height 10
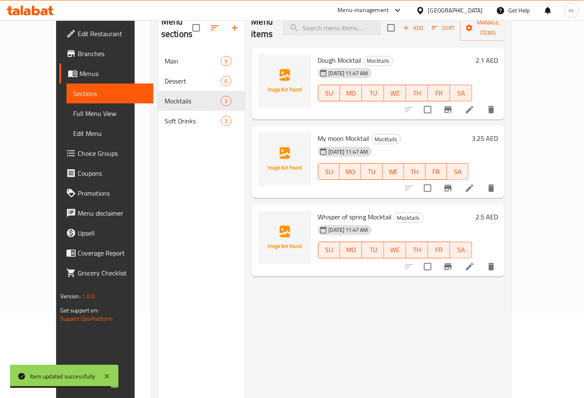
scroll to position [116, 0]
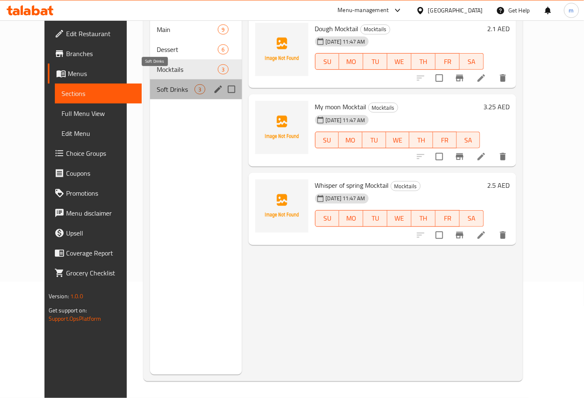
click at [157, 84] on span "Soft Drinks" at bounding box center [176, 89] width 38 height 10
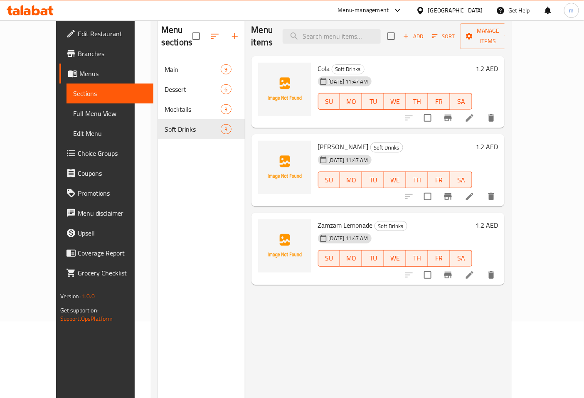
scroll to position [24, 0]
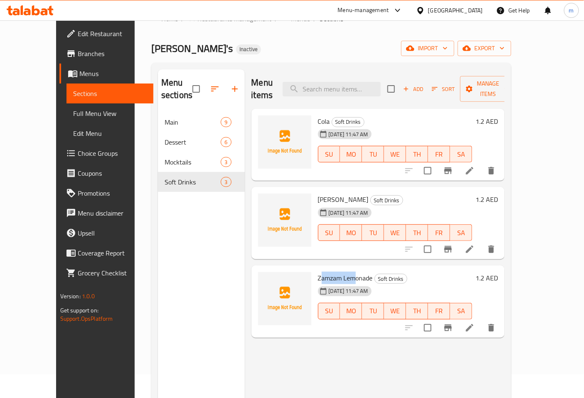
drag, startPoint x: 306, startPoint y: 264, endPoint x: 340, endPoint y: 264, distance: 34.1
click at [340, 272] on span "Zamzam Lemonade" at bounding box center [345, 278] width 55 height 12
click at [475, 323] on icon at bounding box center [470, 328] width 10 height 10
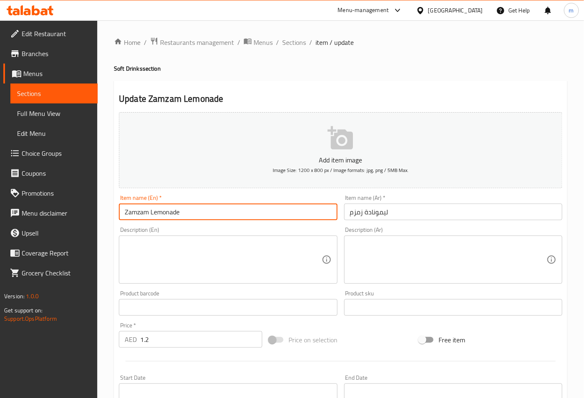
drag, startPoint x: 202, startPoint y: 213, endPoint x: 110, endPoint y: 219, distance: 92.6
click at [110, 219] on div "Home / Restaurants management / Menus / Sections / item / update Soft Drinks se…" at bounding box center [340, 303] width 487 height 567
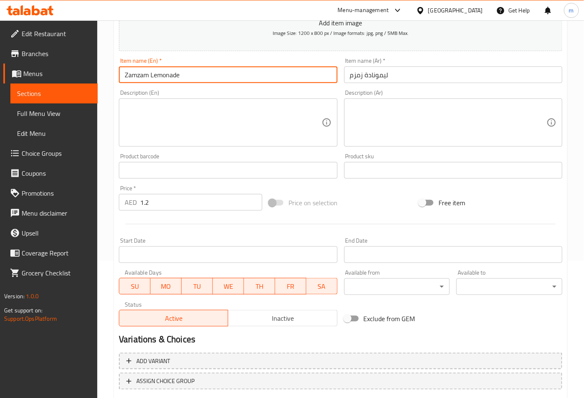
scroll to position [46, 0]
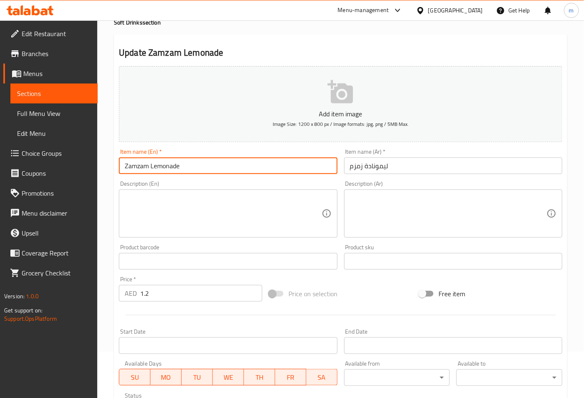
click at [202, 167] on input "Zamzam Lemonade" at bounding box center [228, 166] width 218 height 17
drag, startPoint x: 194, startPoint y: 167, endPoint x: 107, endPoint y: 171, distance: 87.5
click at [107, 171] on div "Home / Restaurants management / Menus / Sections / item / update Soft Drinks se…" at bounding box center [340, 257] width 487 height 567
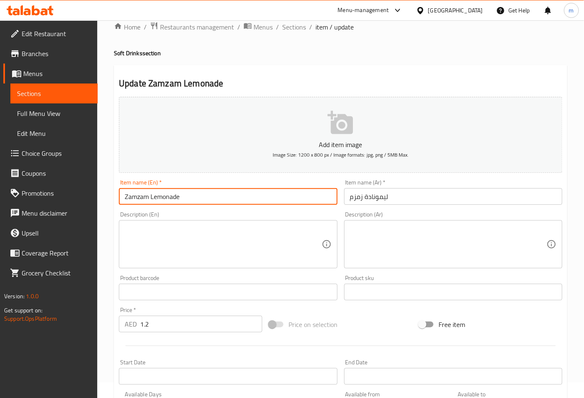
scroll to position [0, 0]
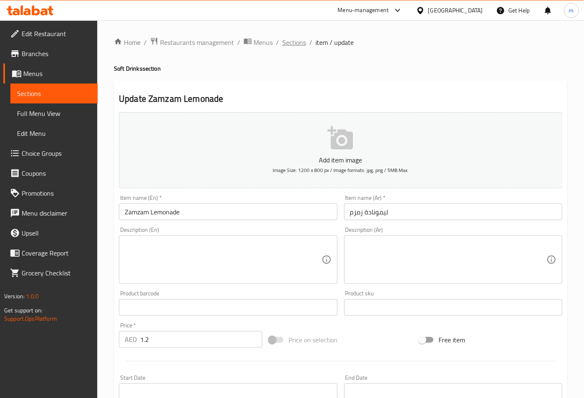
click at [297, 45] on span "Sections" at bounding box center [294, 42] width 24 height 10
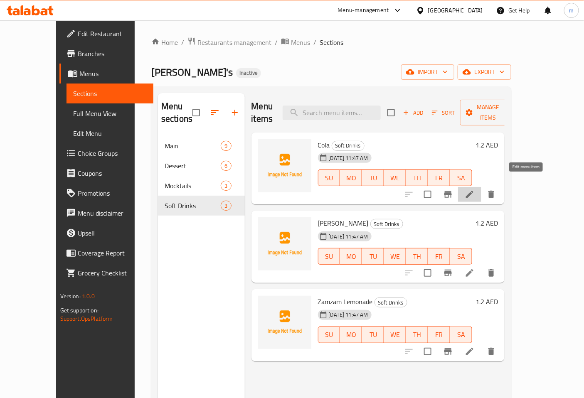
click at [475, 190] on icon at bounding box center [470, 195] width 10 height 10
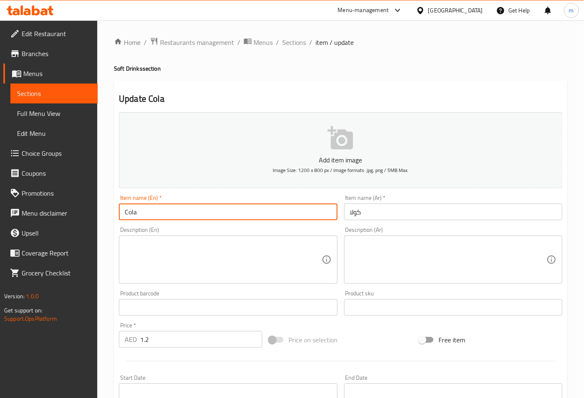
drag, startPoint x: 168, startPoint y: 209, endPoint x: 94, endPoint y: 214, distance: 74.2
click at [94, 214] on div "Edit Restaurant Branches Menus Sections Full Menu View Edit Menu Choice Groups …" at bounding box center [292, 303] width 584 height 567
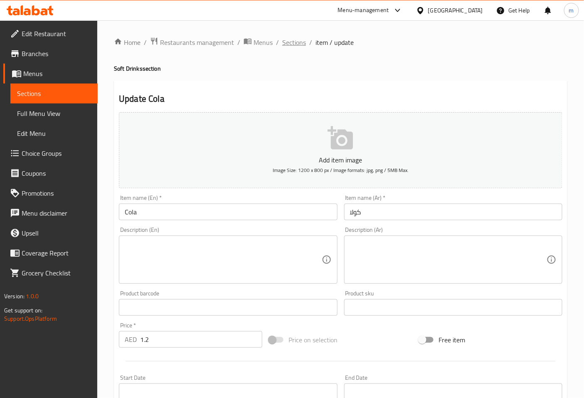
click at [290, 40] on span "Sections" at bounding box center [294, 42] width 24 height 10
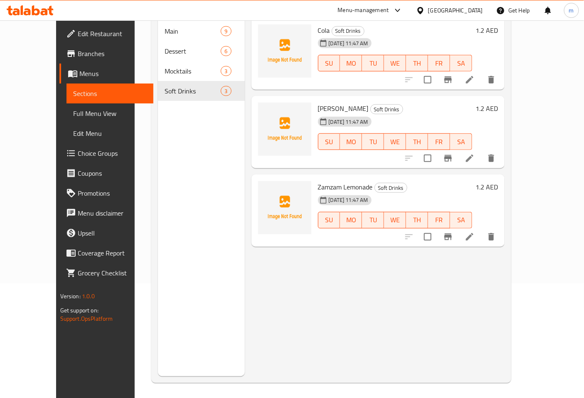
scroll to position [116, 0]
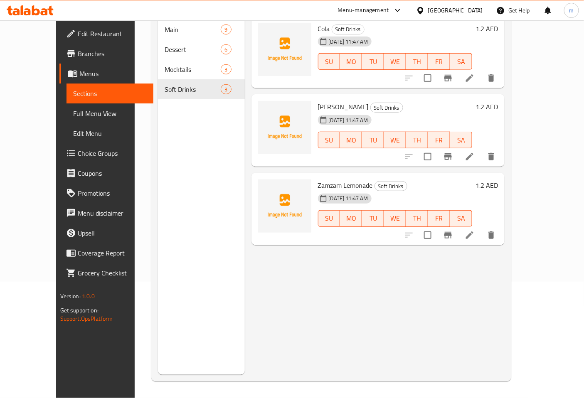
click at [482, 228] on li at bounding box center [469, 235] width 23 height 15
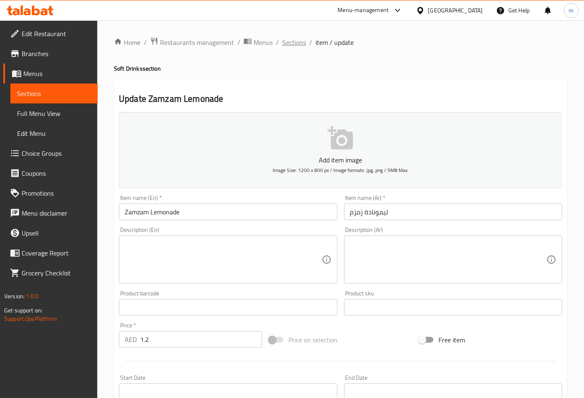
click at [300, 44] on span "Sections" at bounding box center [294, 42] width 24 height 10
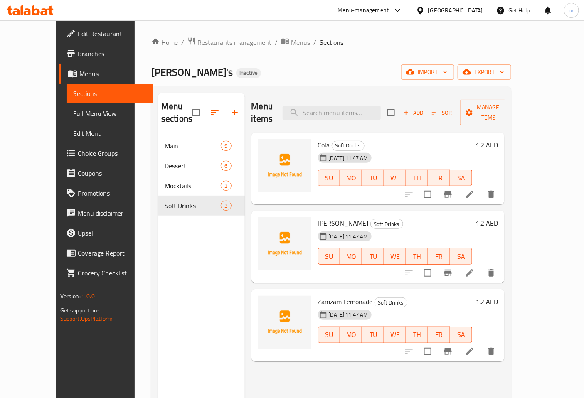
click at [482, 266] on li at bounding box center [469, 273] width 23 height 15
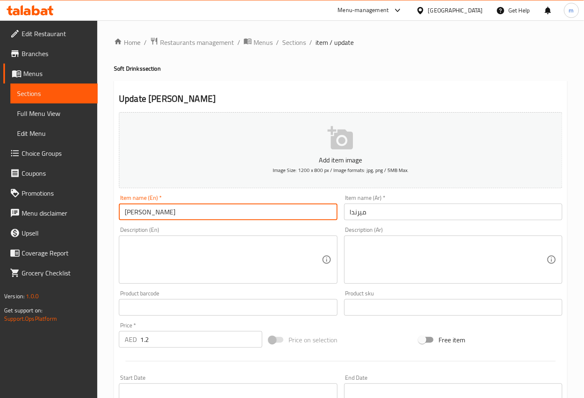
drag, startPoint x: 151, startPoint y: 216, endPoint x: 92, endPoint y: 222, distance: 59.3
click at [92, 222] on div "Edit Restaurant Branches Menus Sections Full Menu View Edit Menu Choice Groups …" at bounding box center [292, 303] width 584 height 567
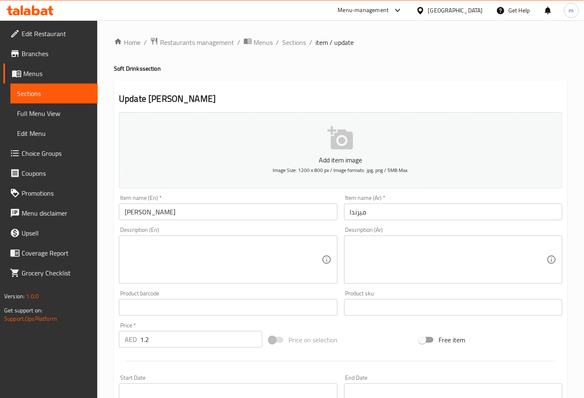
click at [379, 209] on input "ميرندا" at bounding box center [453, 212] width 218 height 17
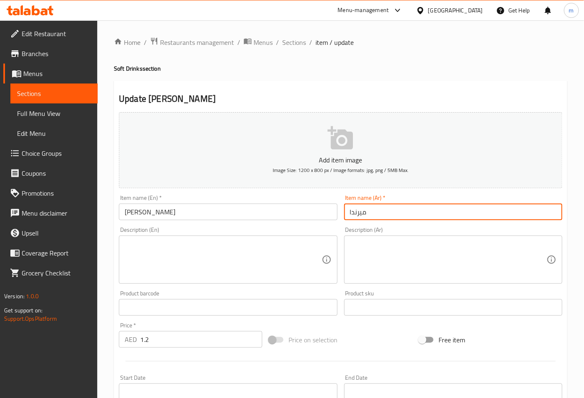
click at [379, 209] on input "ميرندا" at bounding box center [453, 212] width 218 height 17
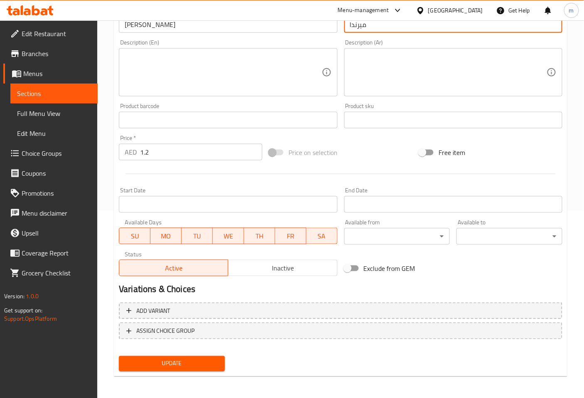
click at [191, 363] on span "Update" at bounding box center [172, 364] width 93 height 10
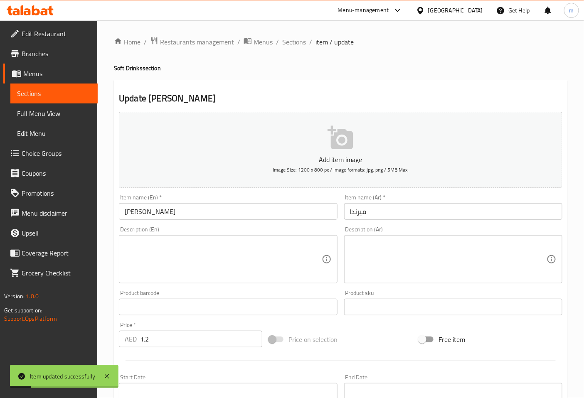
scroll to position [0, 0]
click at [293, 45] on span "Sections" at bounding box center [294, 42] width 24 height 10
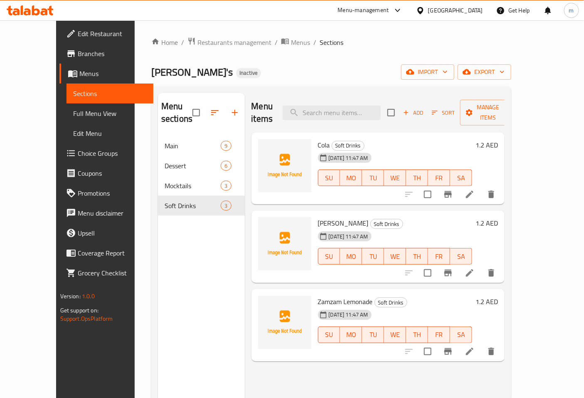
click at [264, 27] on div "Home / Restaurants management / Menus / Sections Ollie's Inactive import export…" at bounding box center [331, 267] width 393 height 494
